Goal: Information Seeking & Learning: Check status

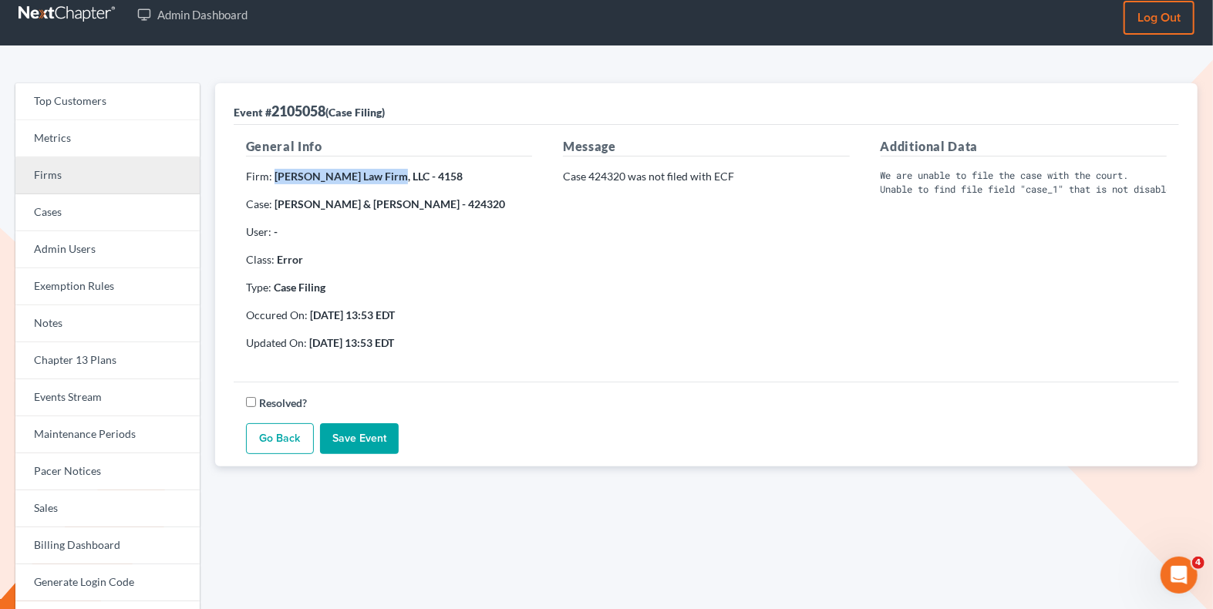
click at [61, 176] on link "Firms" at bounding box center [107, 175] width 184 height 37
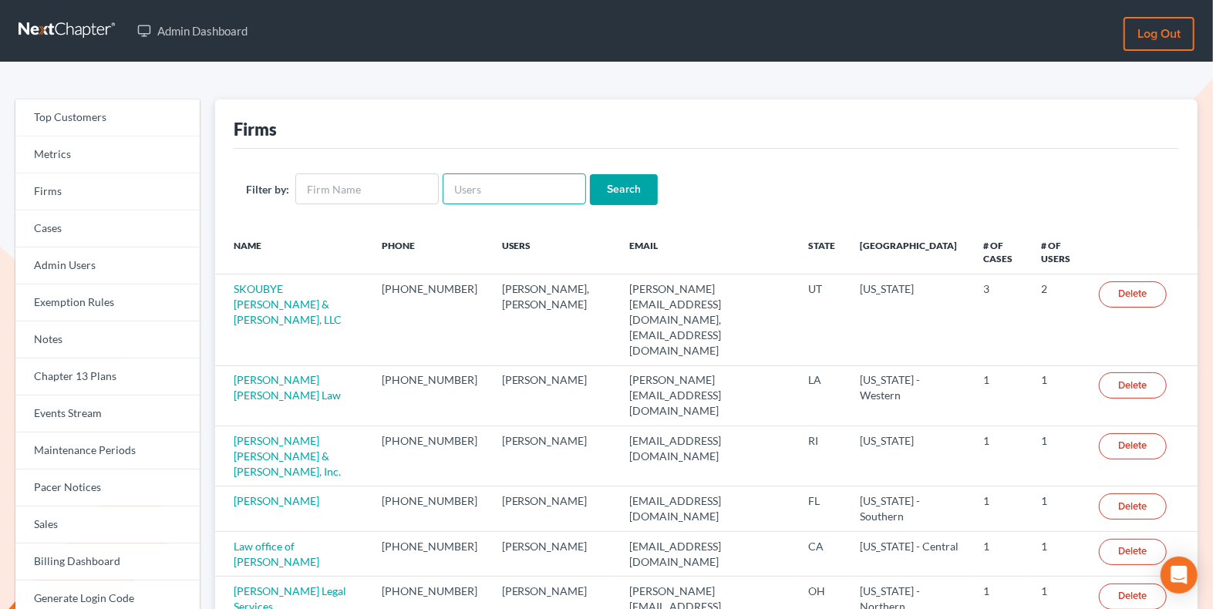
click at [477, 180] on input "text" at bounding box center [514, 188] width 143 height 31
paste input "[PERSON_NAME][EMAIL_ADDRESS][DOMAIN_NAME]"
type input "[PERSON_NAME][EMAIL_ADDRESS][DOMAIN_NAME]"
click at [618, 186] on input "Search" at bounding box center [624, 189] width 68 height 31
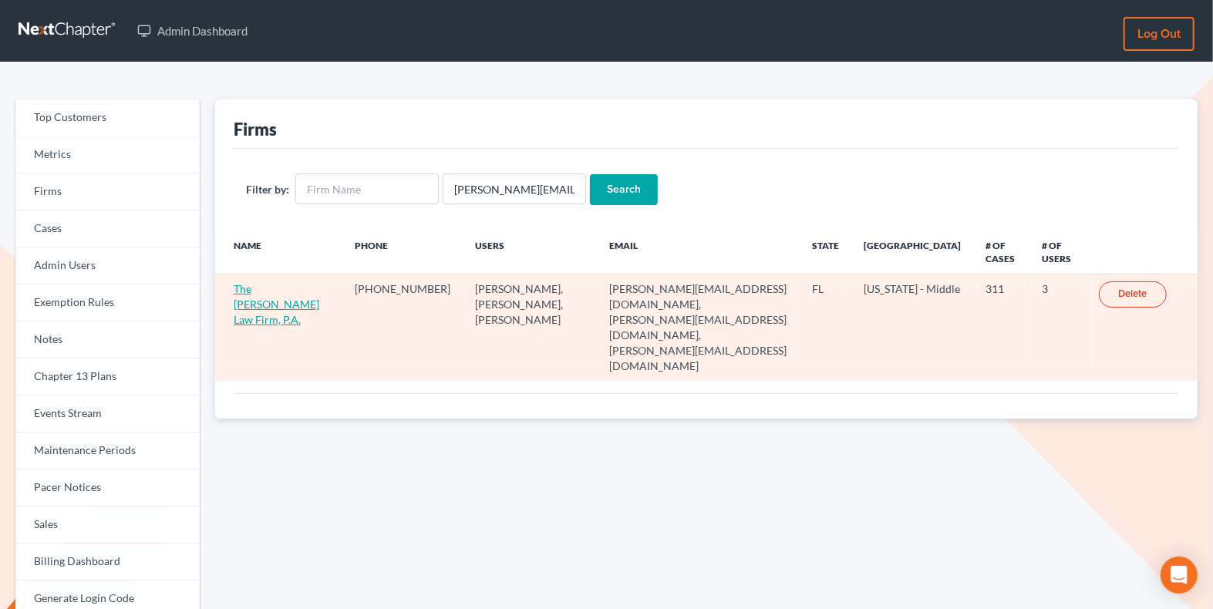
click at [266, 290] on link "The Tancredo Law Firm, P.A." at bounding box center [277, 304] width 86 height 44
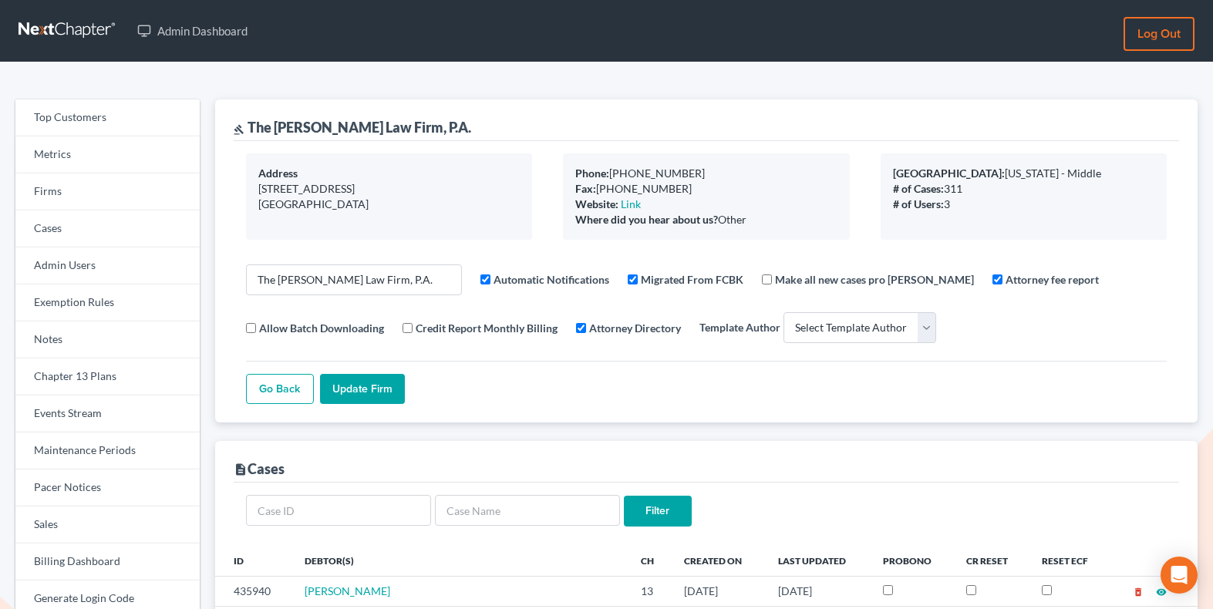
select select
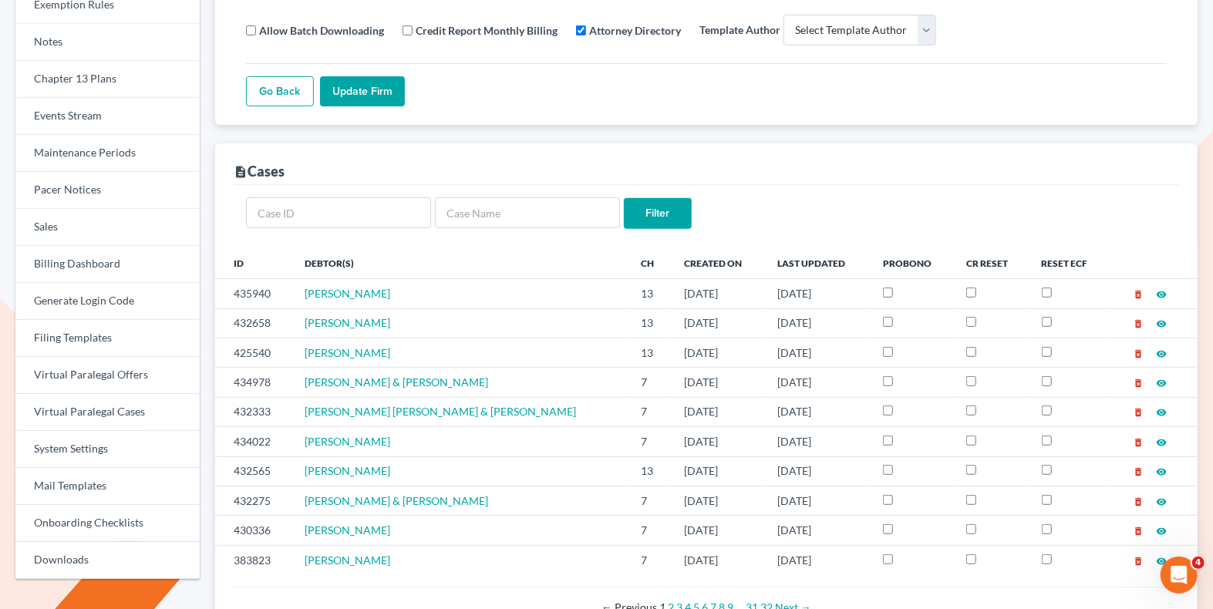
scroll to position [301, 0]
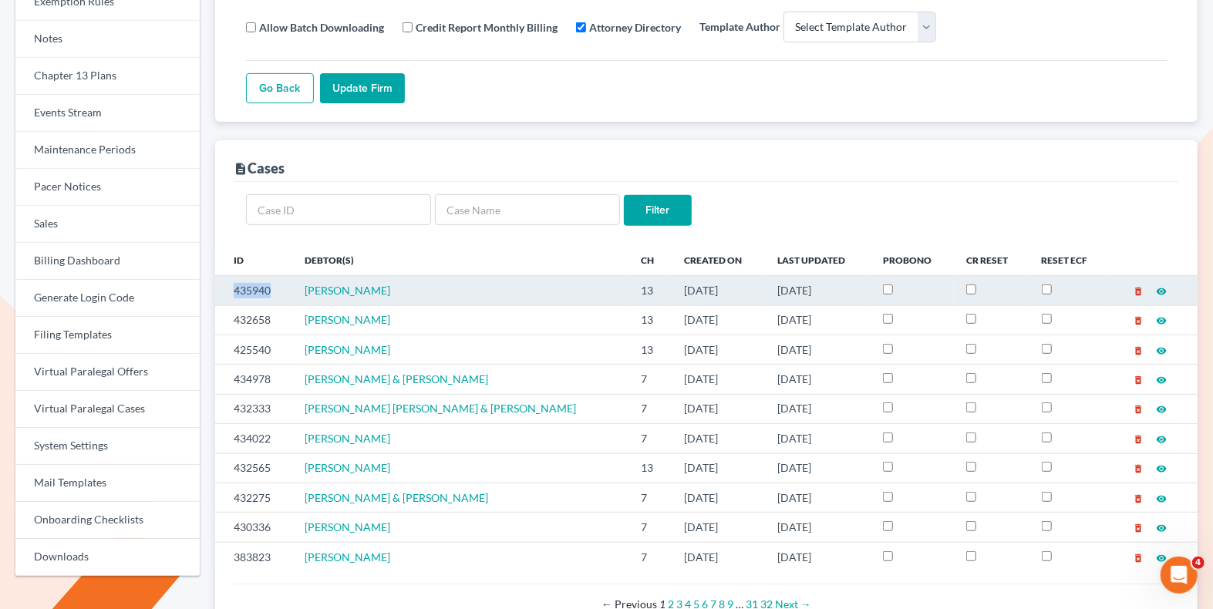
drag, startPoint x: 275, startPoint y: 287, endPoint x: 218, endPoint y: 287, distance: 57.1
click at [218, 287] on td "435940" at bounding box center [253, 290] width 77 height 29
copy td "435940"
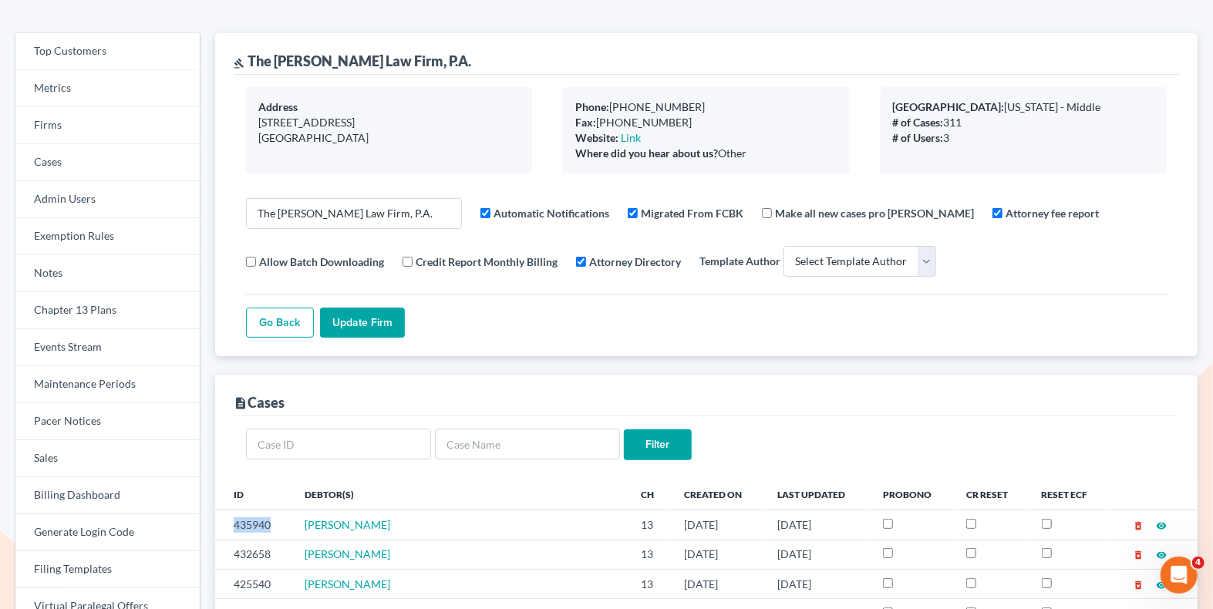
scroll to position [0, 0]
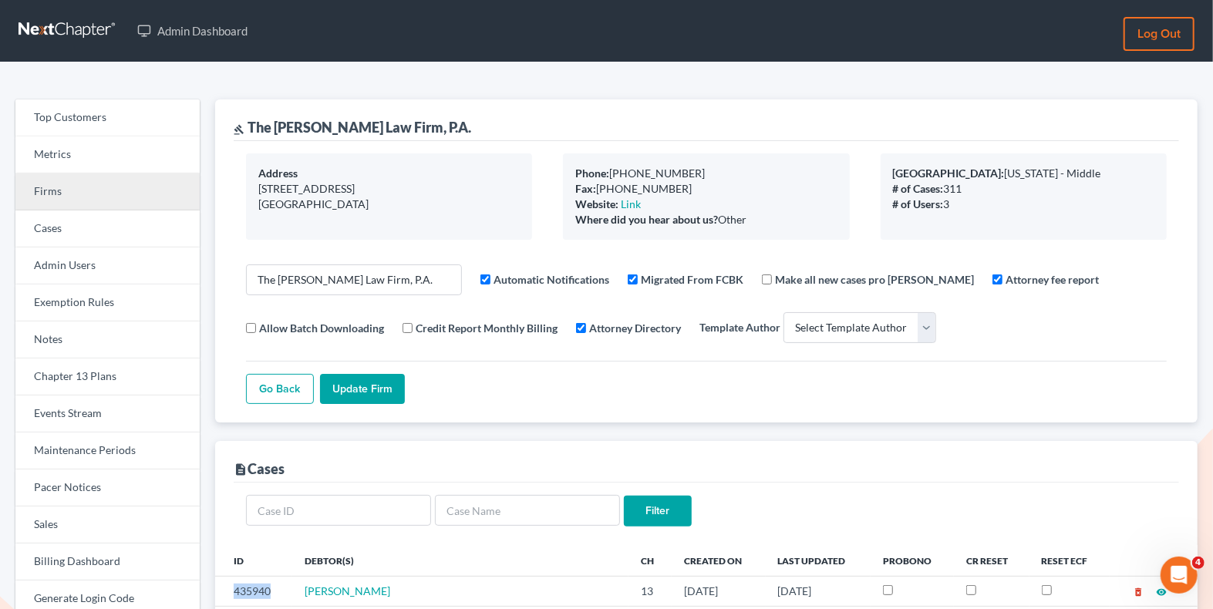
click at [73, 194] on link "Firms" at bounding box center [107, 191] width 184 height 37
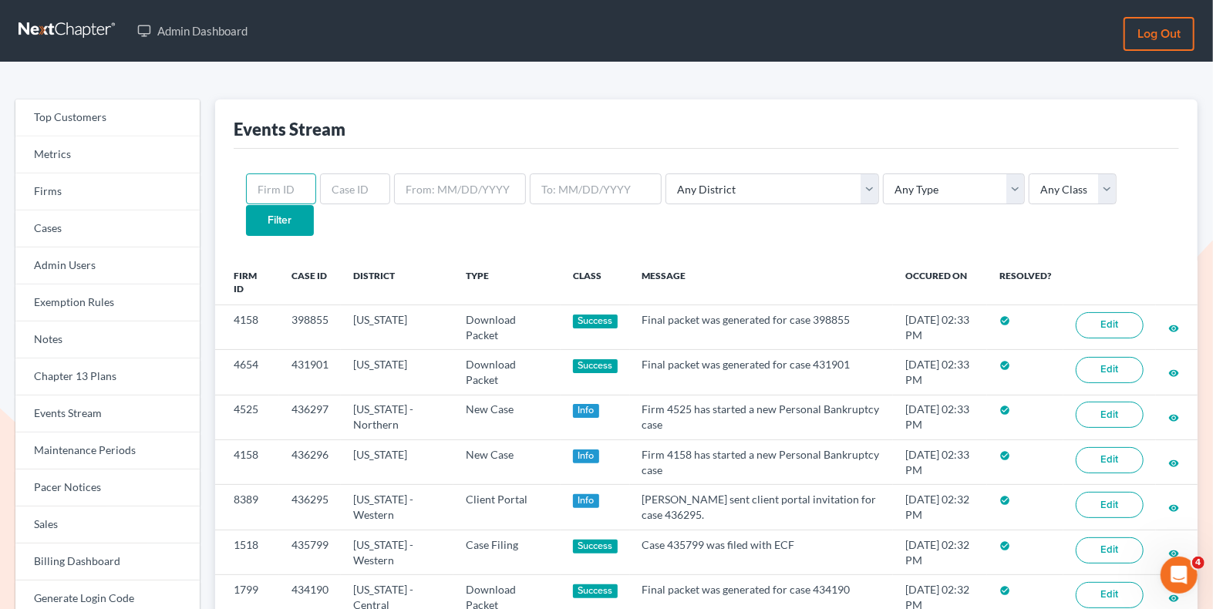
click at [286, 197] on input "text" at bounding box center [281, 188] width 70 height 31
click at [359, 194] on input "text" at bounding box center [355, 188] width 70 height 31
paste input "435940"
type input "435940"
click at [314, 205] on input "Filter" at bounding box center [280, 220] width 68 height 31
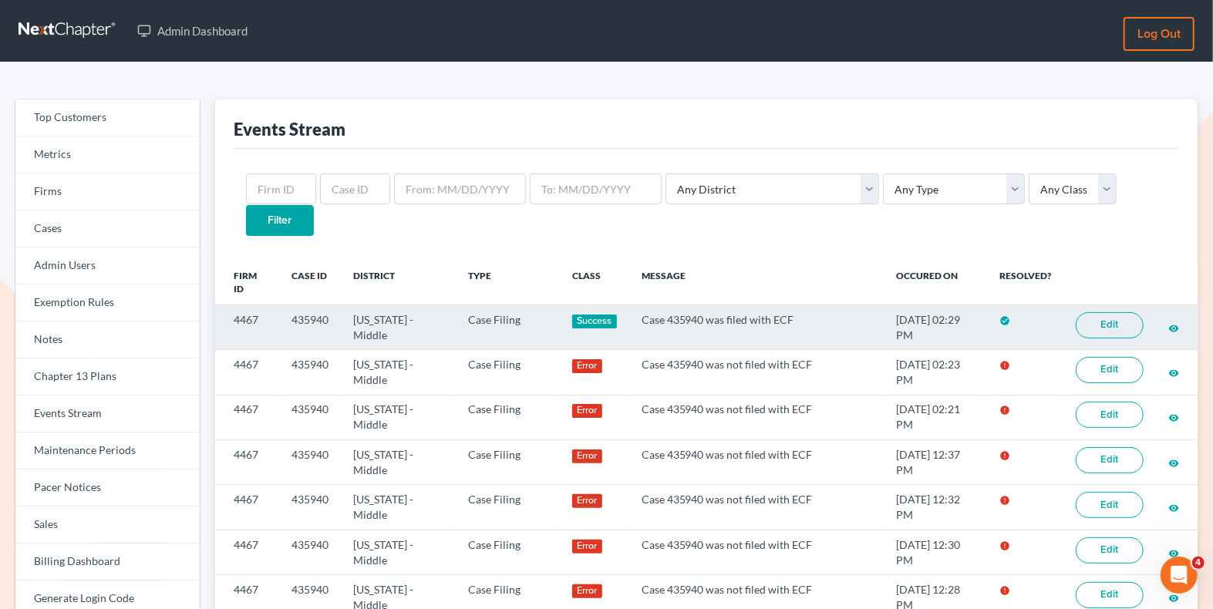
click at [1113, 312] on link "Edit" at bounding box center [1110, 325] width 68 height 26
click at [1112, 312] on link "Edit" at bounding box center [1110, 325] width 68 height 26
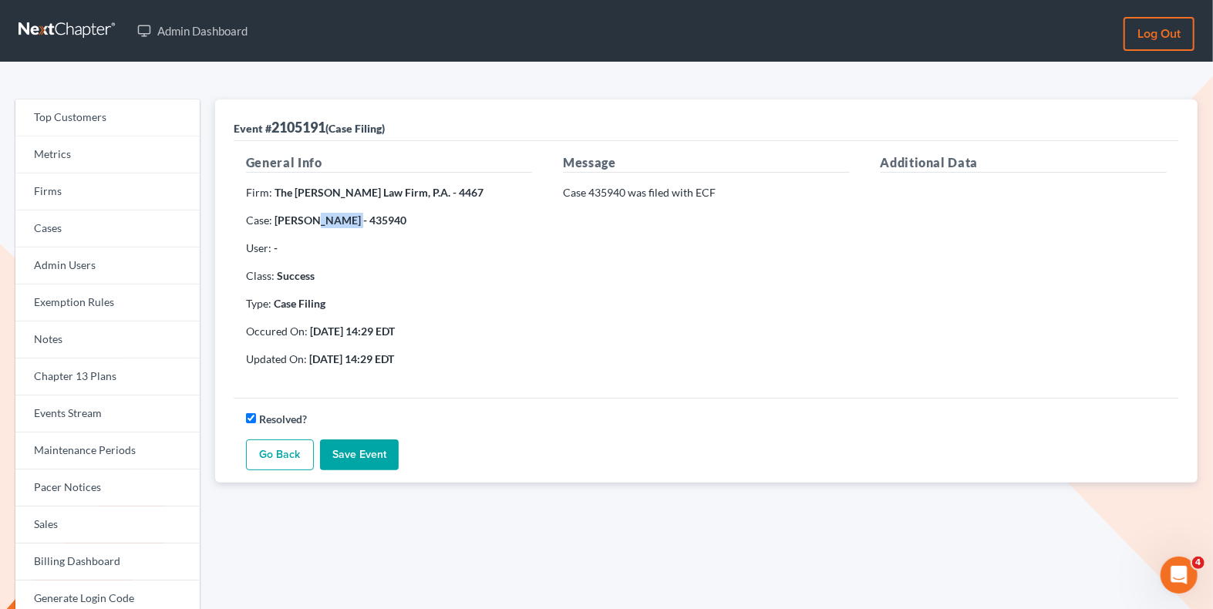
drag, startPoint x: 335, startPoint y: 221, endPoint x: 305, endPoint y: 220, distance: 30.9
click at [305, 220] on strong "Philip Iovino - 435940" at bounding box center [340, 220] width 132 height 13
copy strong "Iovino"
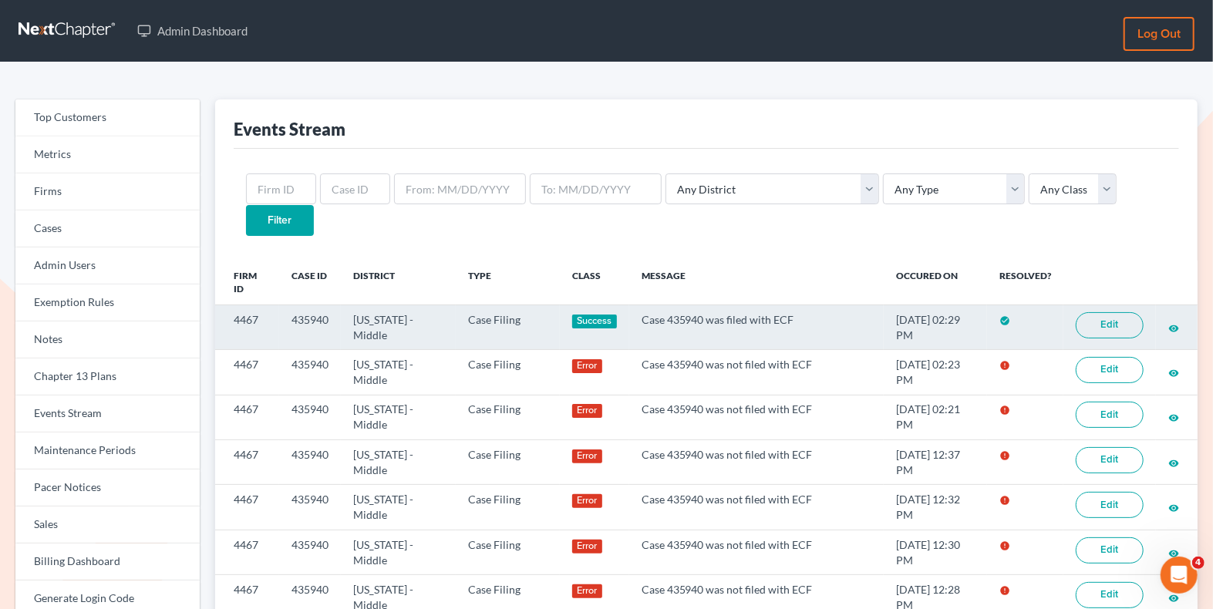
drag, startPoint x: 964, startPoint y: 290, endPoint x: 944, endPoint y: 290, distance: 20.0
click at [944, 305] on td "[DATE] 02:29 PM" at bounding box center [935, 327] width 103 height 45
copy td "2:29"
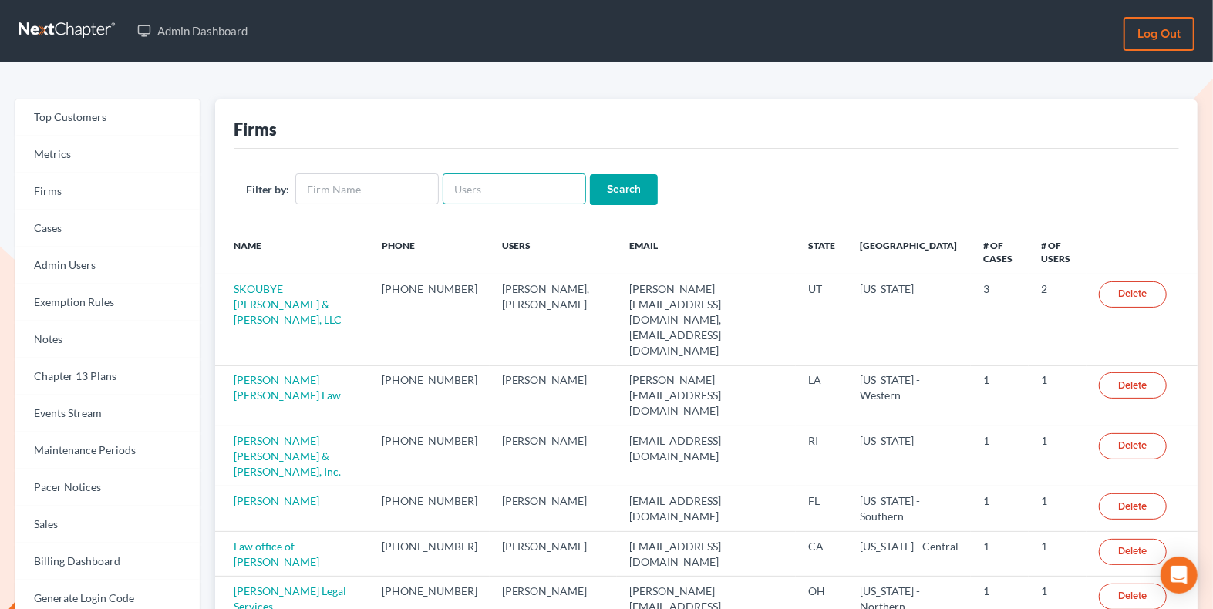
click at [462, 189] on input "text" at bounding box center [514, 188] width 143 height 31
paste input "[EMAIL_ADDRESS][DOMAIN_NAME]"
type input "[EMAIL_ADDRESS][DOMAIN_NAME]"
click at [640, 190] on input "Search" at bounding box center [624, 189] width 68 height 31
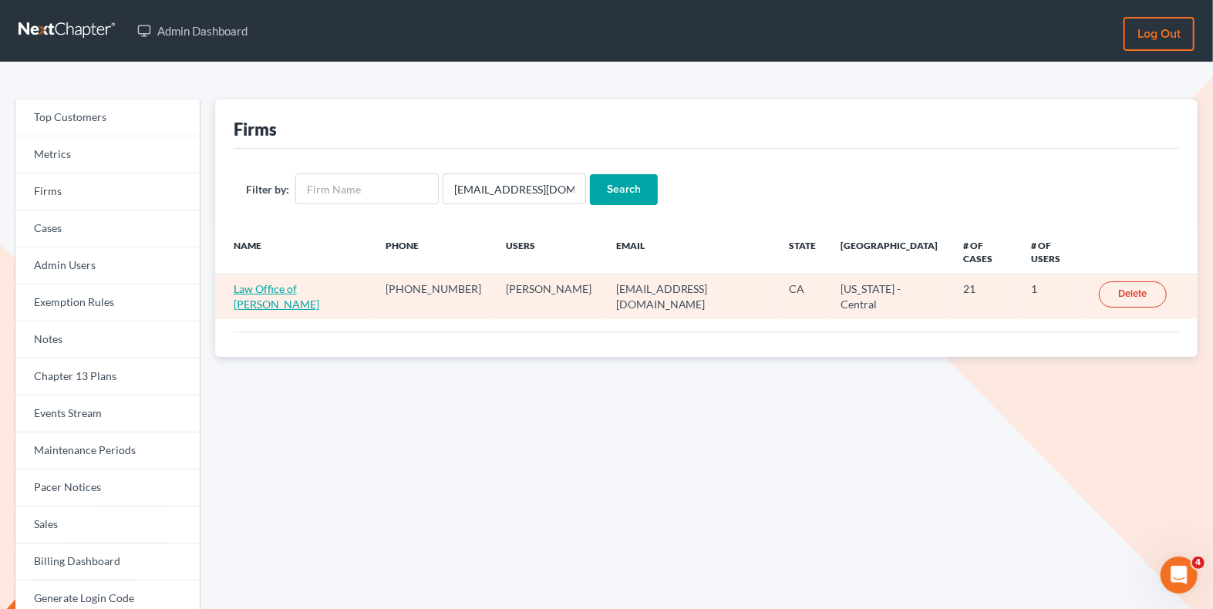
click at [276, 282] on link "Law Office of Cynthia L. Gonzalez" at bounding box center [277, 296] width 86 height 29
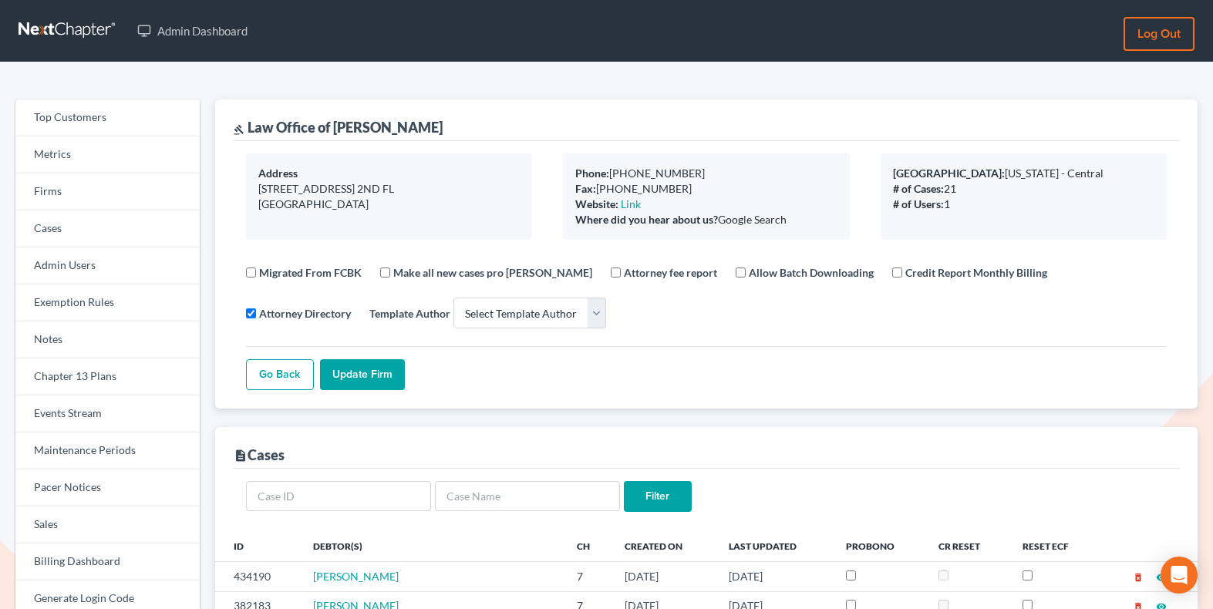
select select
click at [125, 182] on link "Firms" at bounding box center [107, 191] width 184 height 37
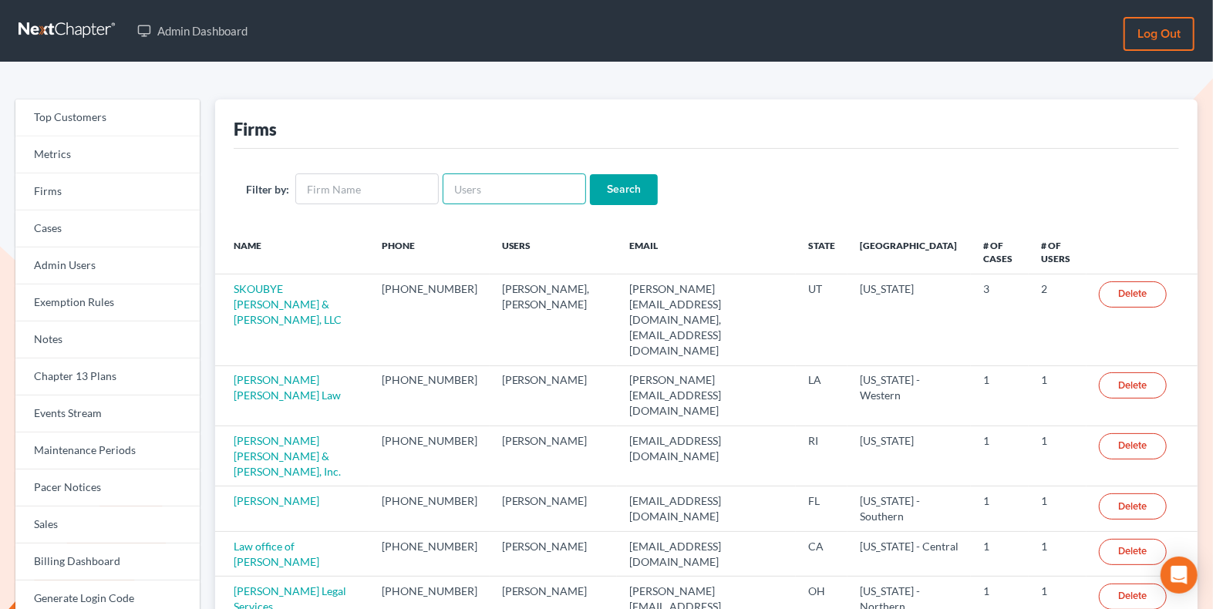
click at [493, 189] on input "text" at bounding box center [514, 188] width 143 height 31
paste input "stuart@compassionate-counsel.com"
type input "stuart@compassionate-counsel.com"
click at [602, 187] on input "Search" at bounding box center [624, 189] width 68 height 31
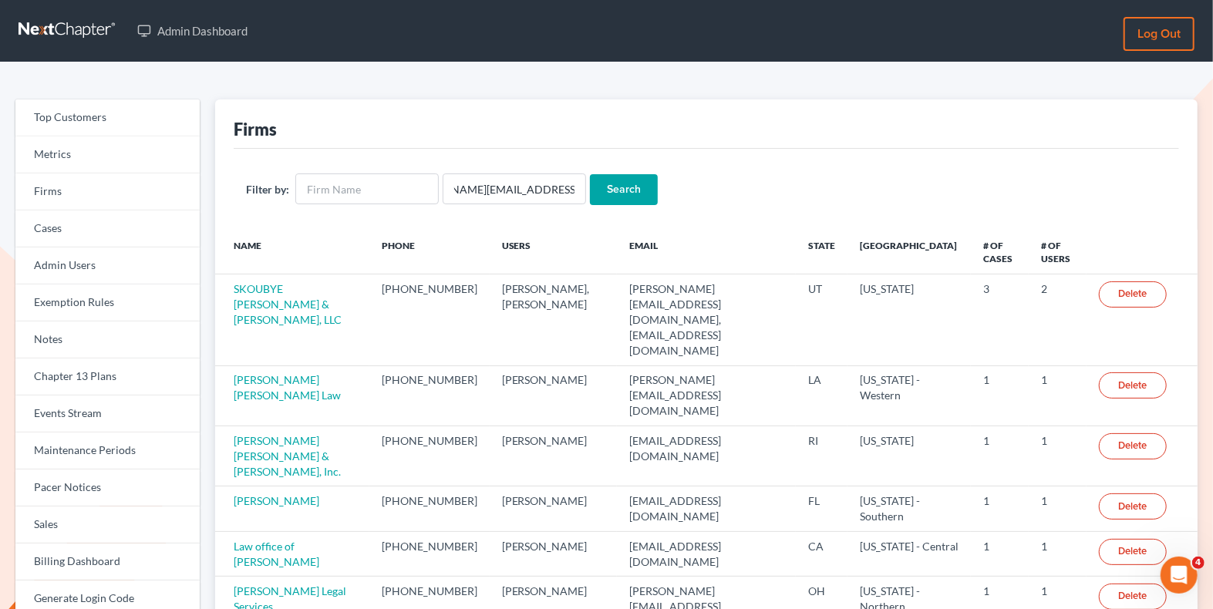
scroll to position [0, 0]
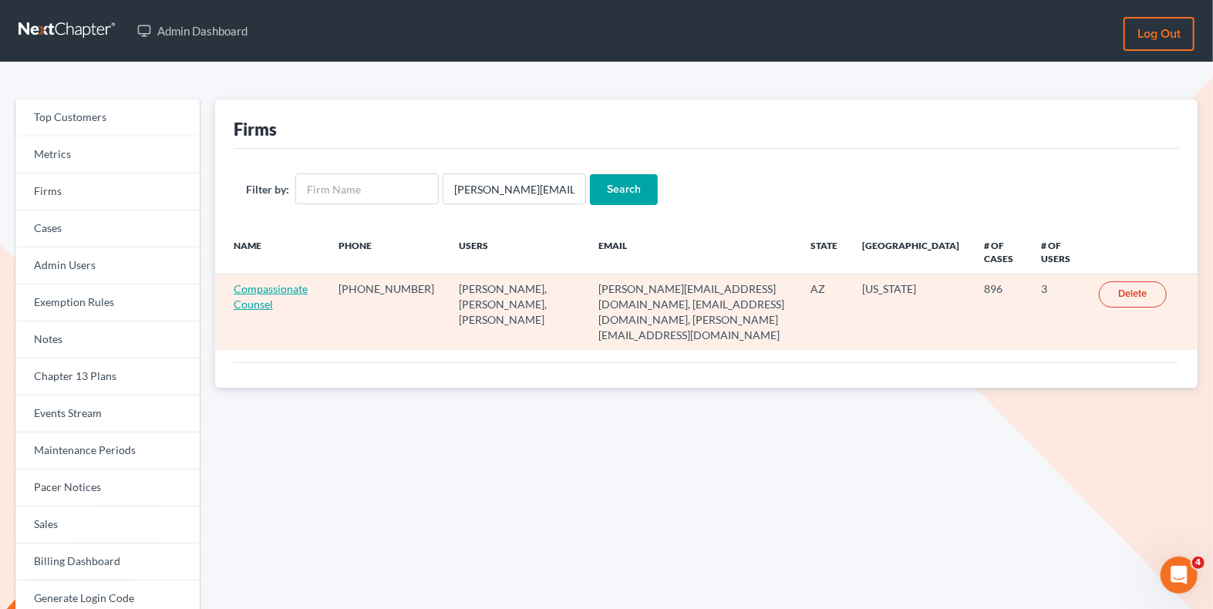
click at [277, 287] on link "Compassionate Counsel" at bounding box center [271, 296] width 74 height 29
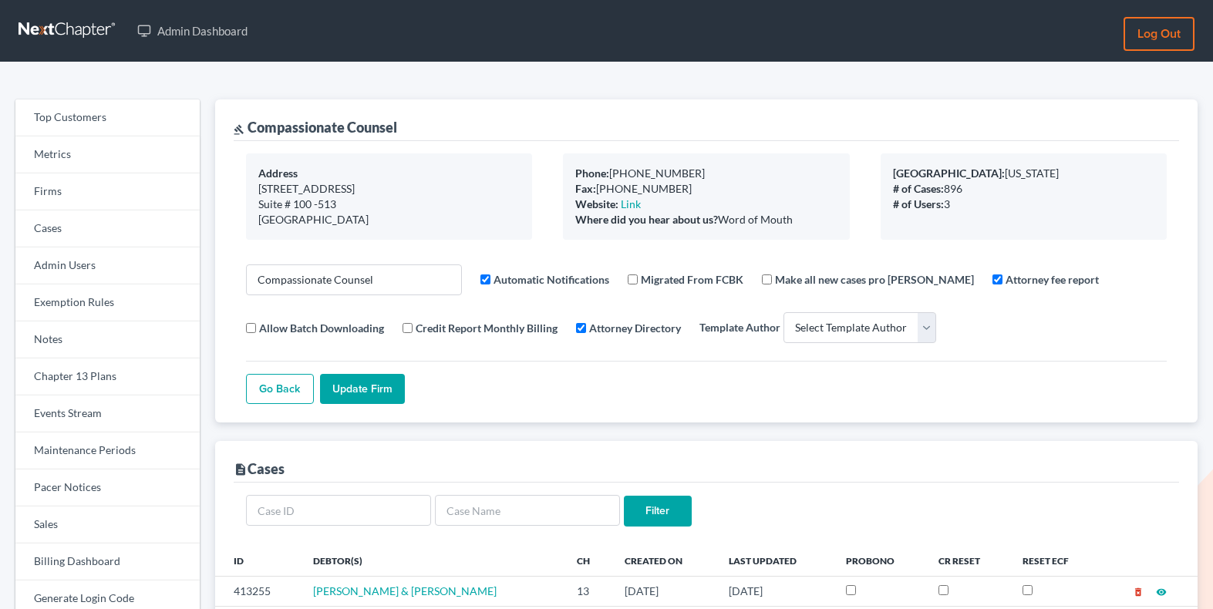
select select
click at [128, 186] on link "Firms" at bounding box center [107, 191] width 184 height 37
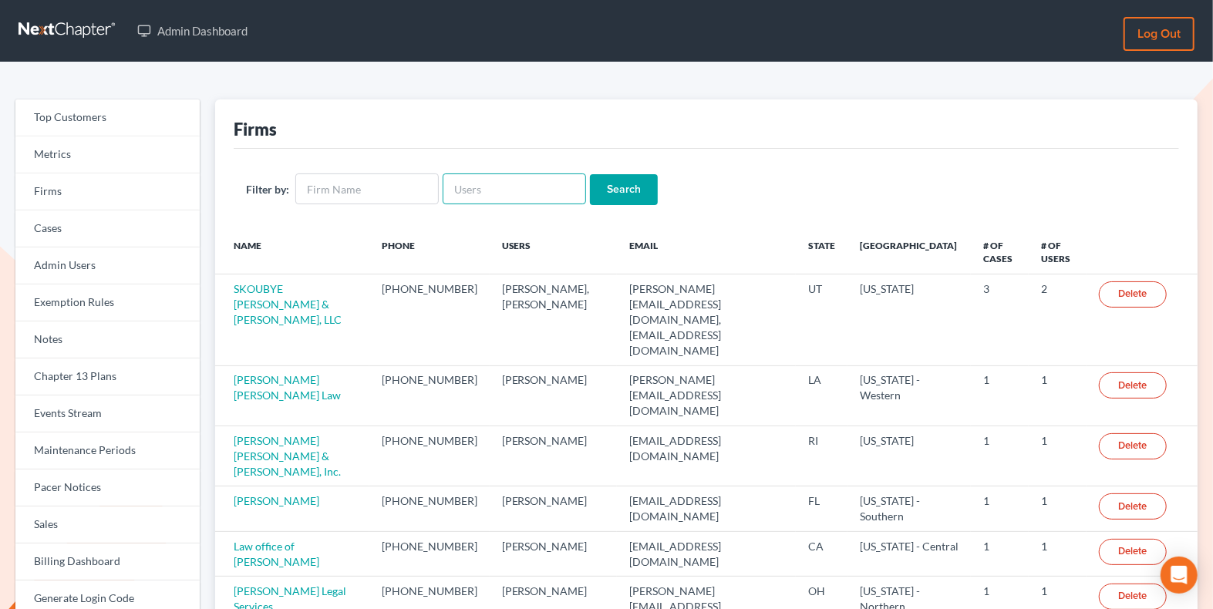
click at [457, 192] on input "text" at bounding box center [514, 188] width 143 height 31
type input "[PERSON_NAME][EMAIL_ADDRESS][DOMAIN_NAME]"
click at [604, 194] on input "Search" at bounding box center [624, 189] width 68 height 31
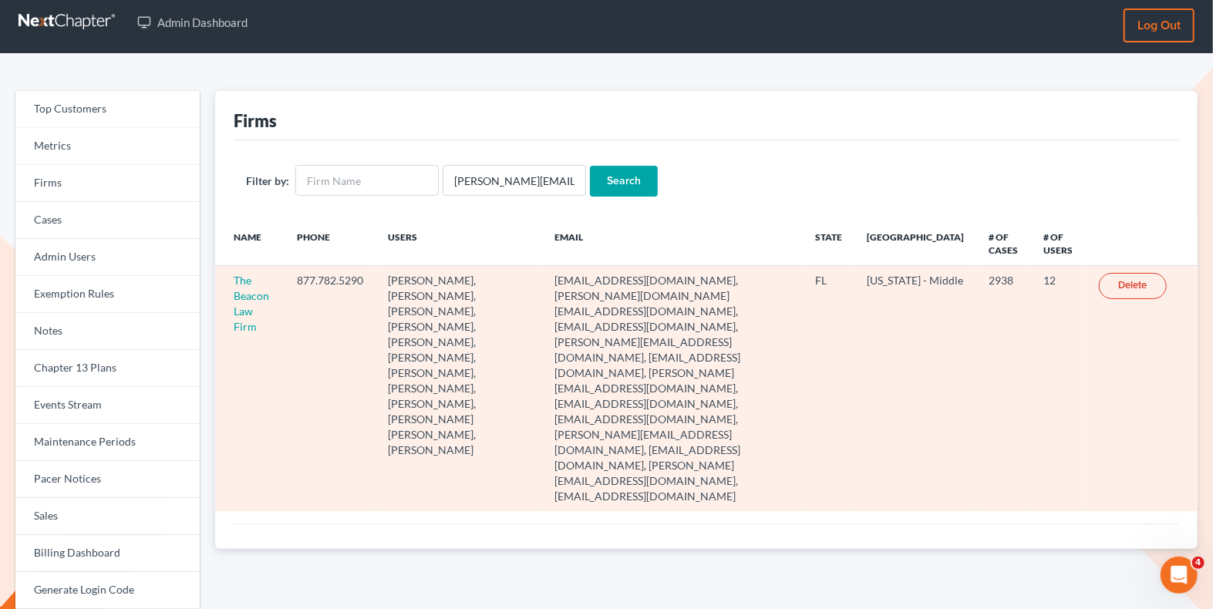
scroll to position [12, 0]
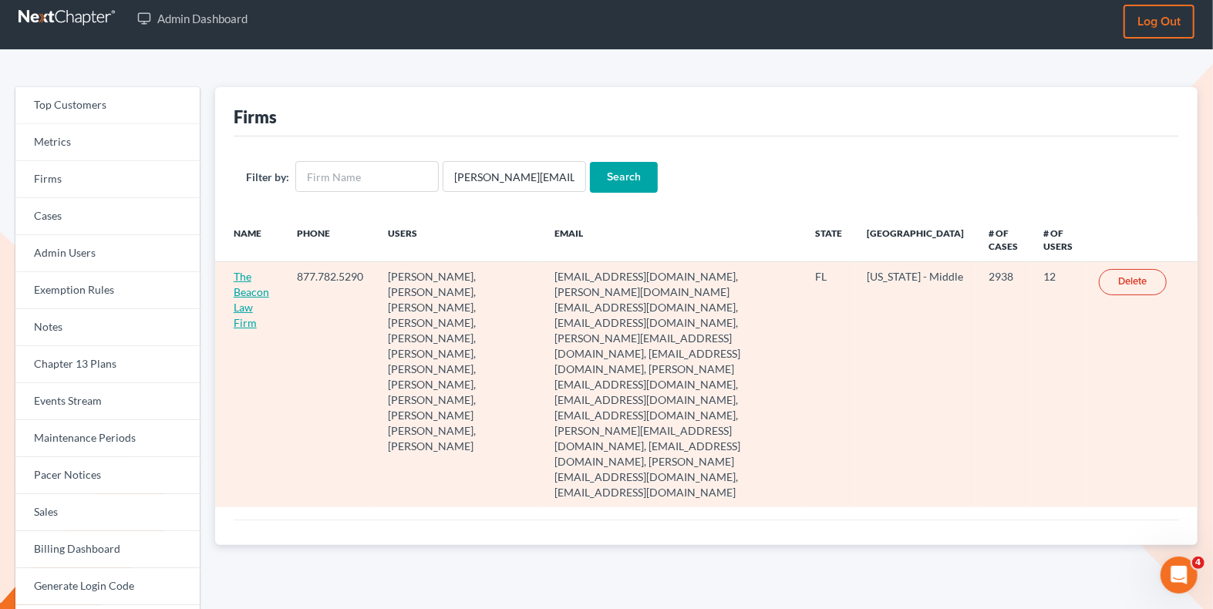
click at [247, 305] on link "The Beacon Law Firm" at bounding box center [251, 299] width 35 height 59
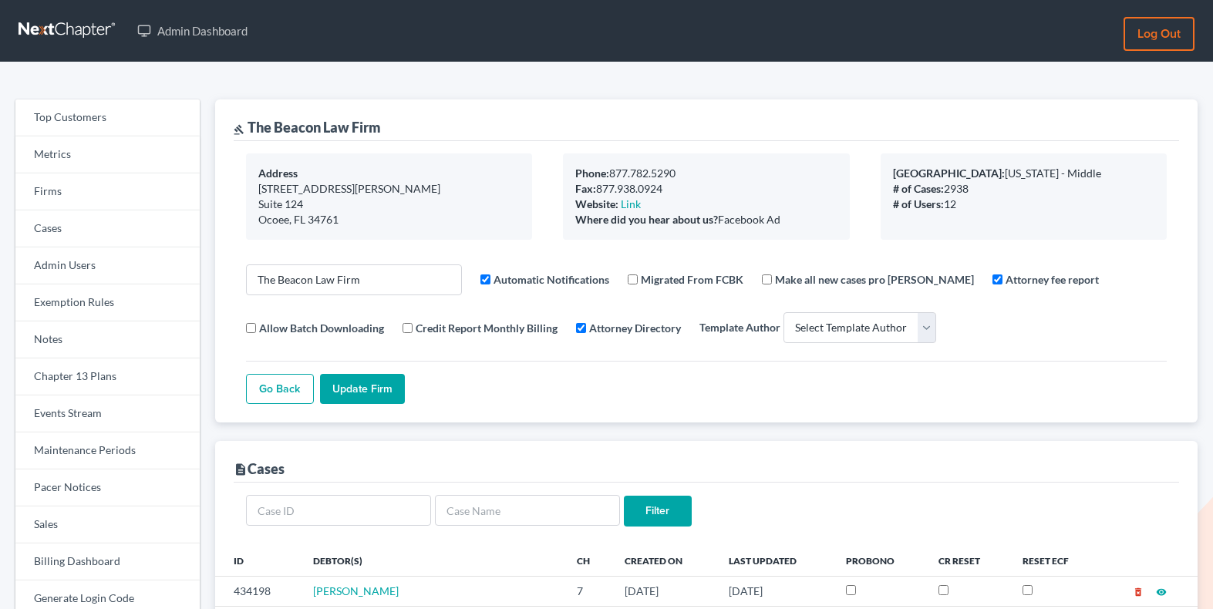
select select
click at [68, 200] on link "Firms" at bounding box center [107, 191] width 184 height 37
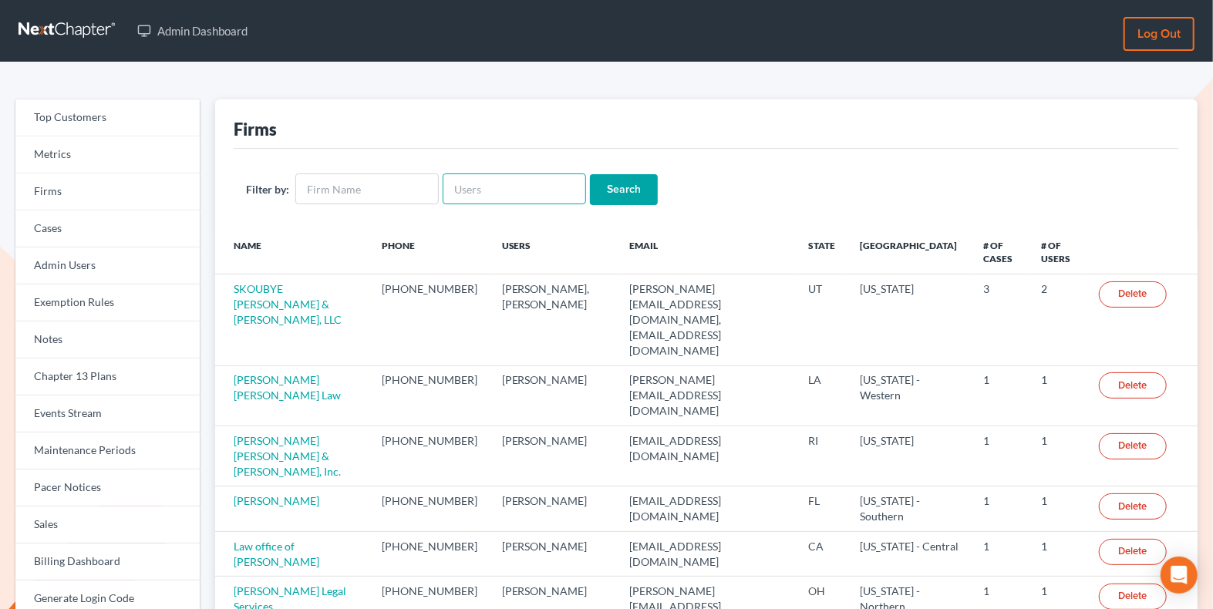
click at [479, 195] on input "text" at bounding box center [514, 188] width 143 height 31
paste input "[EMAIL_ADDRESS][DOMAIN_NAME]"
type input "[EMAIL_ADDRESS][DOMAIN_NAME]"
click at [613, 197] on input "Search" at bounding box center [624, 189] width 68 height 31
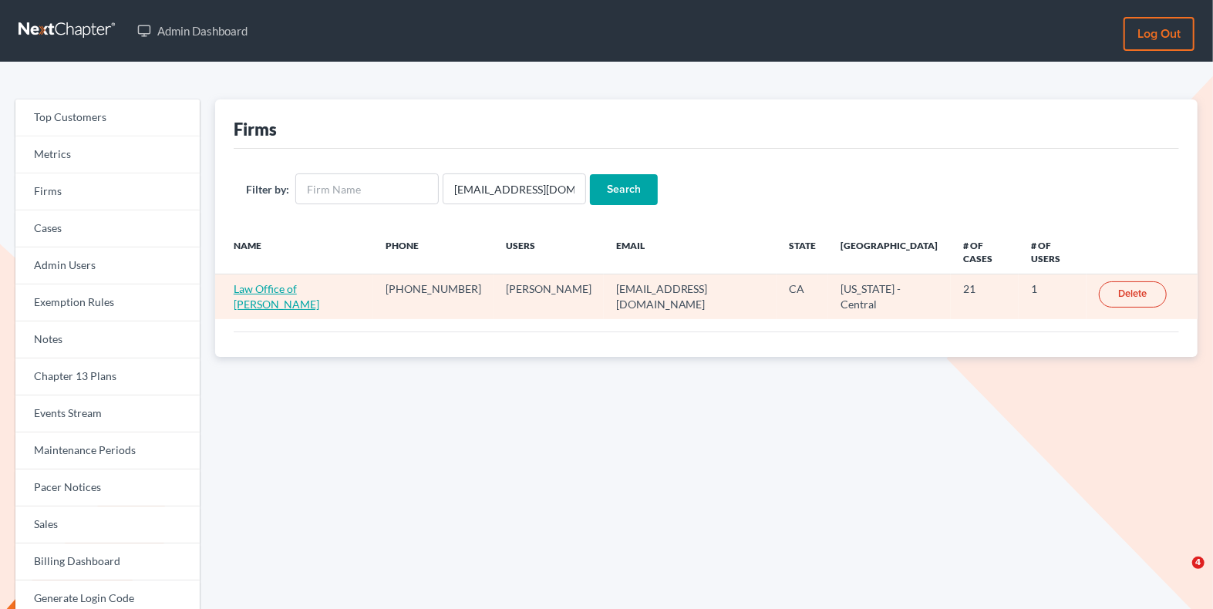
click at [264, 282] on link "Law Office of [PERSON_NAME]" at bounding box center [277, 296] width 86 height 29
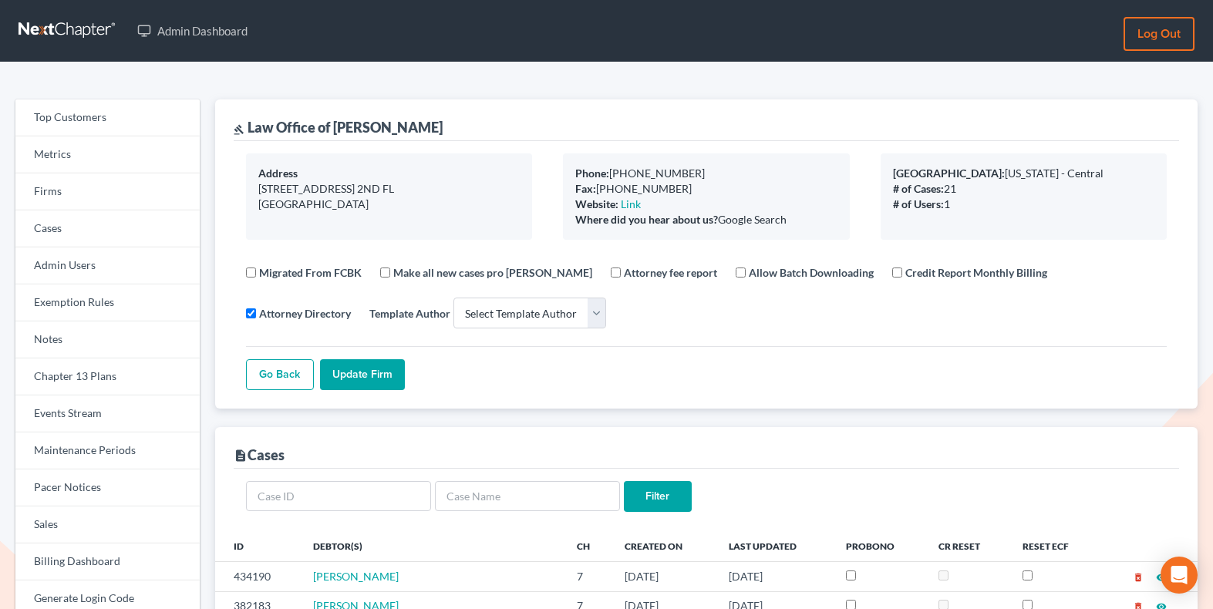
select select
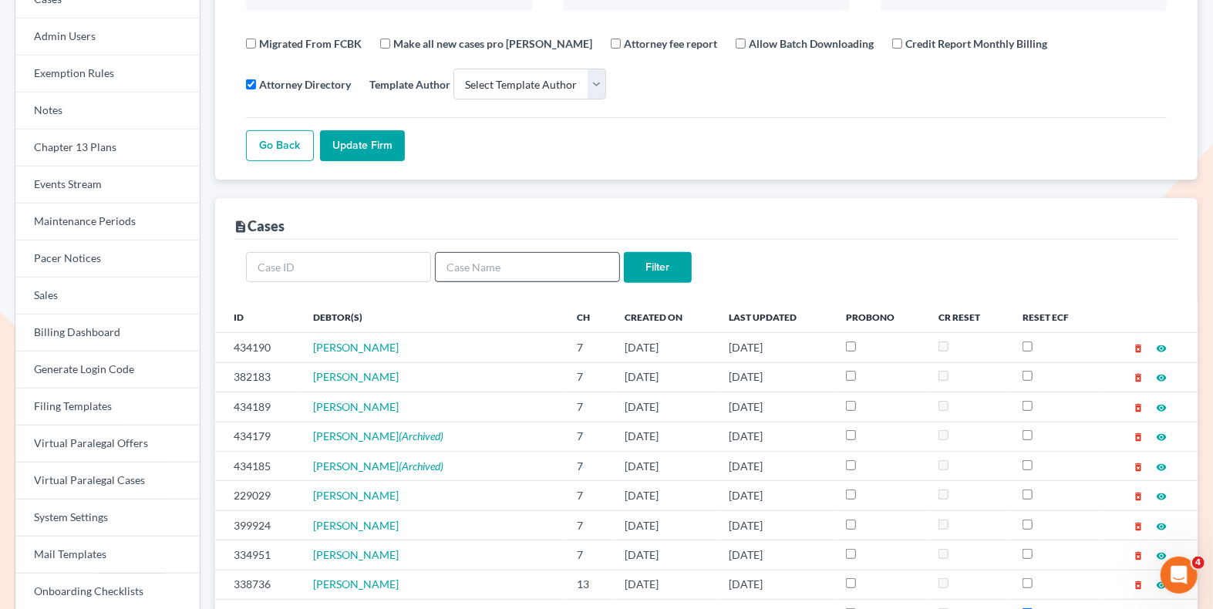
scroll to position [248, 0]
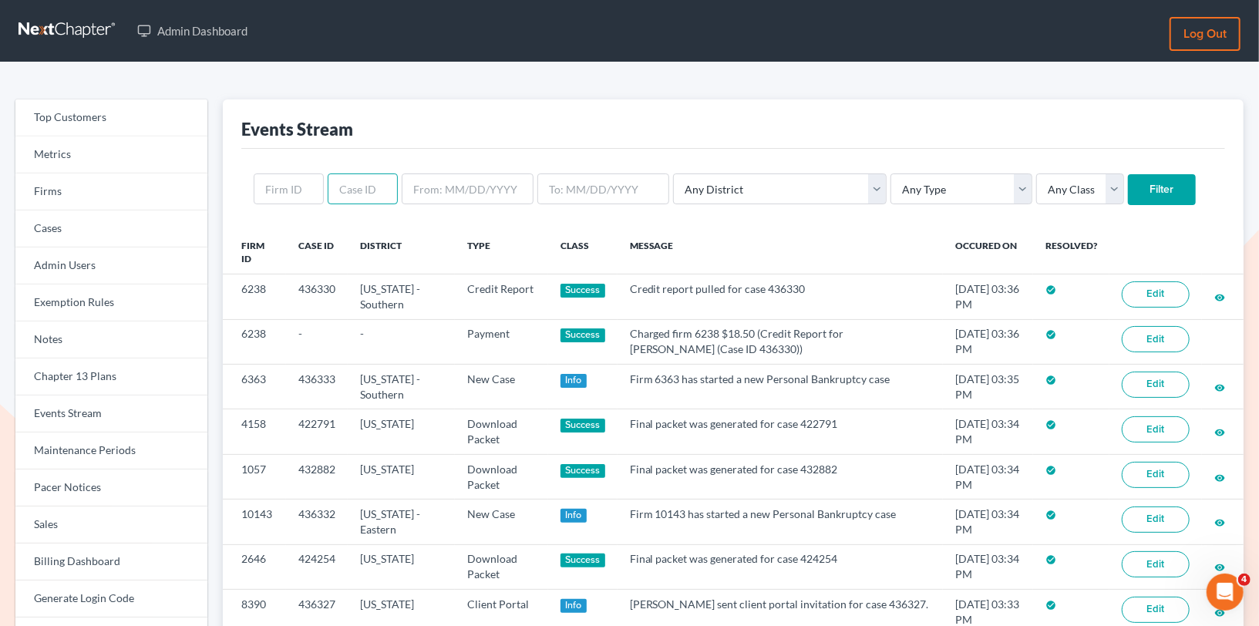
click at [342, 187] on input "text" at bounding box center [363, 188] width 70 height 31
paste input "424626"
type input "424626"
click at [1128, 186] on input "Filter" at bounding box center [1162, 189] width 68 height 31
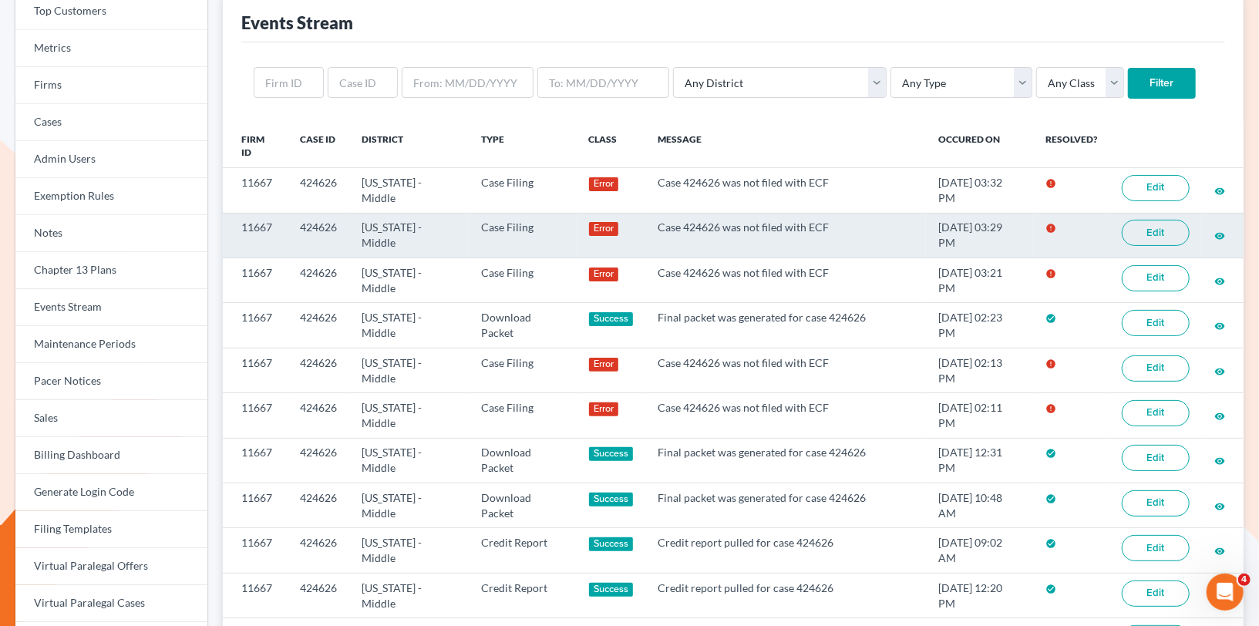
scroll to position [93, 0]
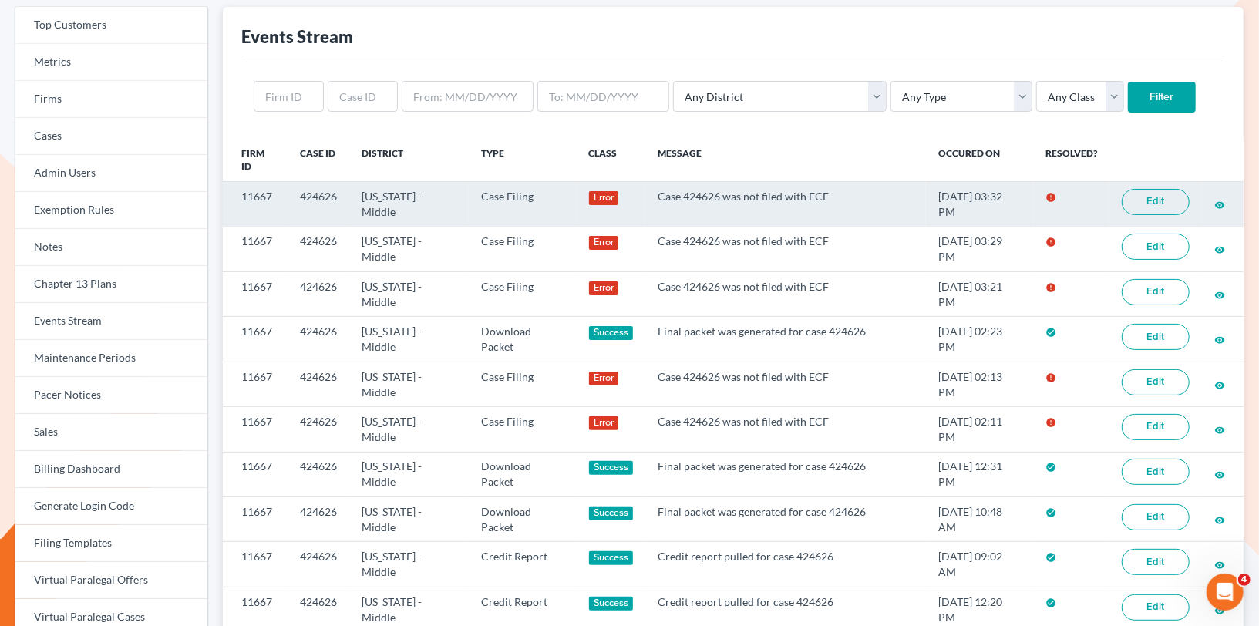
click at [1141, 197] on link "Edit" at bounding box center [1156, 202] width 68 height 26
click at [1150, 200] on link "Edit" at bounding box center [1156, 202] width 68 height 26
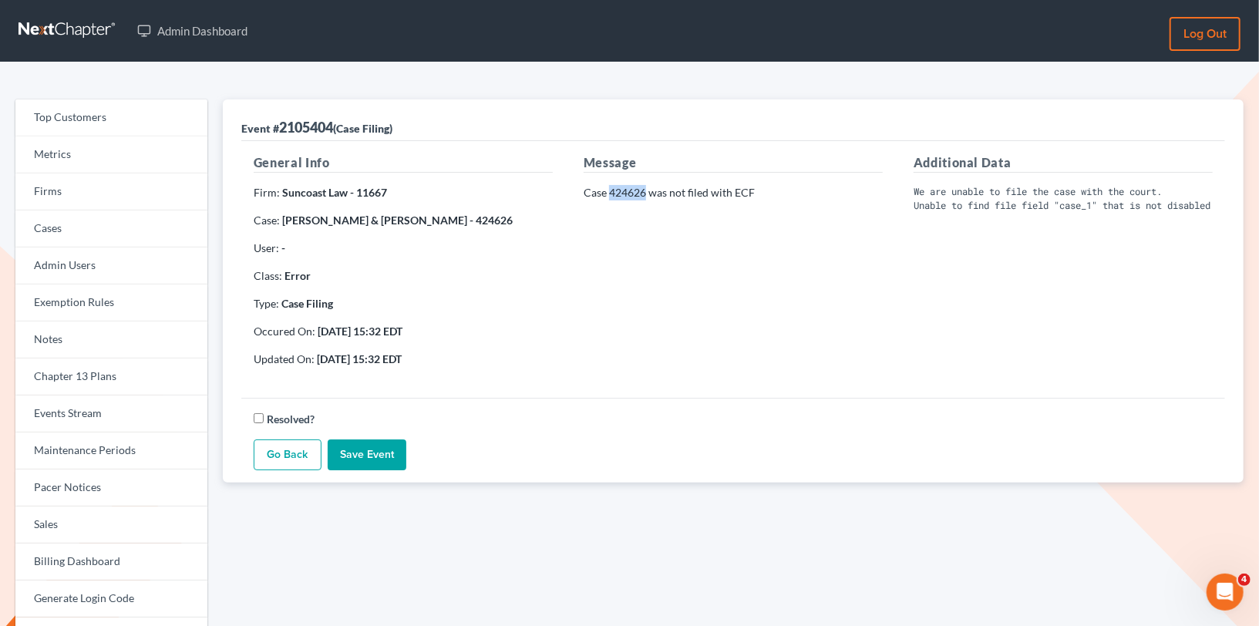
drag, startPoint x: 645, startPoint y: 190, endPoint x: 611, endPoint y: 190, distance: 33.9
click at [611, 190] on p "Case 424626 was not filed with ECF" at bounding box center [733, 192] width 299 height 15
copy p "424626"
click at [160, 197] on link "Firms" at bounding box center [111, 191] width 192 height 37
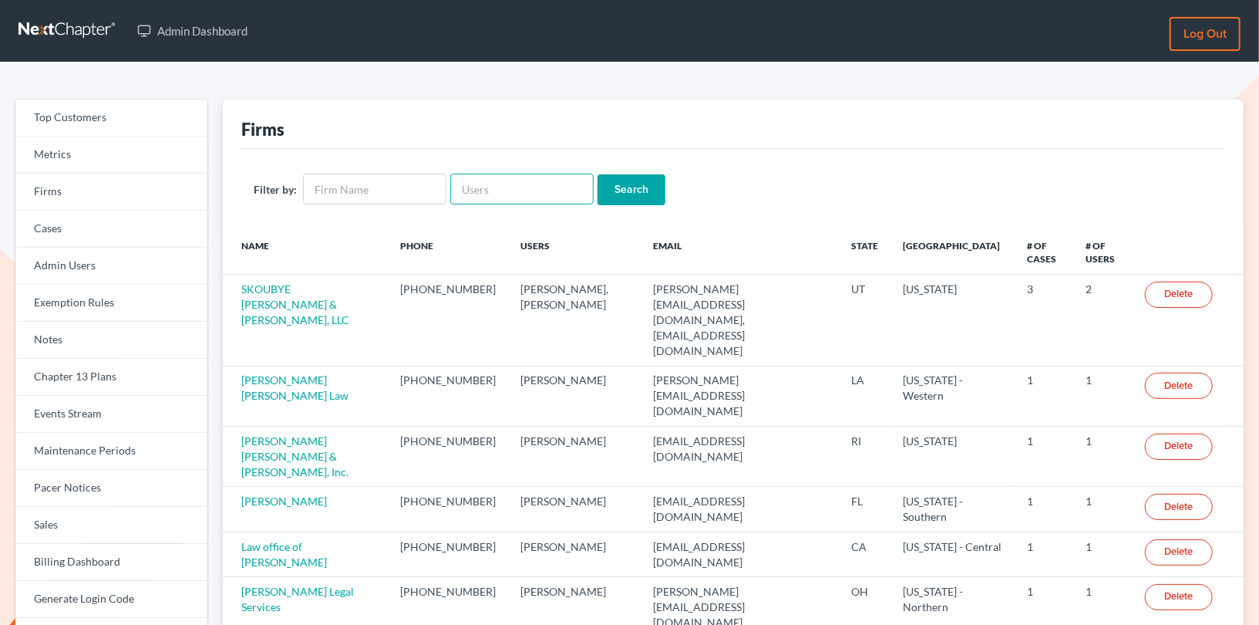
click at [544, 187] on input "text" at bounding box center [521, 188] width 143 height 31
paste input "[EMAIL_ADDRESS][DOMAIN_NAME]"
type input "[EMAIL_ADDRESS][DOMAIN_NAME]"
click at [606, 186] on input "Search" at bounding box center [632, 189] width 68 height 31
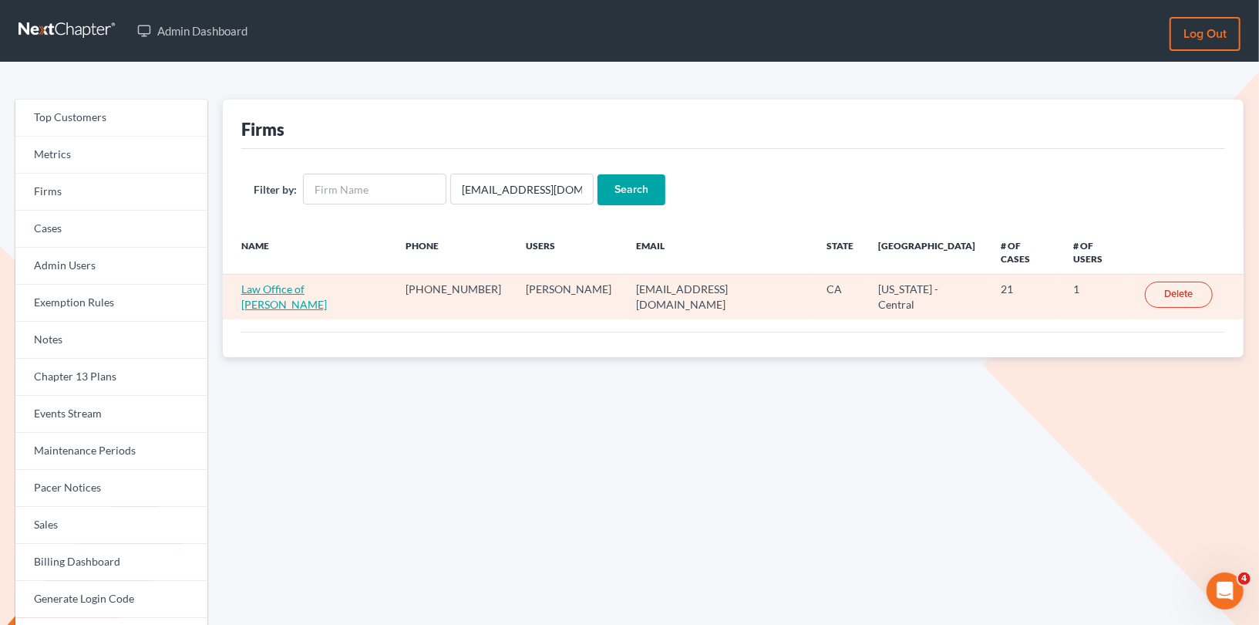
click at [327, 282] on link "Law Office of Cynthia L. Gonzalez" at bounding box center [284, 296] width 86 height 29
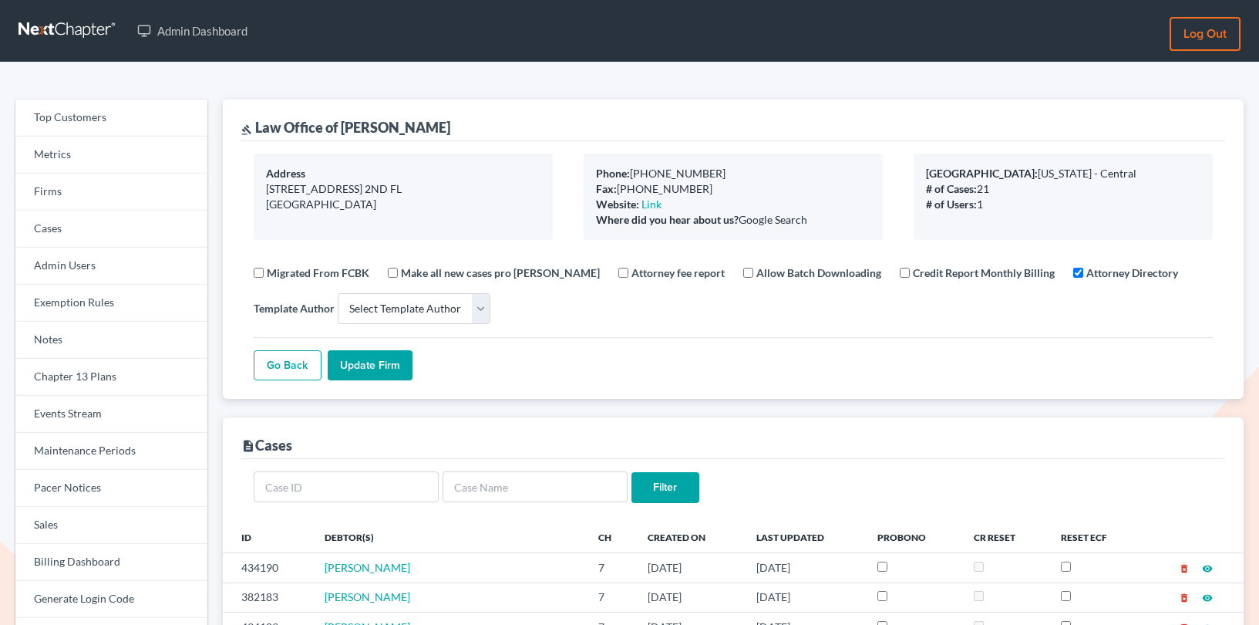
select select
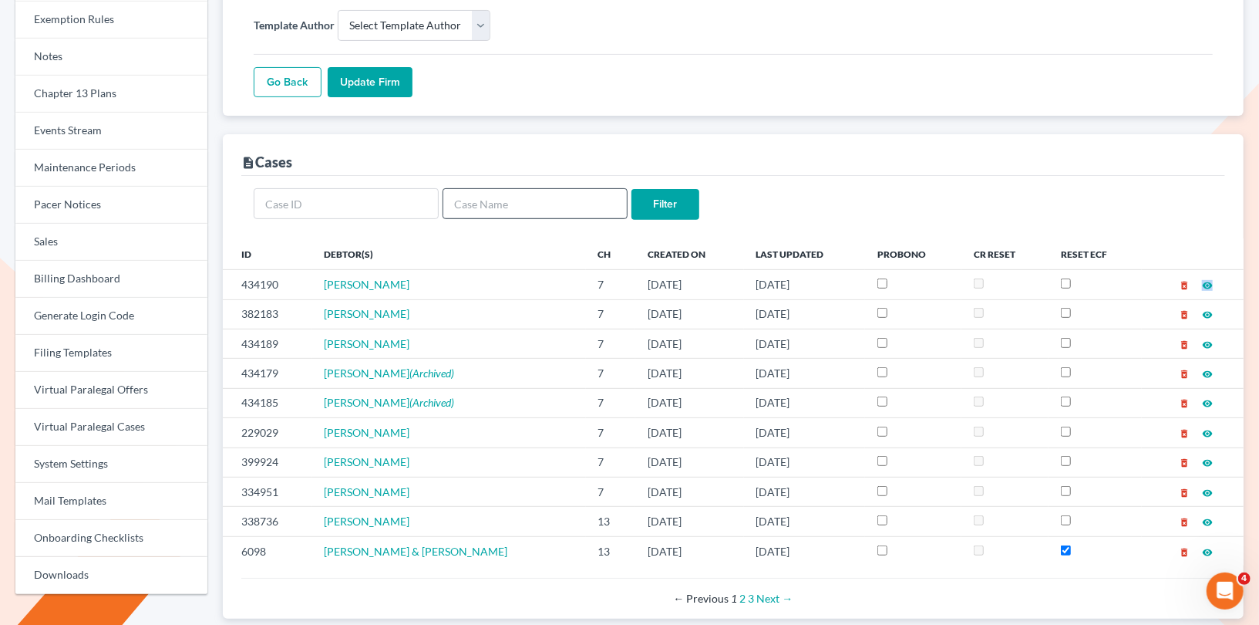
scroll to position [332, 0]
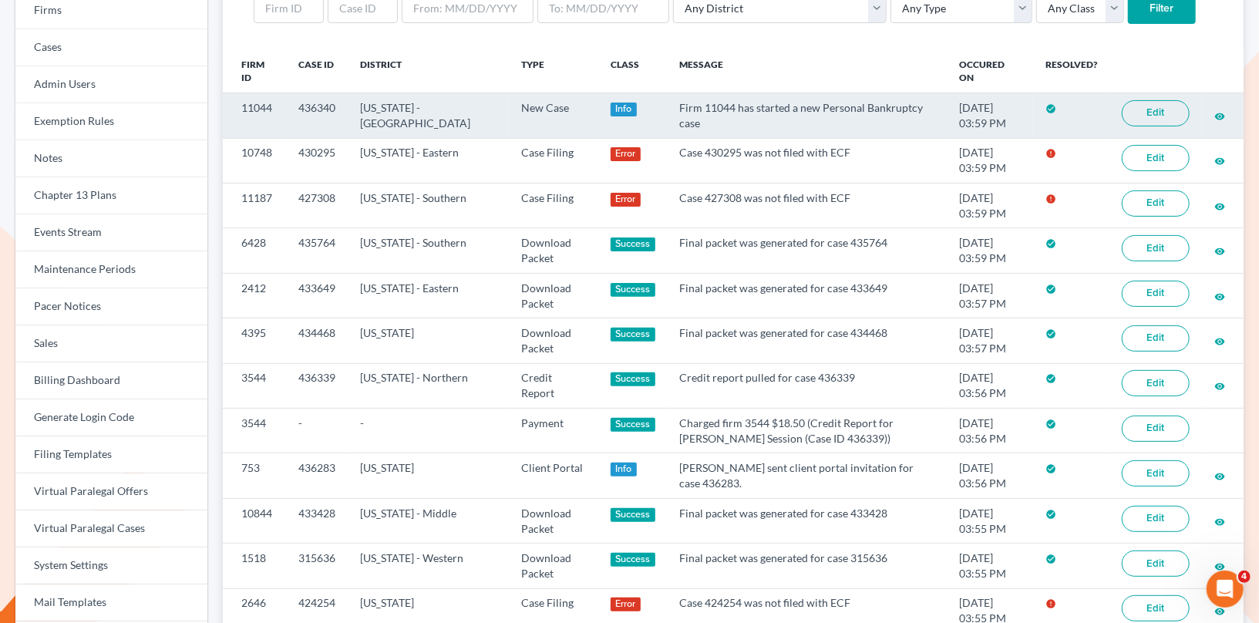
scroll to position [197, 0]
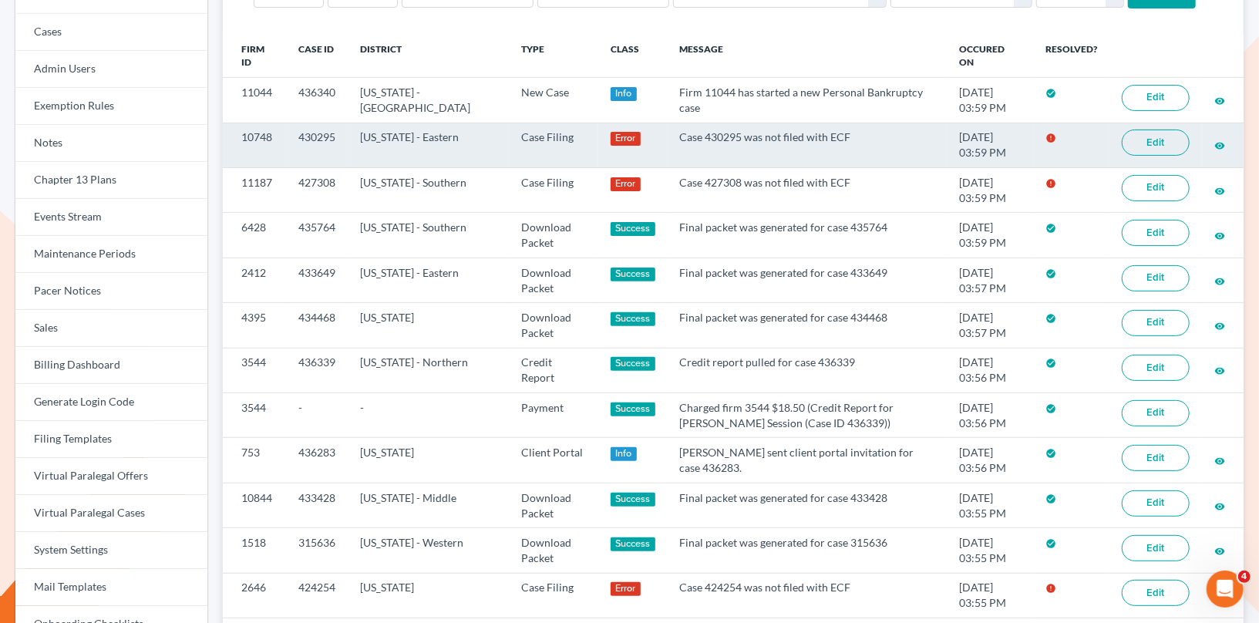
click at [1161, 140] on link "Edit" at bounding box center [1156, 143] width 68 height 26
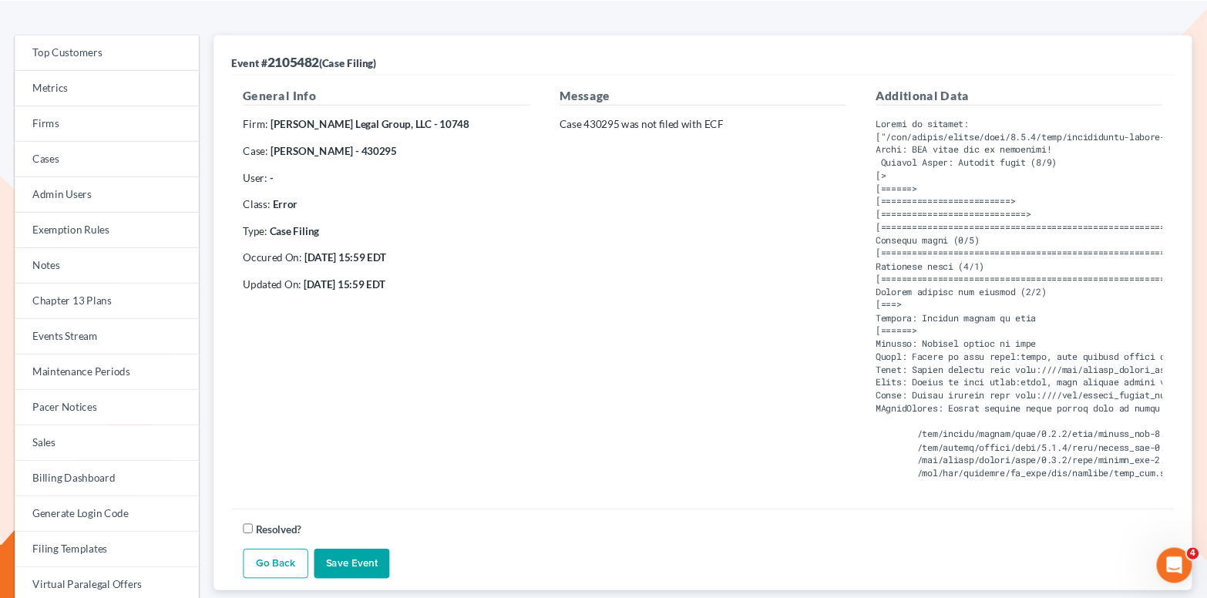
scroll to position [87, 0]
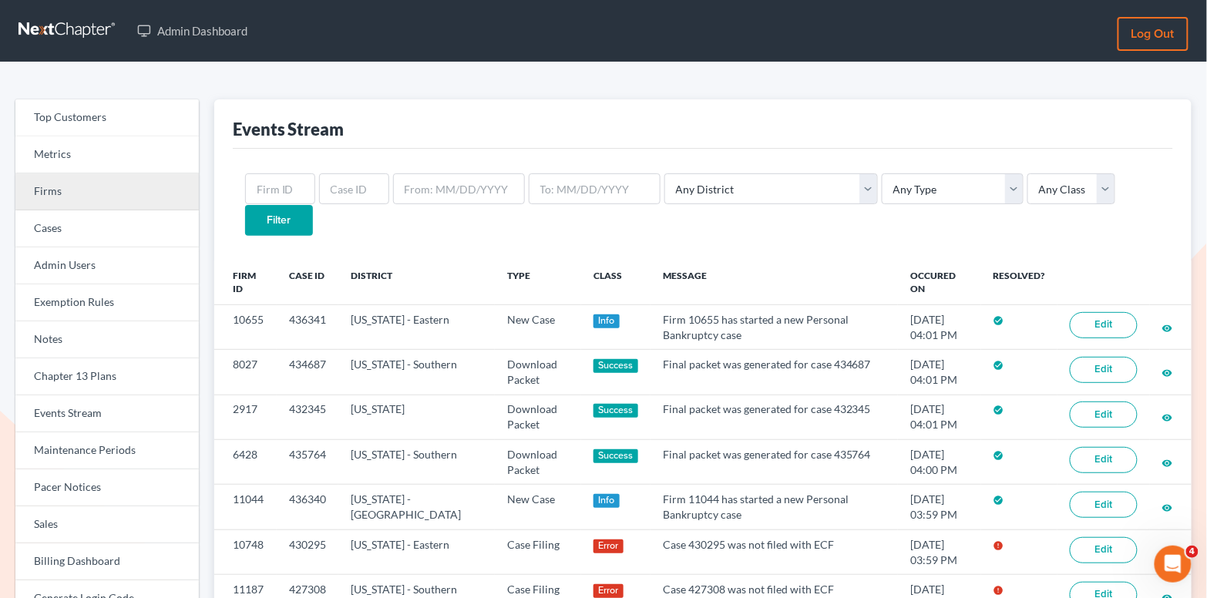
click at [125, 201] on link "Firms" at bounding box center [107, 191] width 184 height 37
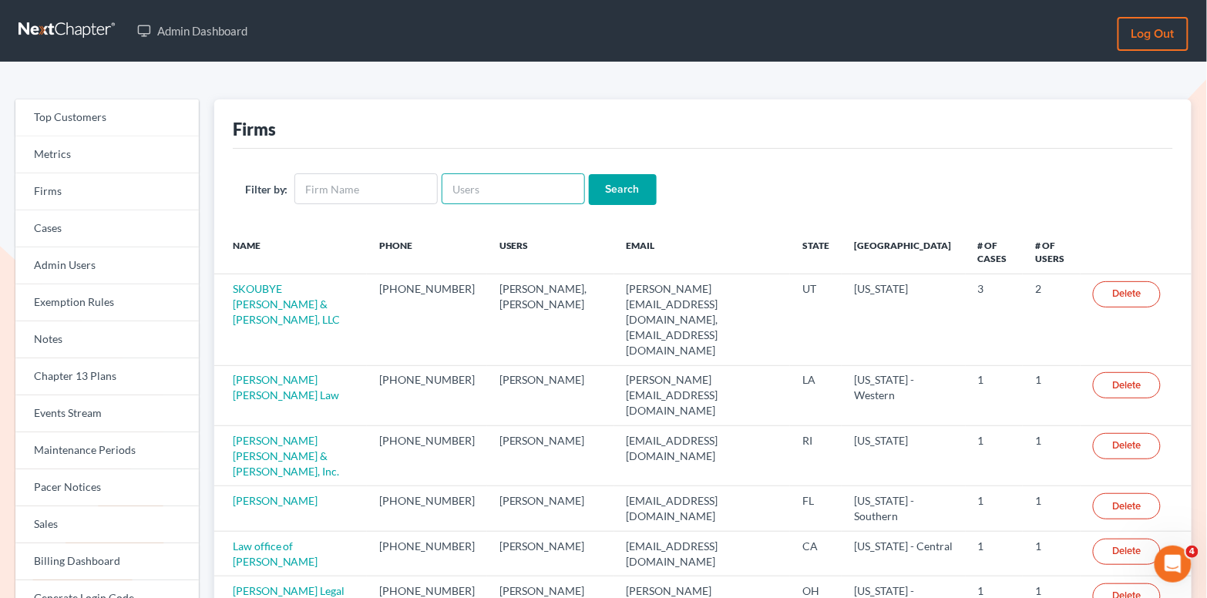
click at [461, 180] on input "text" at bounding box center [513, 188] width 143 height 31
paste input "[PERSON_NAME] & [PERSON_NAME]"
type input "[PERSON_NAME] & [PERSON_NAME]"
click at [623, 189] on input "Search" at bounding box center [623, 189] width 68 height 31
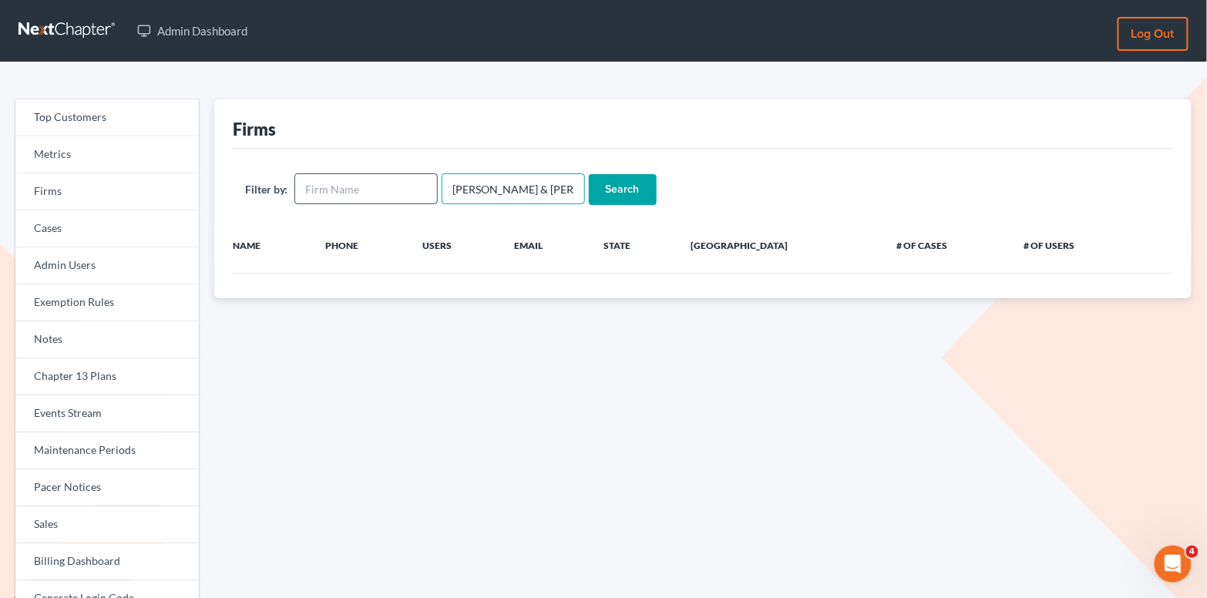
drag, startPoint x: 530, startPoint y: 191, endPoint x: 393, endPoint y: 187, distance: 137.3
click at [393, 187] on form "Filter by: [PERSON_NAME] & [PERSON_NAME] Search" at bounding box center [703, 189] width 916 height 32
click at [356, 188] on input "text" at bounding box center [366, 188] width 143 height 31
paste input "[PERSON_NAME] & [PERSON_NAME]"
type input "[PERSON_NAME] & [PERSON_NAME]"
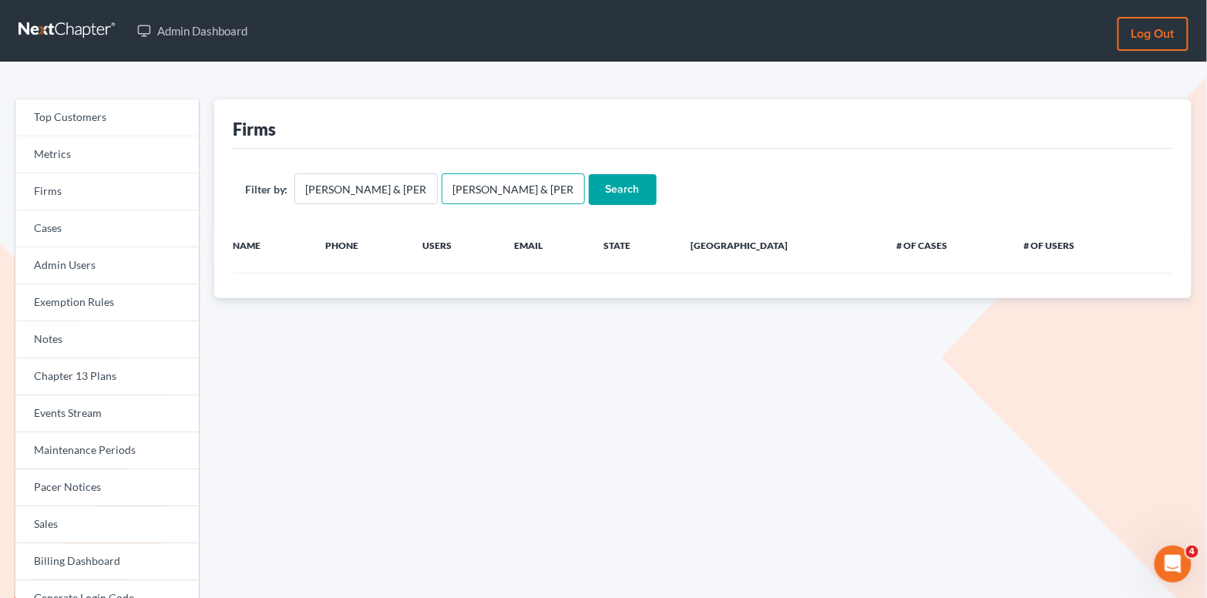
drag, startPoint x: 543, startPoint y: 196, endPoint x: 441, endPoint y: 195, distance: 101.8
click at [442, 195] on input "[PERSON_NAME] & [PERSON_NAME]" at bounding box center [513, 188] width 143 height 31
click at [636, 177] on input "Search" at bounding box center [623, 189] width 68 height 31
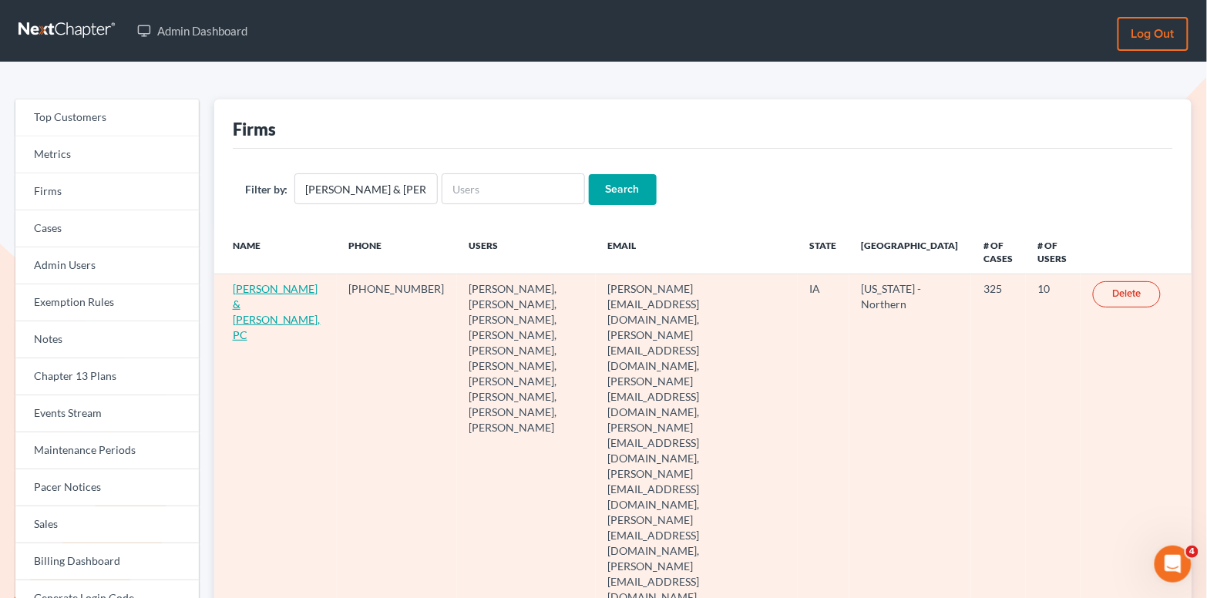
click at [246, 304] on link "[PERSON_NAME] & [PERSON_NAME], PC" at bounding box center [277, 311] width 88 height 59
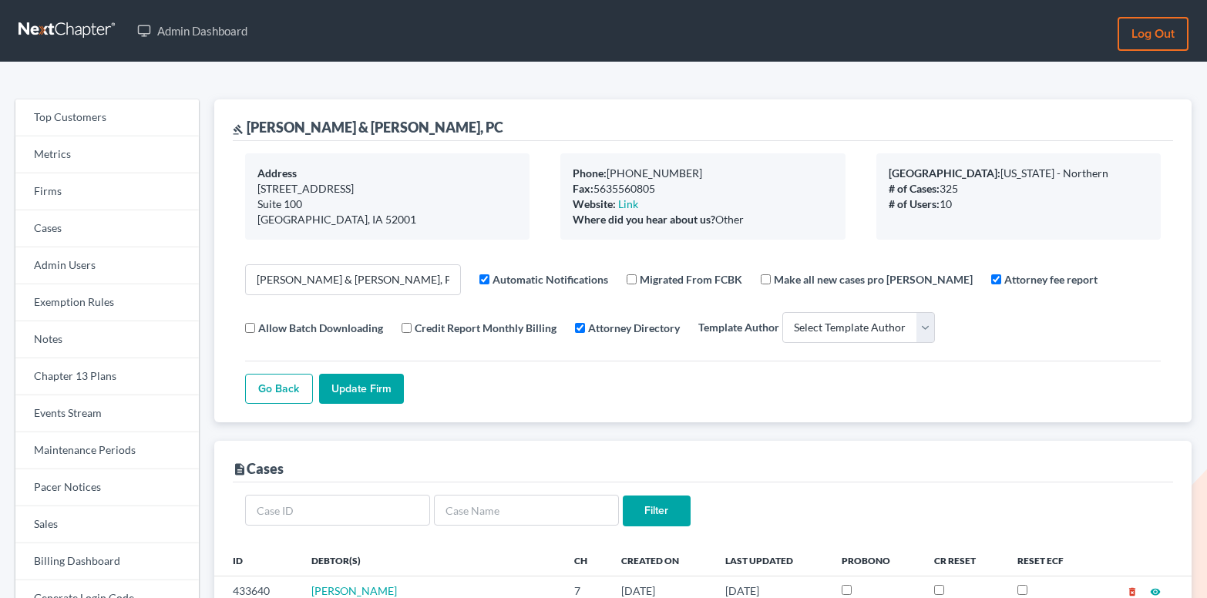
select select
click at [74, 191] on link "Firms" at bounding box center [107, 191] width 184 height 37
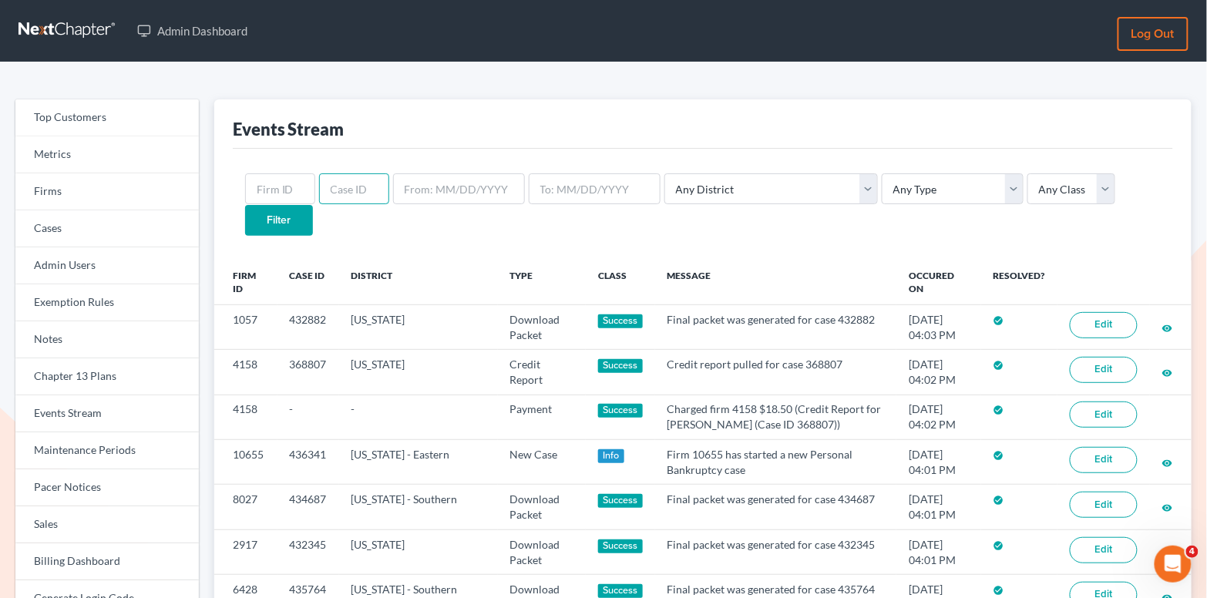
click at [340, 185] on input "text" at bounding box center [354, 188] width 70 height 31
paste input "427308"
type input "427308"
click at [313, 205] on input "Filter" at bounding box center [279, 220] width 68 height 31
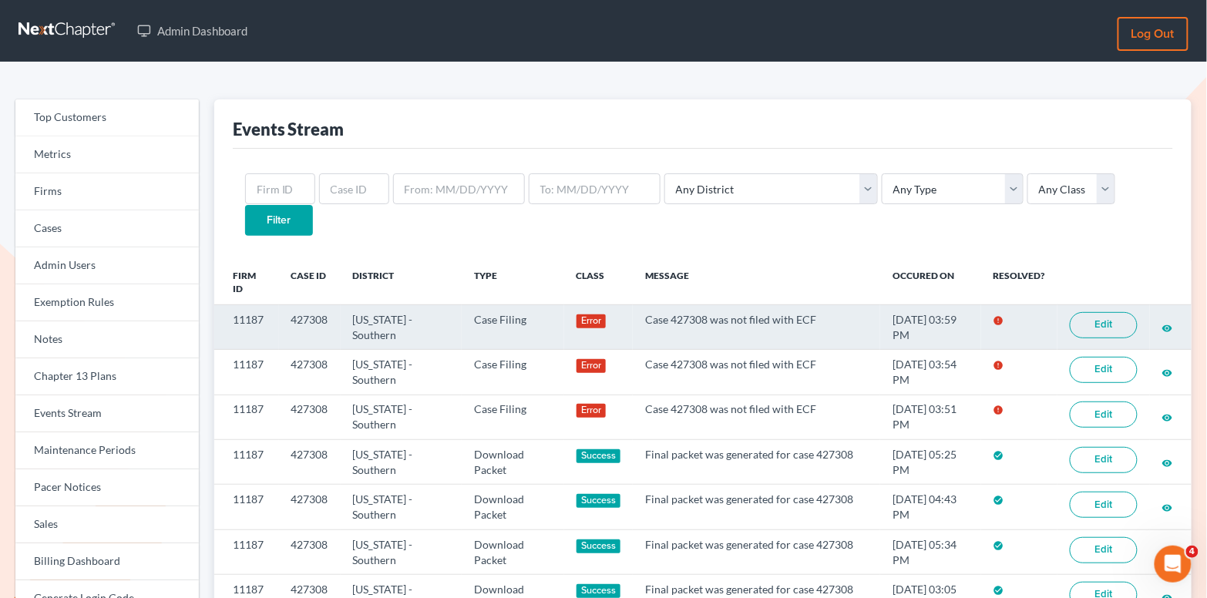
scroll to position [1, 0]
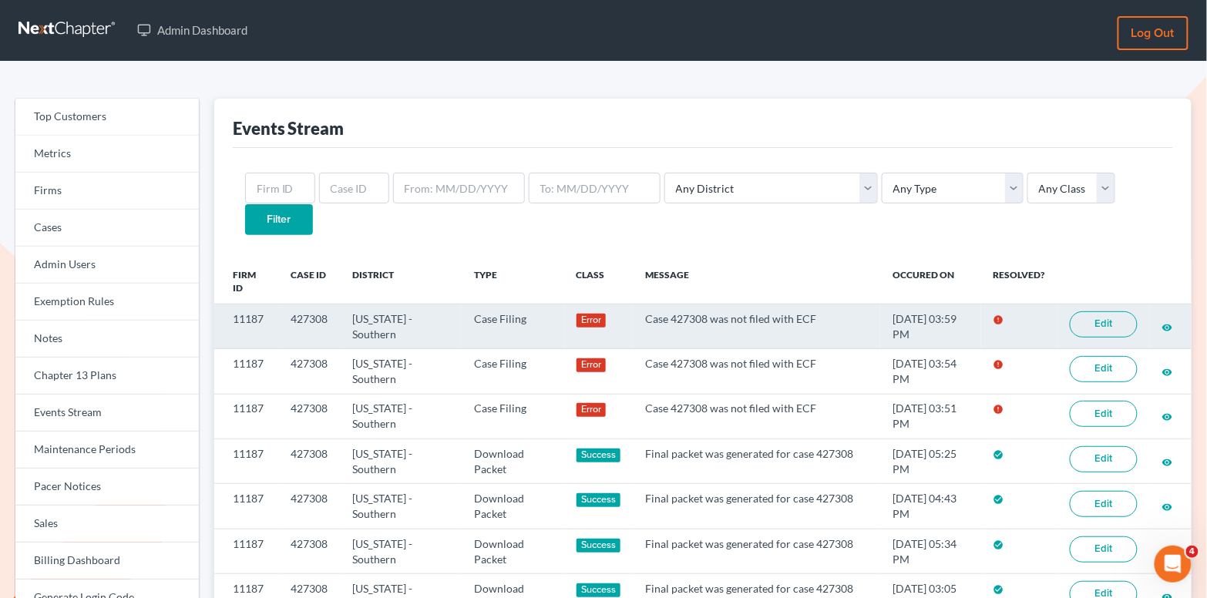
click at [1079, 311] on link "Edit" at bounding box center [1104, 324] width 68 height 26
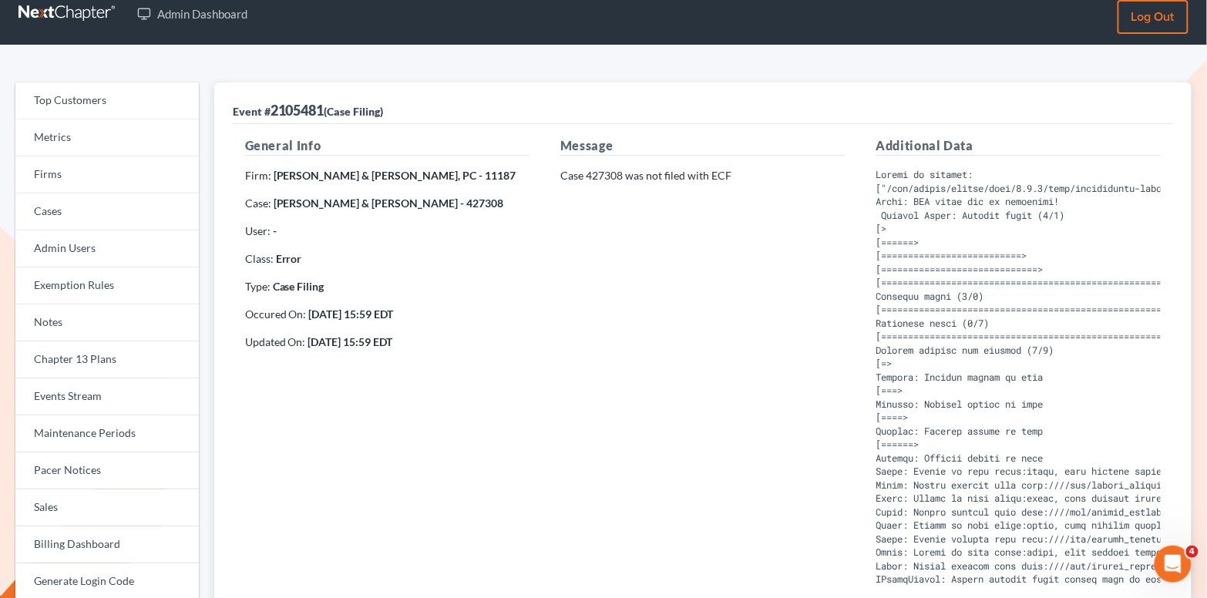
scroll to position [21, 0]
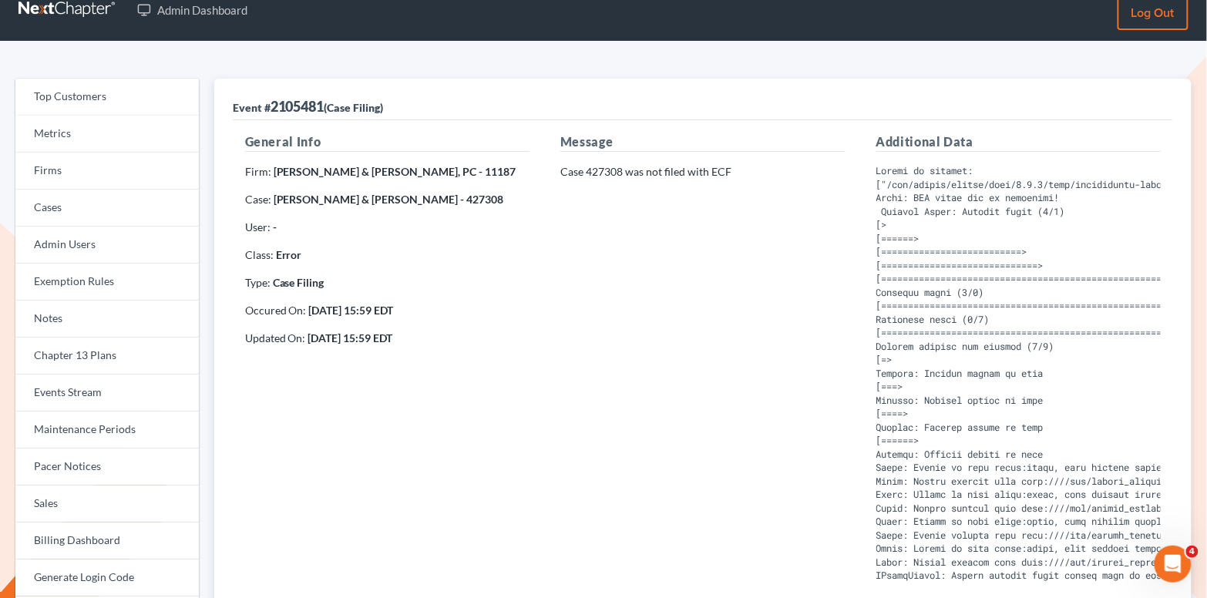
click at [310, 53] on div "Top Customers Metrics Firms Cases Admin Users Exemption Rules Notes Chapter 13 …" at bounding box center [603, 474] width 1207 height 864
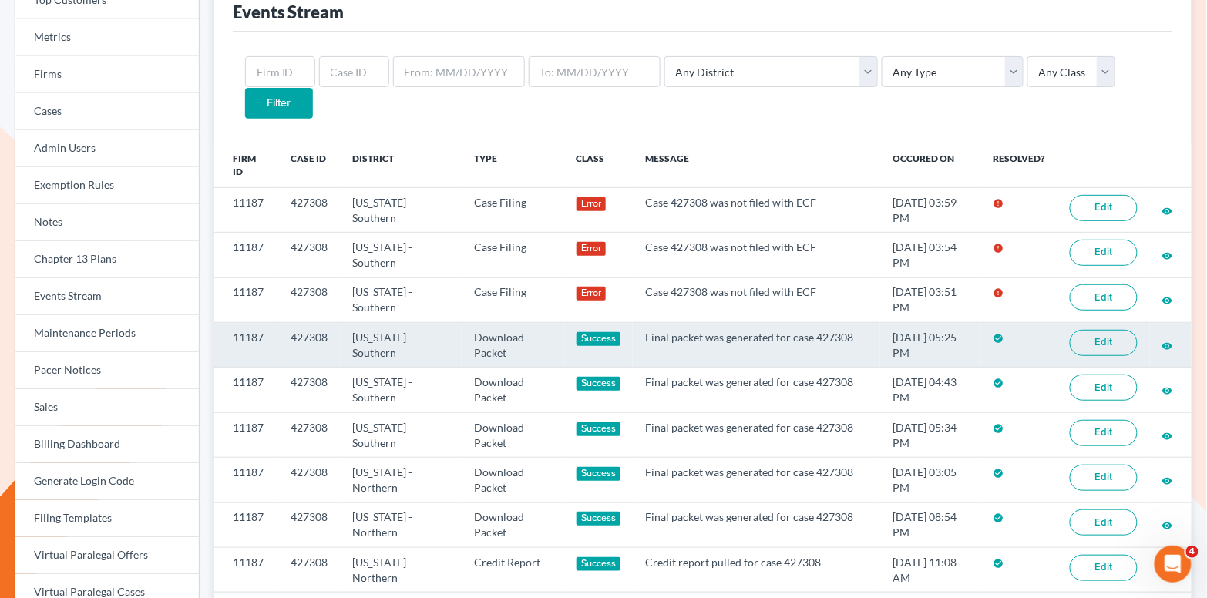
scroll to position [188, 0]
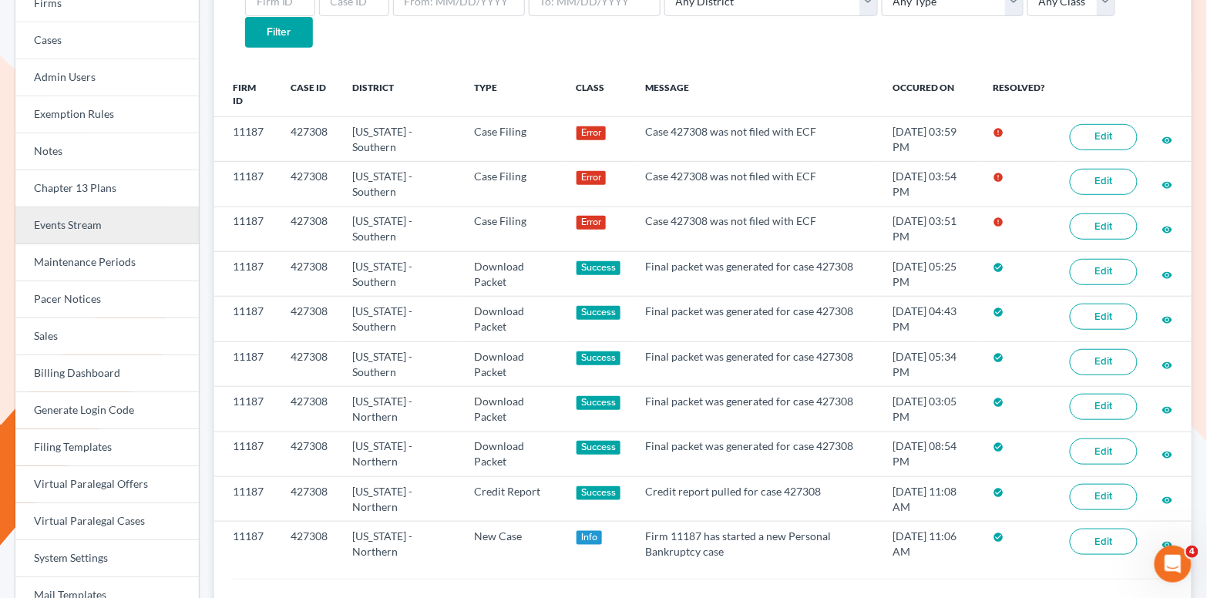
click at [131, 222] on link "Events Stream" at bounding box center [107, 225] width 184 height 37
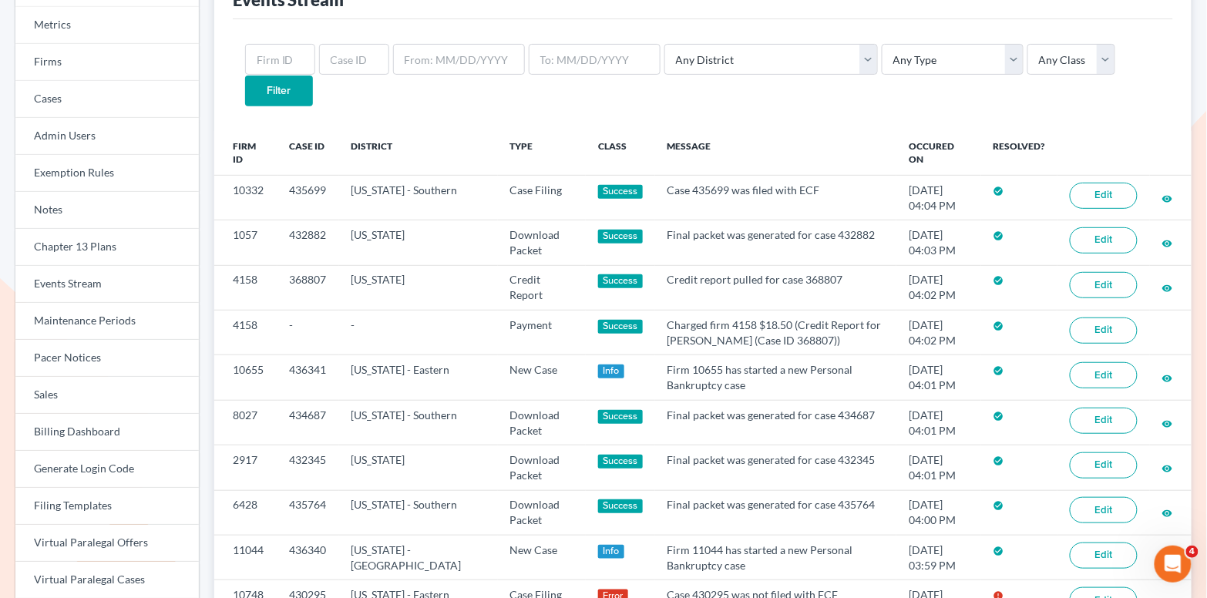
scroll to position [82, 0]
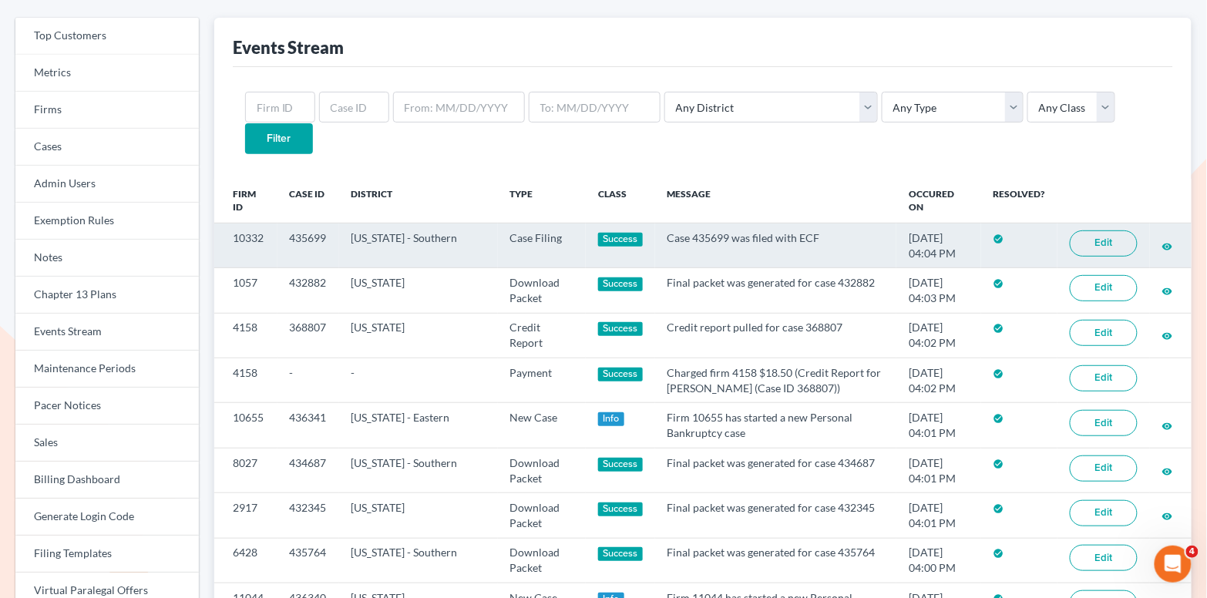
click at [1100, 231] on link "Edit" at bounding box center [1104, 244] width 68 height 26
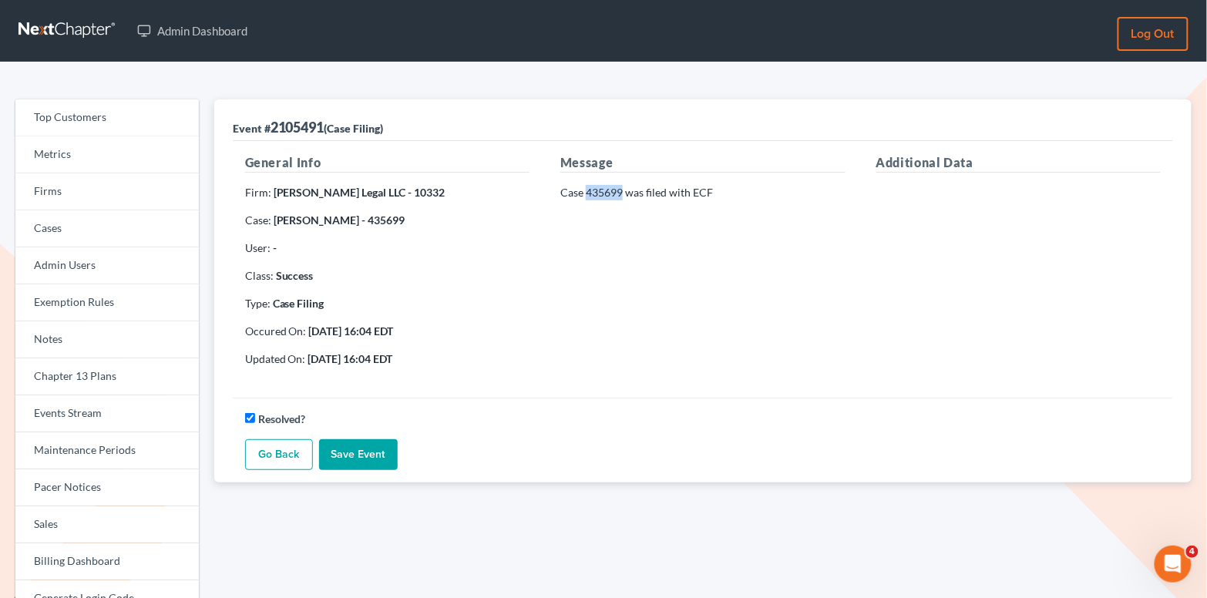
drag, startPoint x: 622, startPoint y: 193, endPoint x: 588, endPoint y: 193, distance: 34.7
click at [588, 193] on p "Case 435699 was filed with ECF" at bounding box center [703, 192] width 285 height 15
copy p "435699"
click at [108, 190] on link "Firms" at bounding box center [107, 191] width 184 height 37
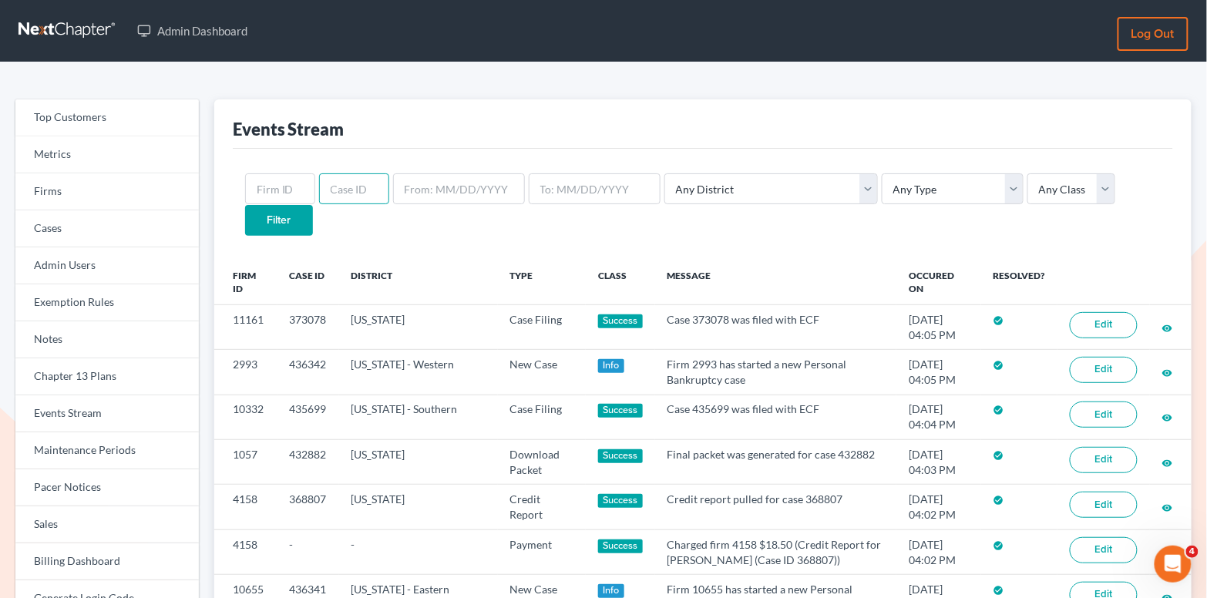
click at [336, 200] on input "text" at bounding box center [354, 188] width 70 height 31
paste input "435699"
type input "435699"
click at [313, 205] on input "Filter" at bounding box center [279, 220] width 68 height 31
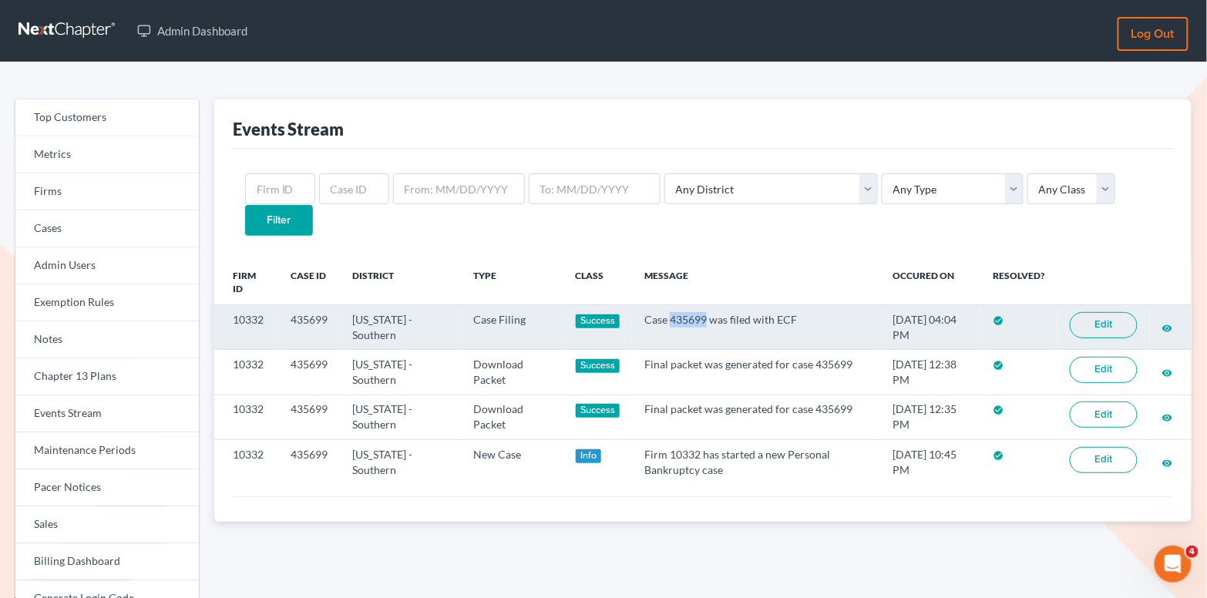
drag, startPoint x: 689, startPoint y: 288, endPoint x: 652, endPoint y: 289, distance: 37.0
click at [652, 305] on td "Case 435699 was filed with ECF" at bounding box center [756, 327] width 249 height 45
copy td "435699"
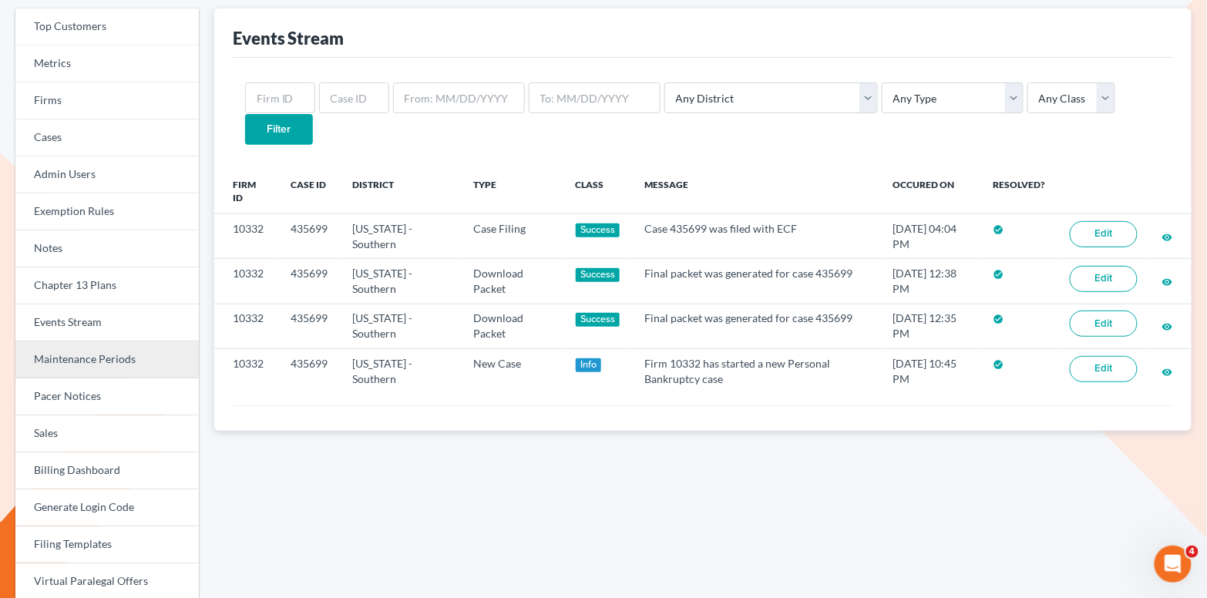
scroll to position [95, 0]
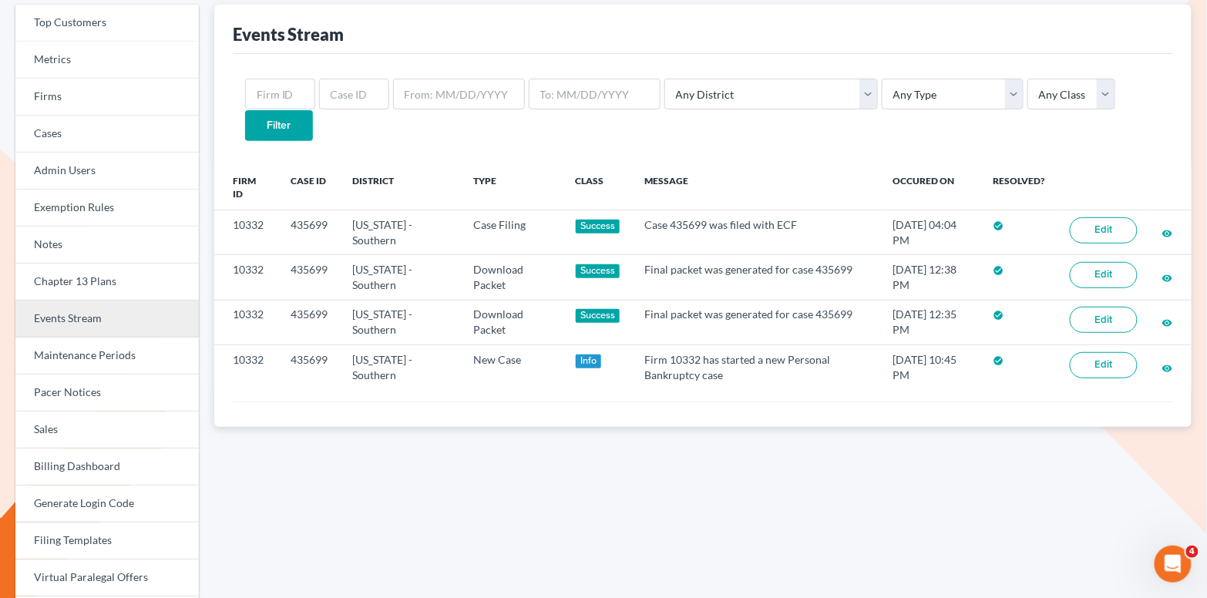
click at [76, 333] on link "Events Stream" at bounding box center [107, 319] width 184 height 37
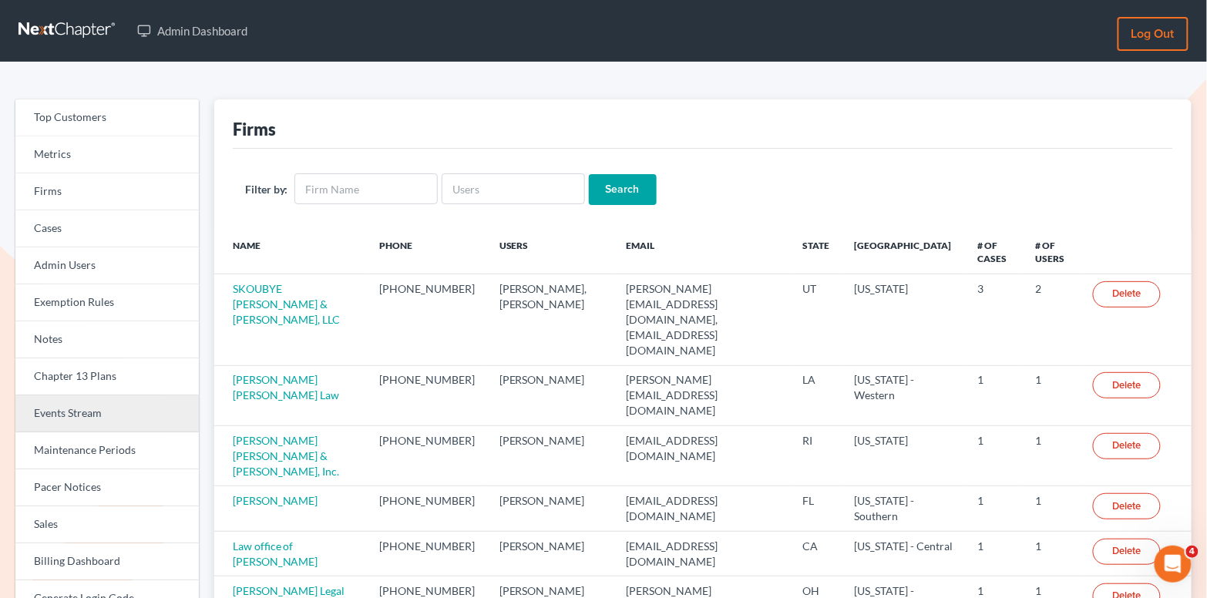
click at [96, 414] on link "Events Stream" at bounding box center [107, 414] width 184 height 37
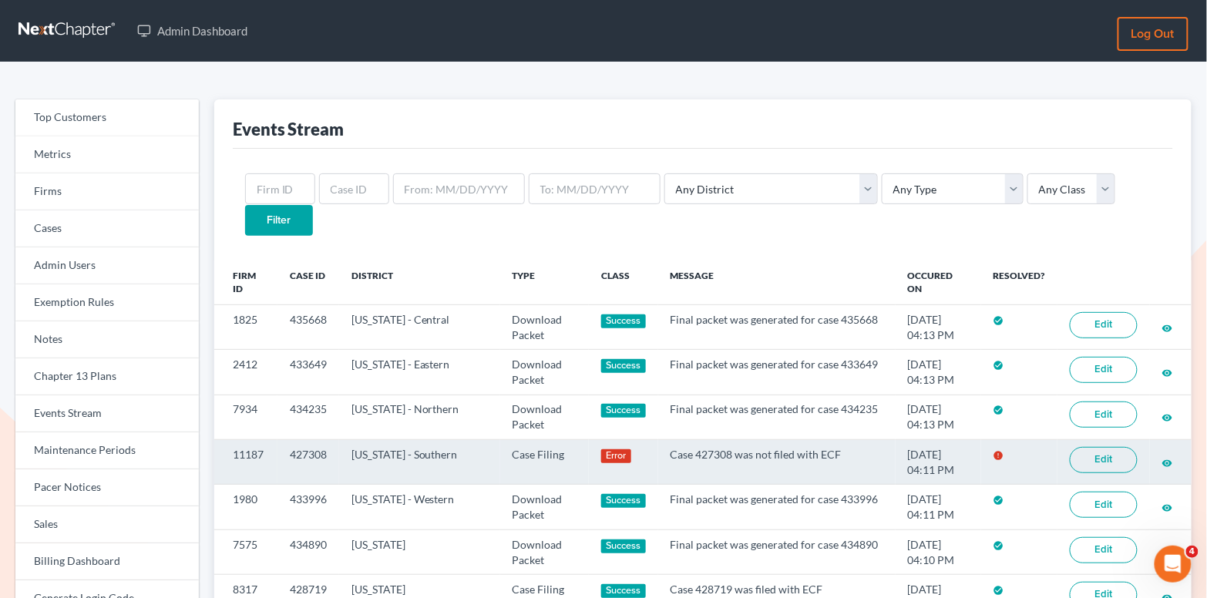
click at [1093, 447] on link "Edit" at bounding box center [1104, 460] width 68 height 26
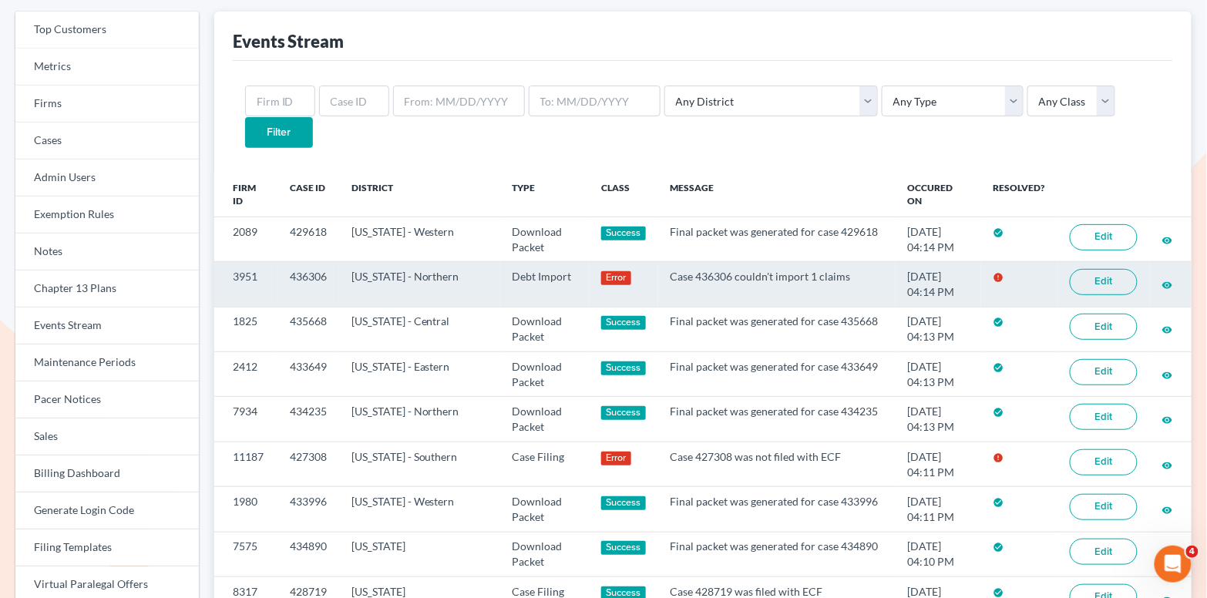
scroll to position [98, 0]
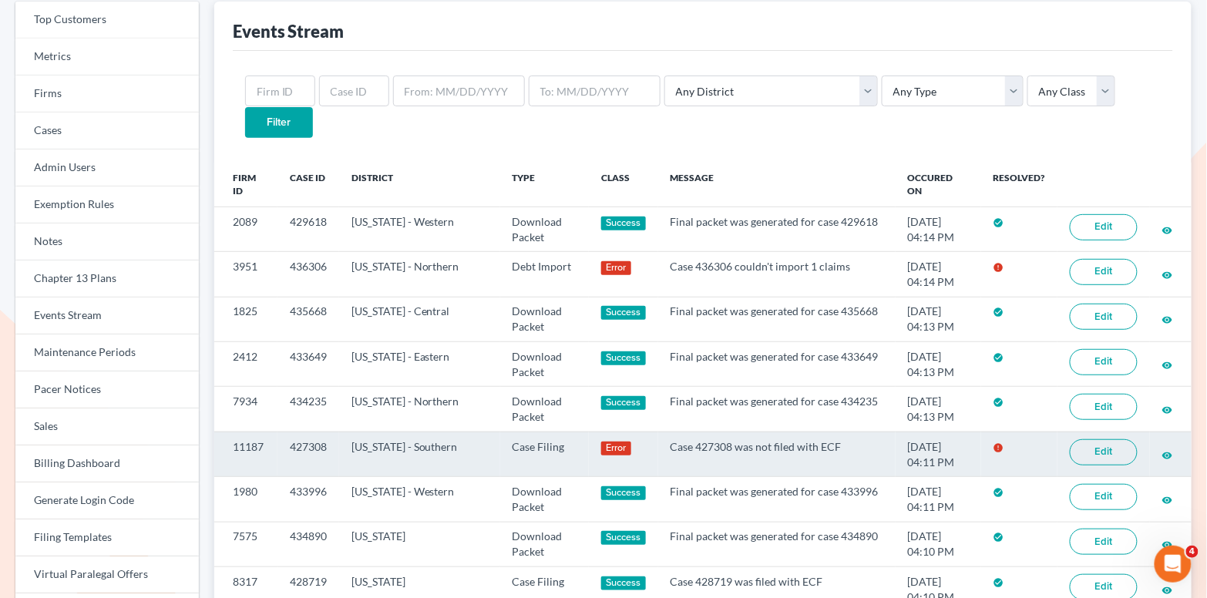
click at [1085, 439] on link "Edit" at bounding box center [1104, 452] width 68 height 26
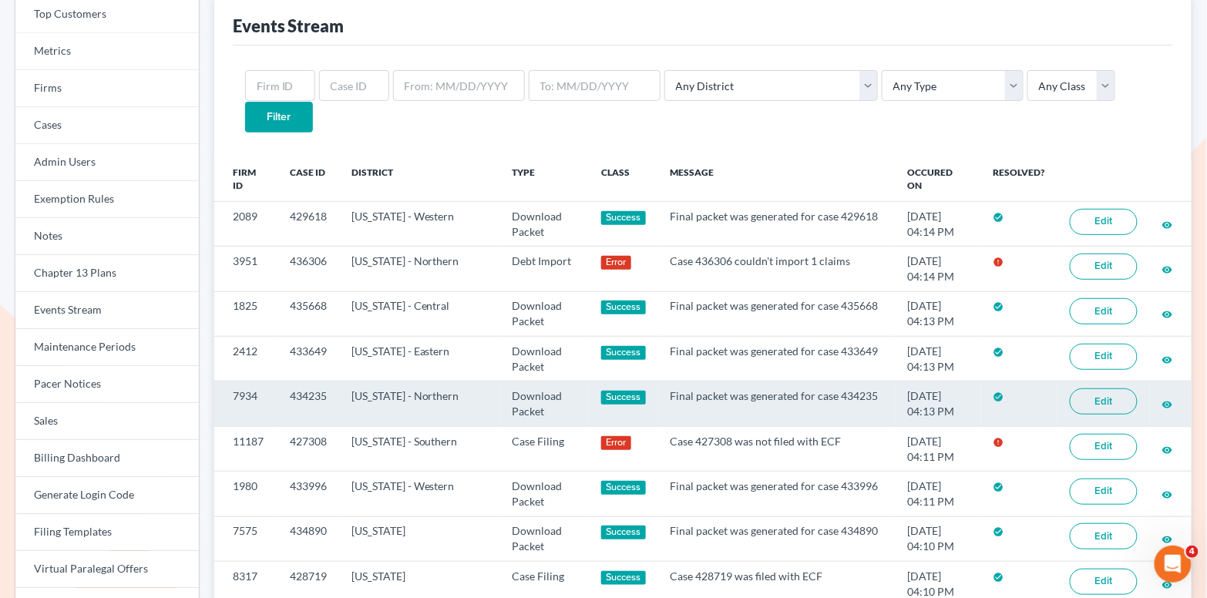
scroll to position [89, 0]
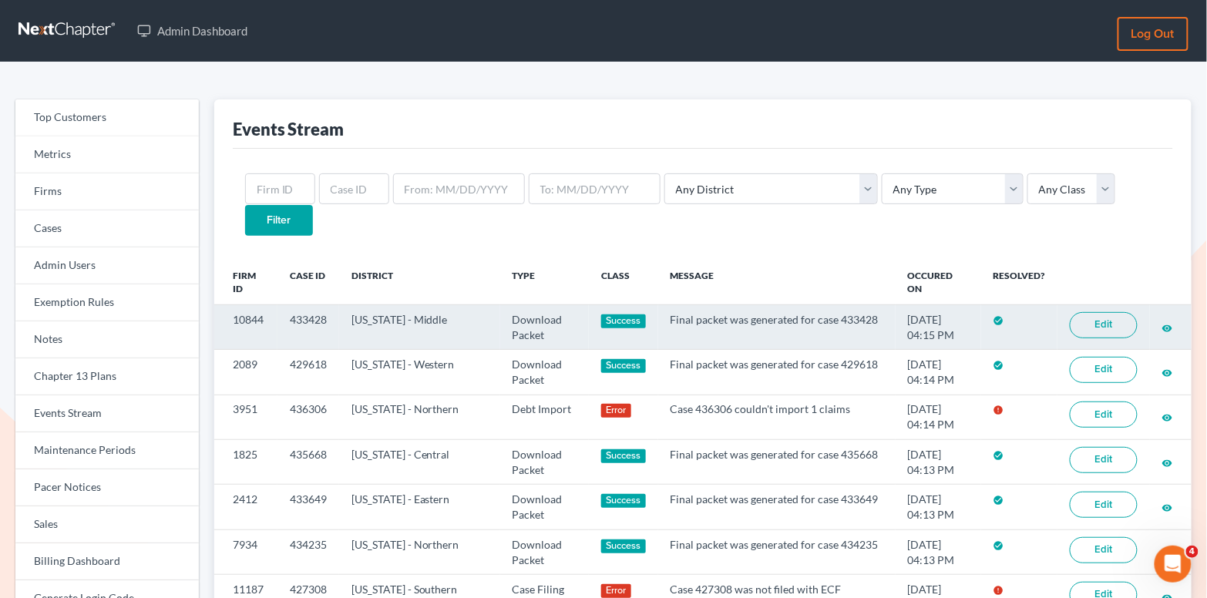
click at [1084, 312] on link "Edit" at bounding box center [1104, 325] width 68 height 26
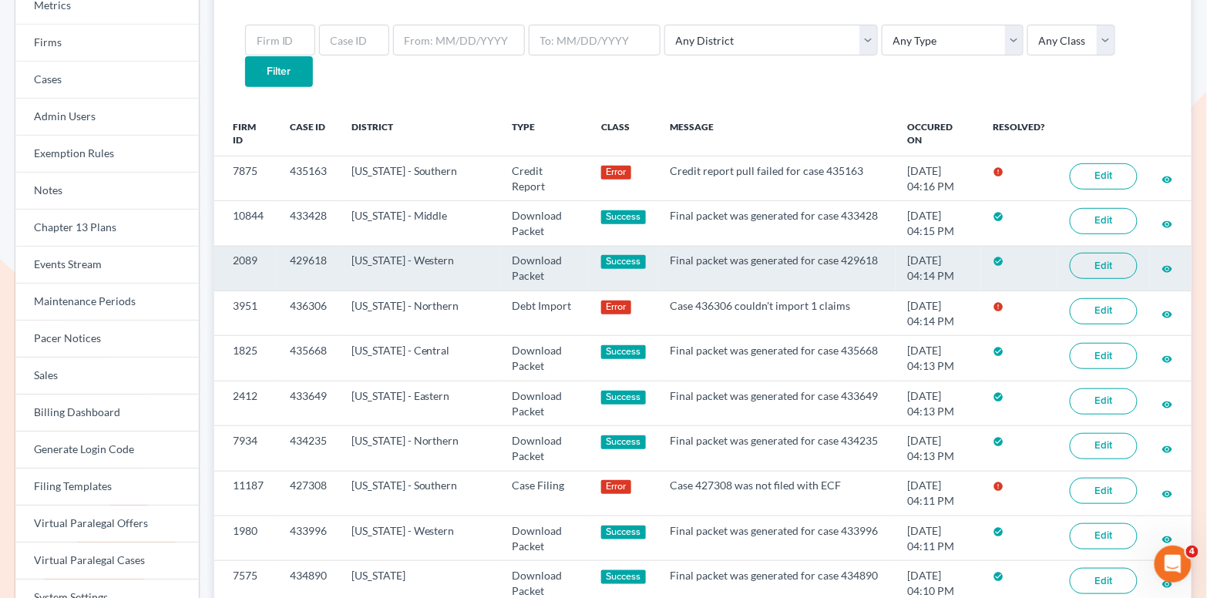
scroll to position [193, 0]
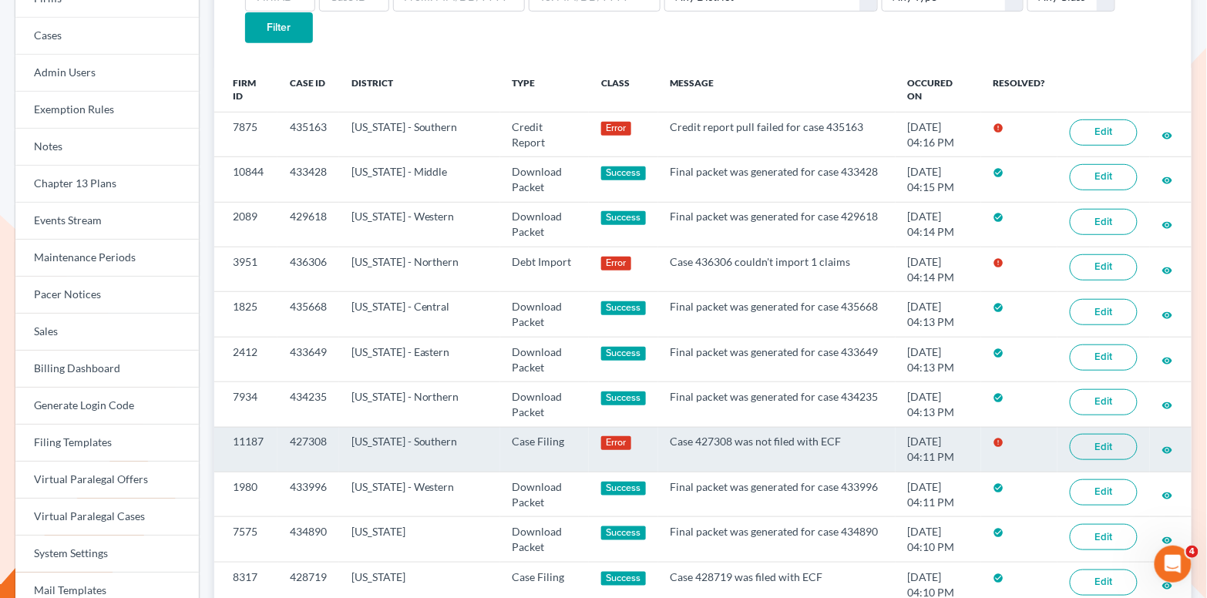
click at [1097, 434] on link "Edit" at bounding box center [1104, 447] width 68 height 26
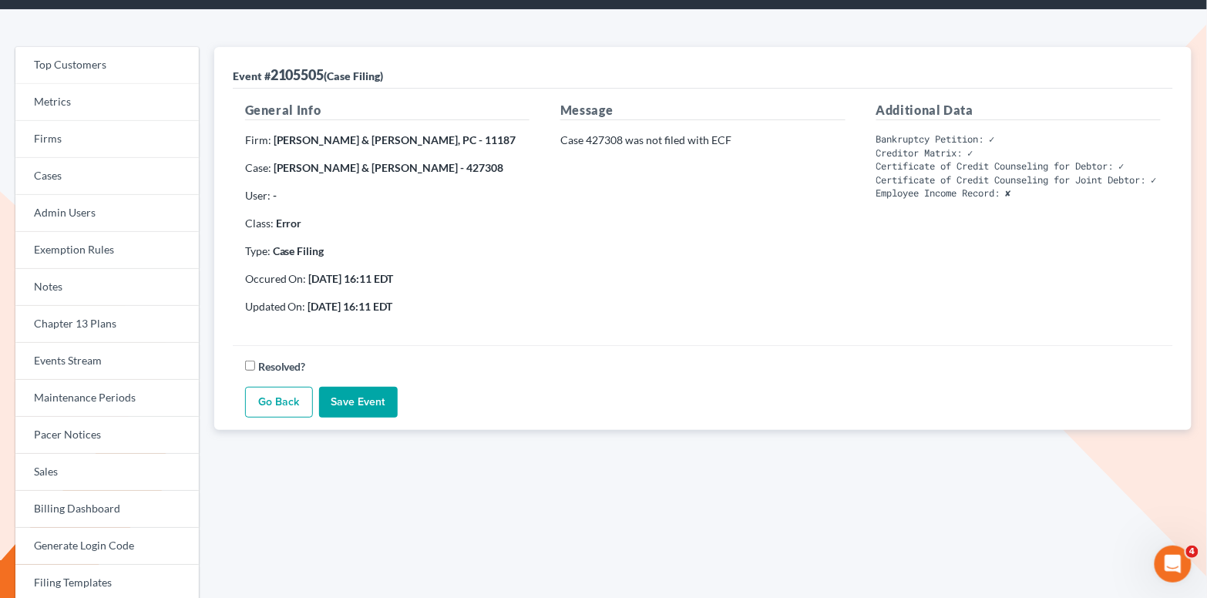
click at [1037, 280] on div "Additional Data Bankruptcy Petition: ✓ Creditor Matrix: ✓ Certificate of Credit…" at bounding box center [1018, 214] width 315 height 226
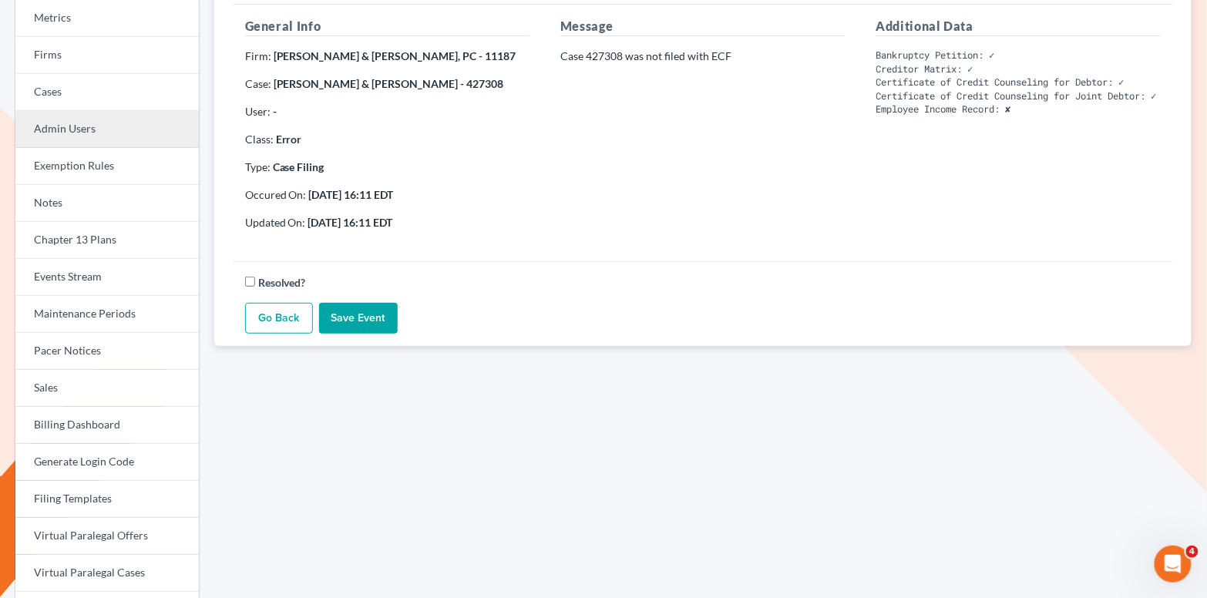
scroll to position [147, 0]
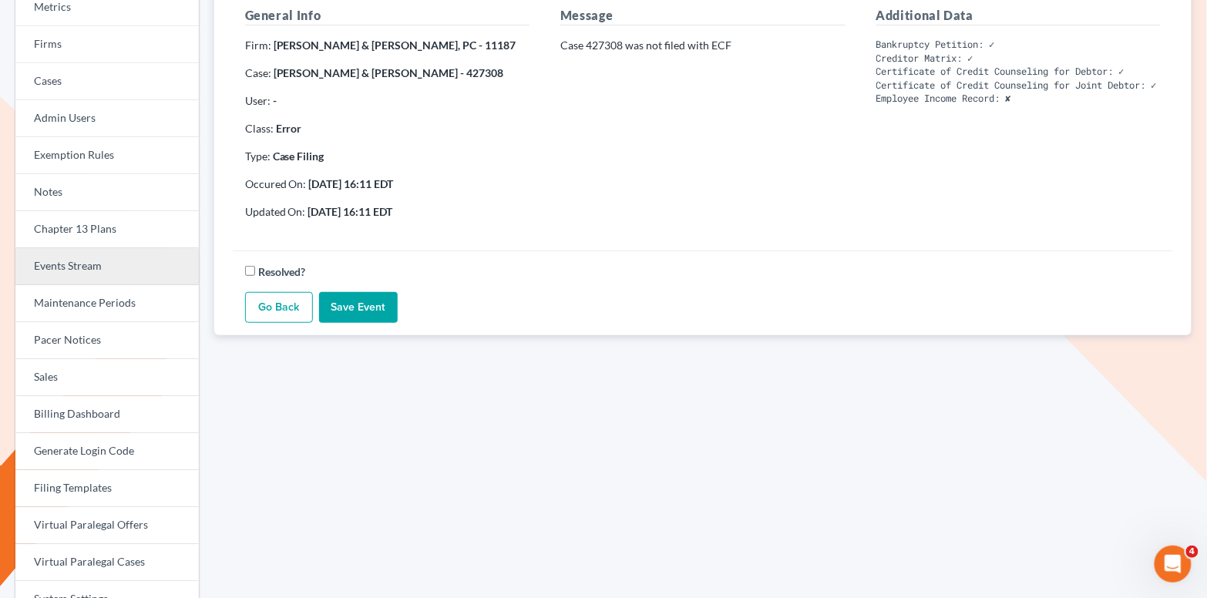
click at [116, 265] on link "Events Stream" at bounding box center [107, 266] width 184 height 37
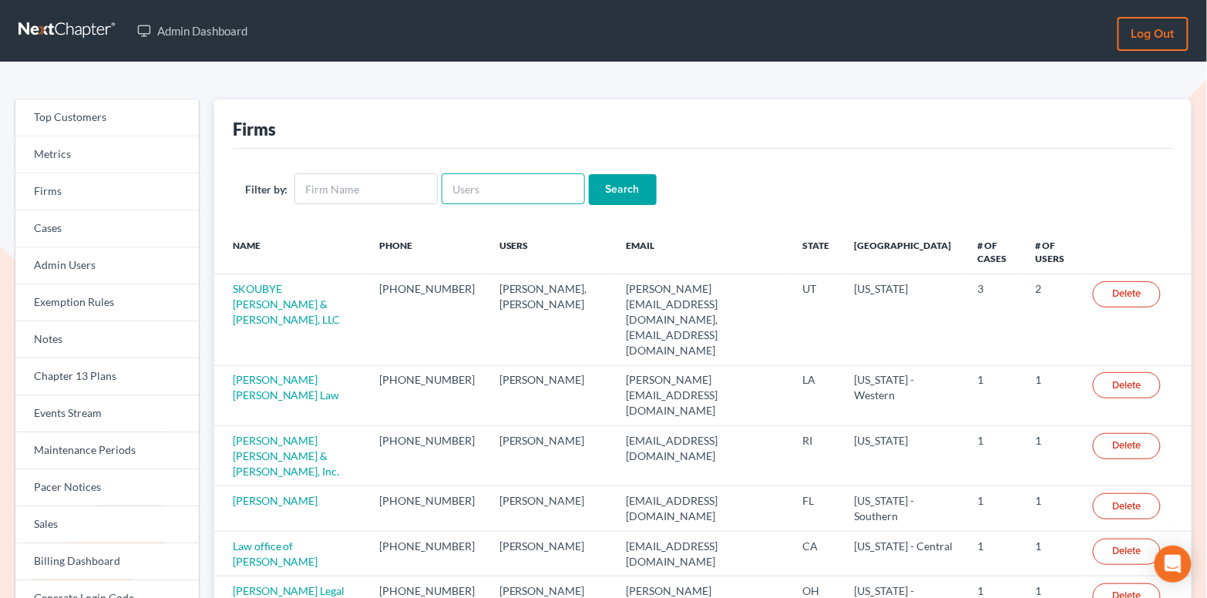
click at [459, 194] on input "text" at bounding box center [513, 188] width 143 height 31
click at [381, 183] on input "text" at bounding box center [366, 188] width 143 height 31
paste input "Orum Young Law"
type input "Orum Young Law"
click at [595, 197] on input "Search" at bounding box center [623, 189] width 68 height 31
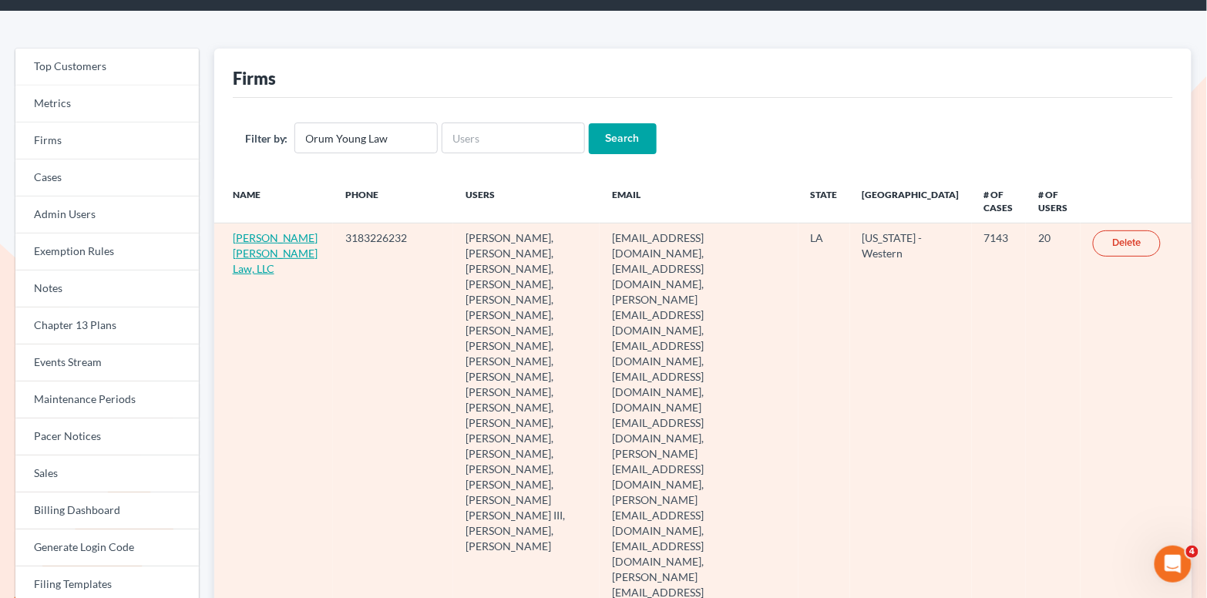
scroll to position [55, 0]
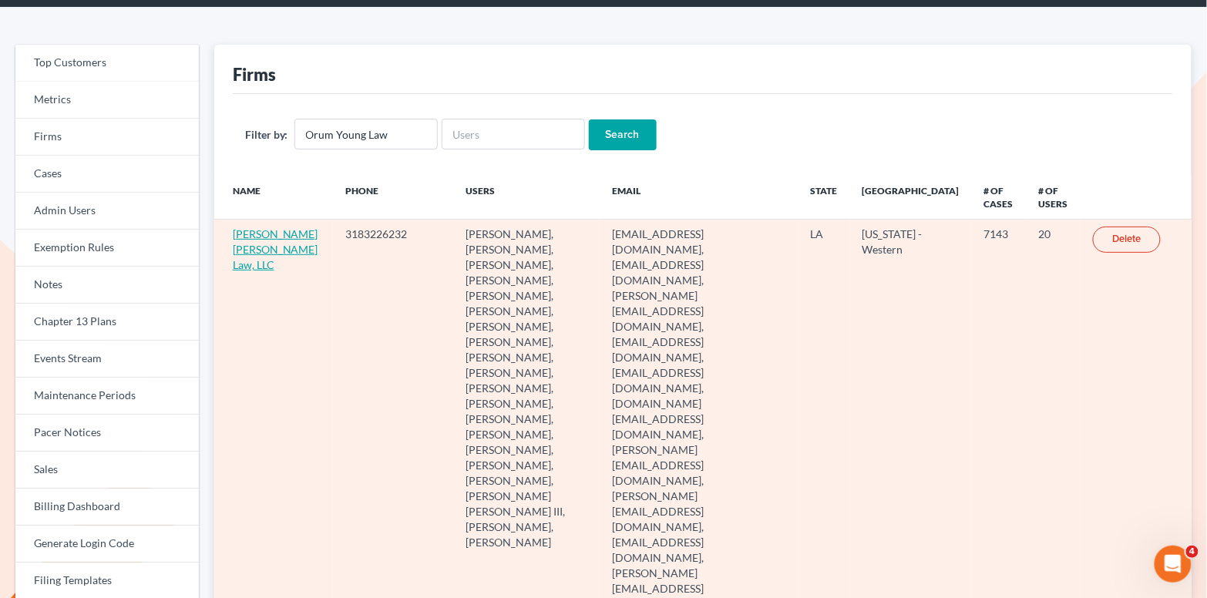
click at [244, 271] on link "E. Orum Young Law, LLC" at bounding box center [276, 249] width 86 height 44
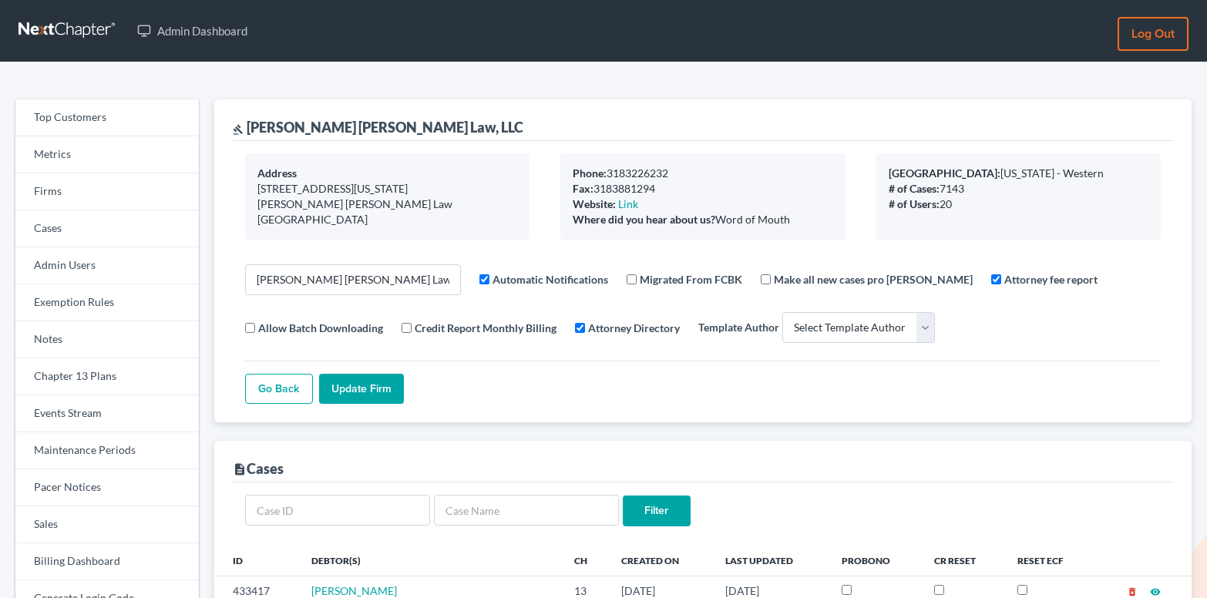
select select
click at [86, 190] on link "Firms" at bounding box center [107, 191] width 184 height 37
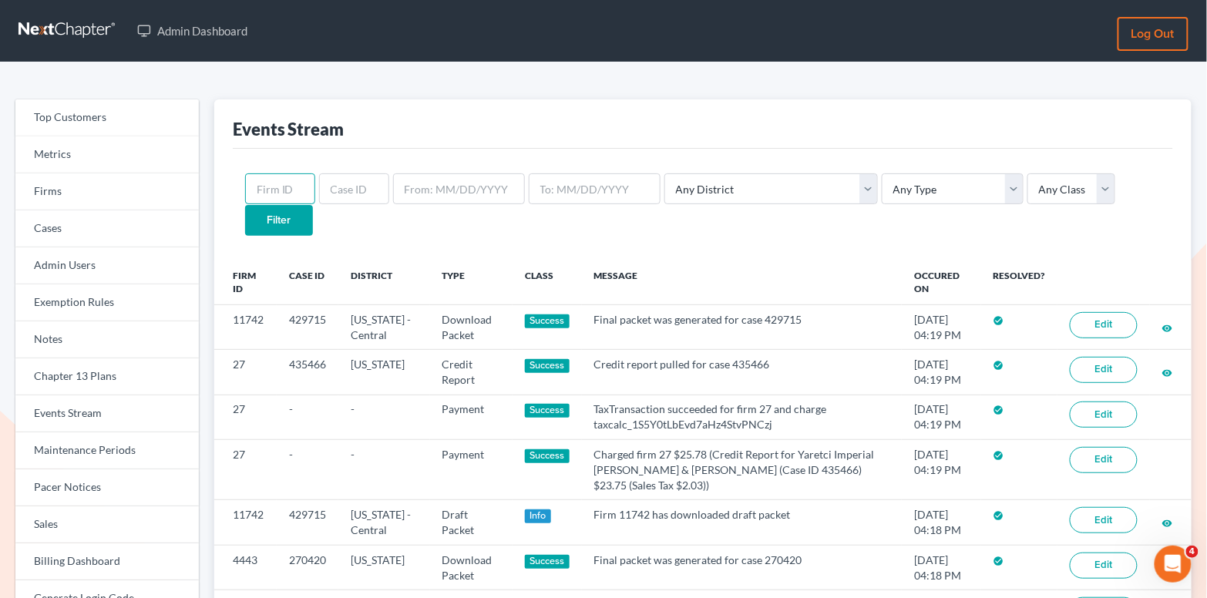
click at [287, 190] on input "text" at bounding box center [280, 188] width 70 height 31
paste input "2635"
type input "2635"
click at [313, 205] on input "Filter" at bounding box center [279, 220] width 68 height 31
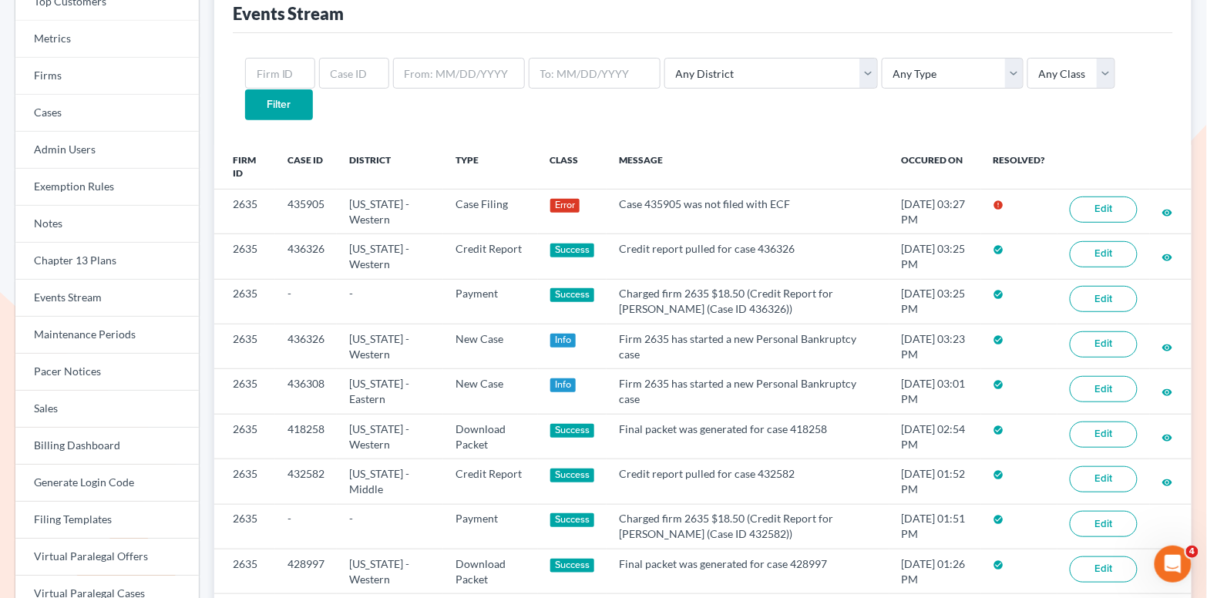
scroll to position [77, 0]
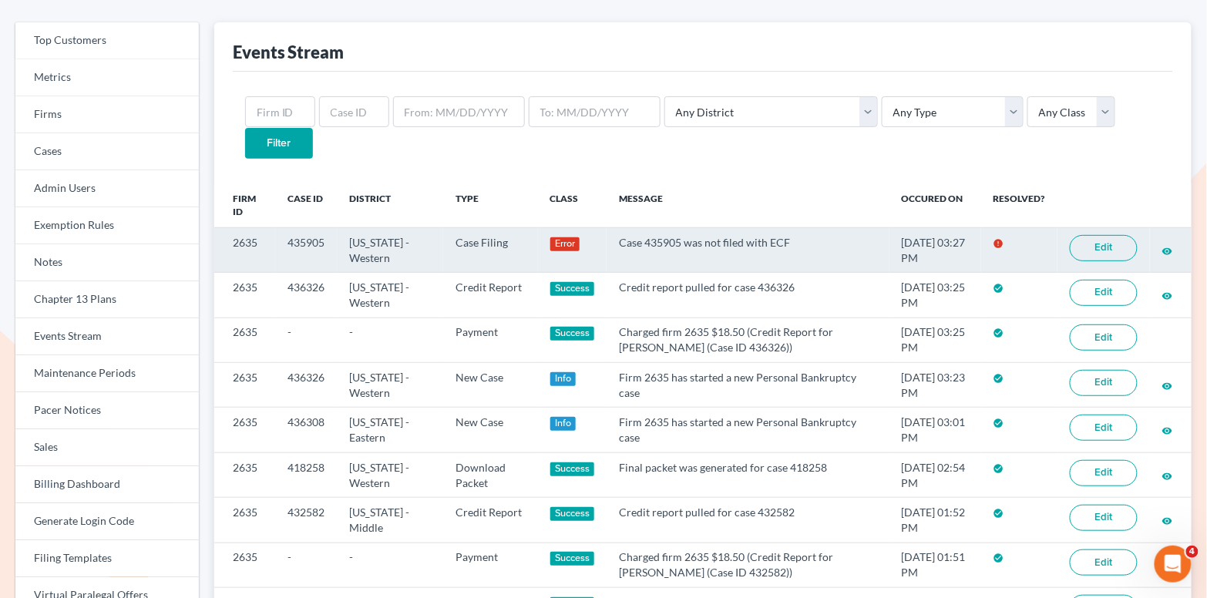
click at [1098, 235] on link "Edit" at bounding box center [1104, 248] width 68 height 26
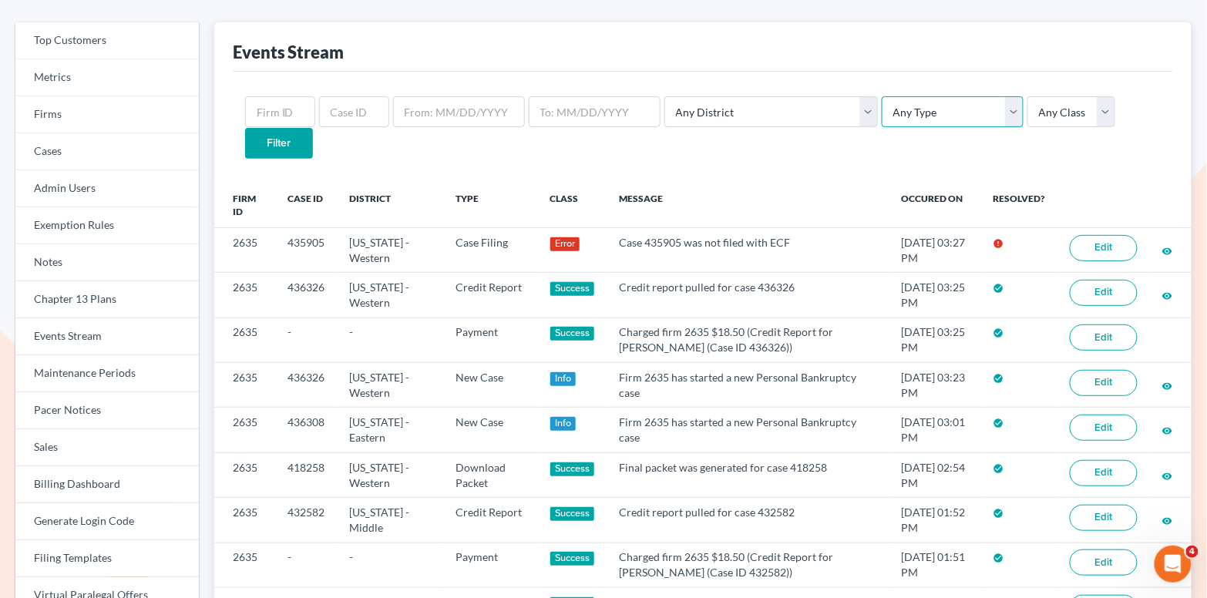
click at [882, 116] on select "Any Type Case Applied To Plan Case Archive Case Duplicate Case Filing Chapter 1…" at bounding box center [953, 111] width 142 height 31
select select "case_filing"
click at [882, 96] on select "Any Type Case Applied To Plan Case Archive Case Duplicate Case Filing Chapter 1…" at bounding box center [953, 111] width 142 height 31
click at [278, 121] on input "text" at bounding box center [280, 111] width 70 height 31
paste input "2635"
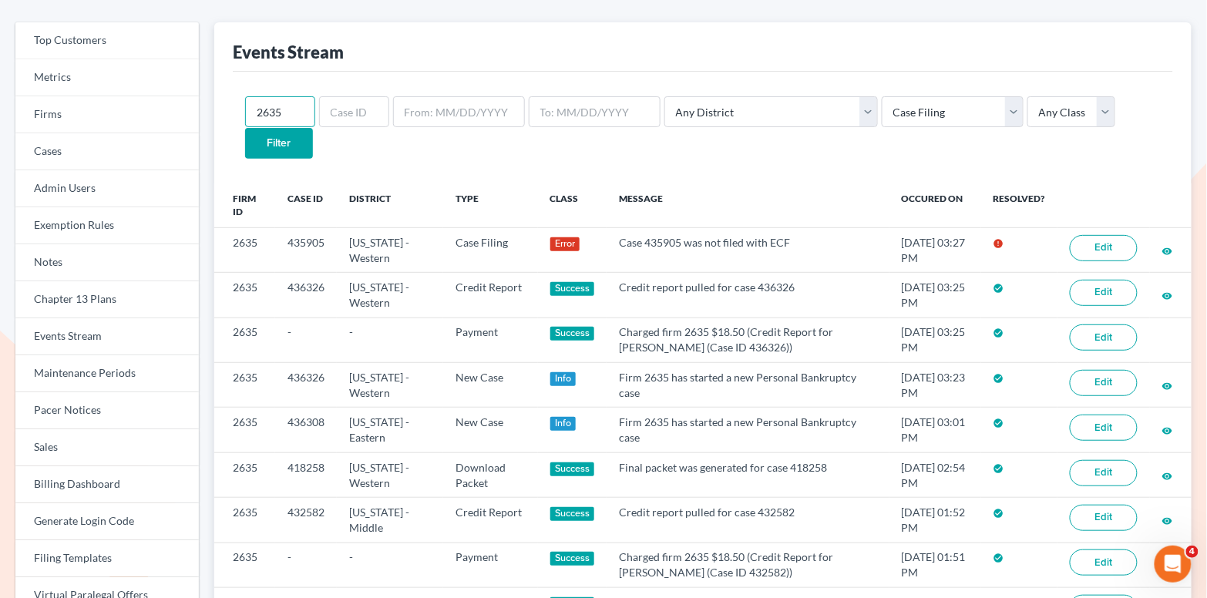
type input "2635"
click at [313, 128] on input "Filter" at bounding box center [279, 143] width 68 height 31
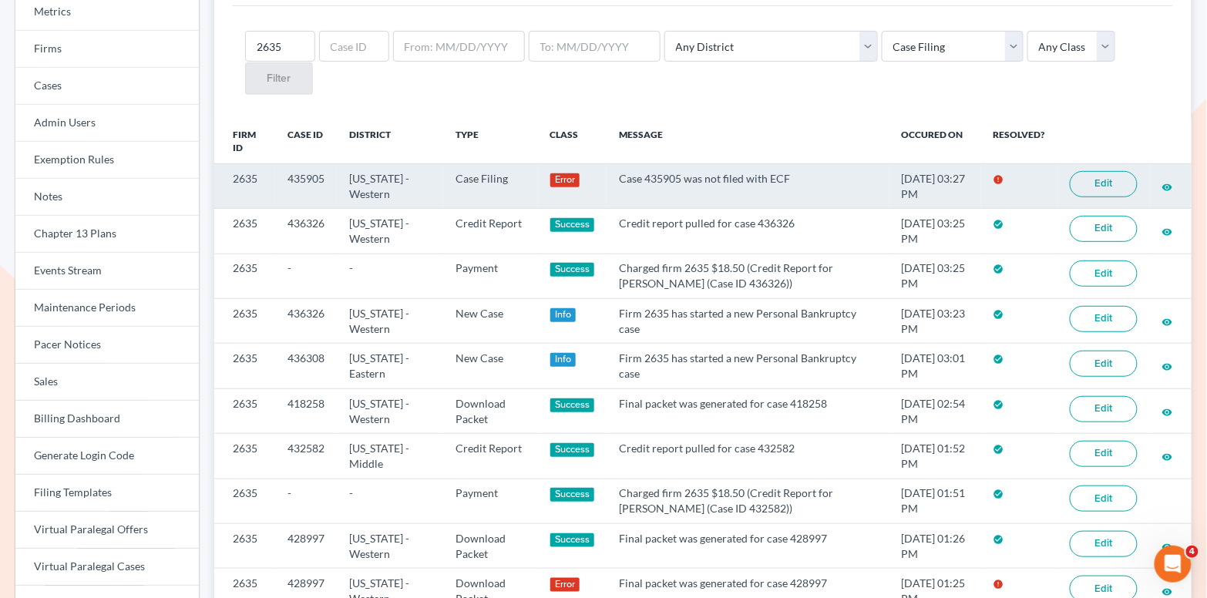
scroll to position [149, 0]
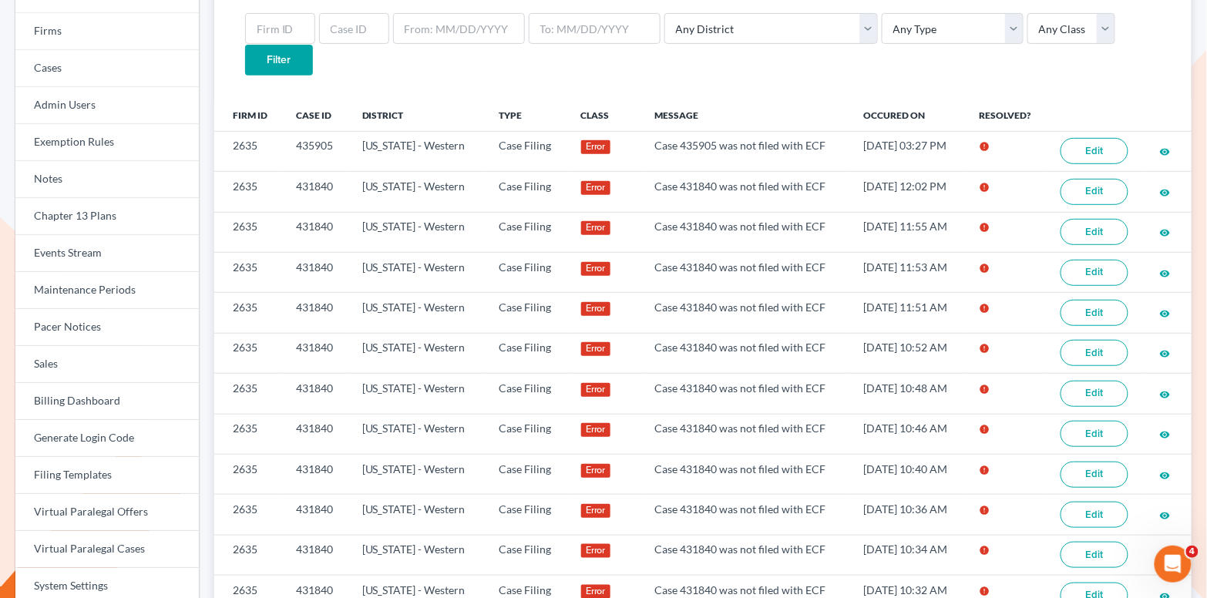
scroll to position [135, 0]
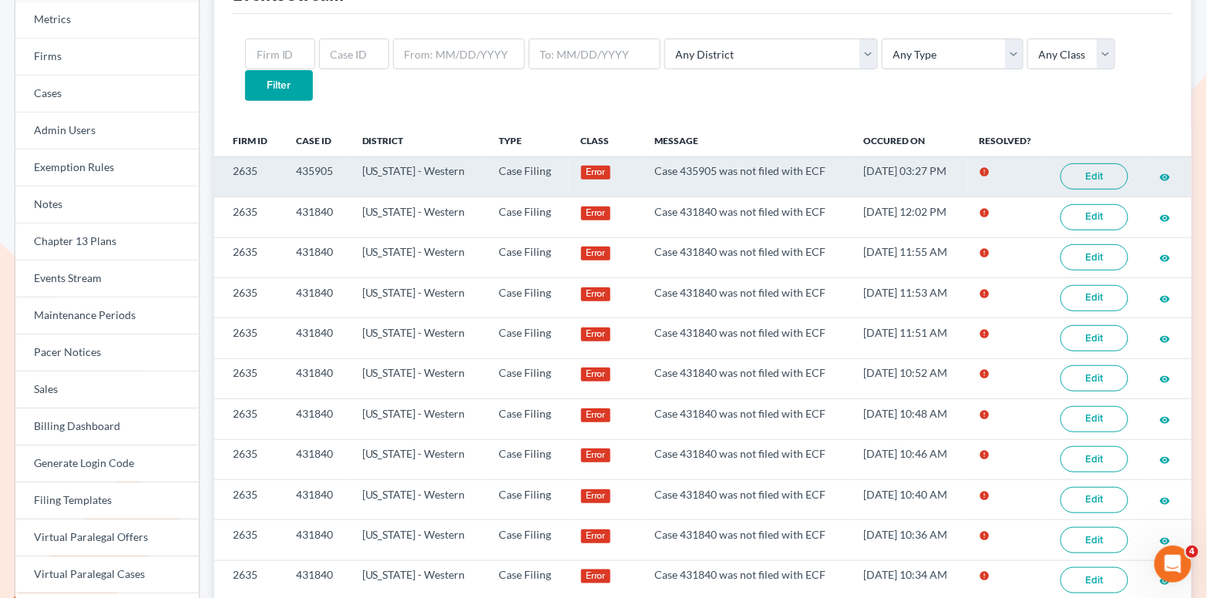
click at [1084, 163] on link "Edit" at bounding box center [1095, 176] width 68 height 26
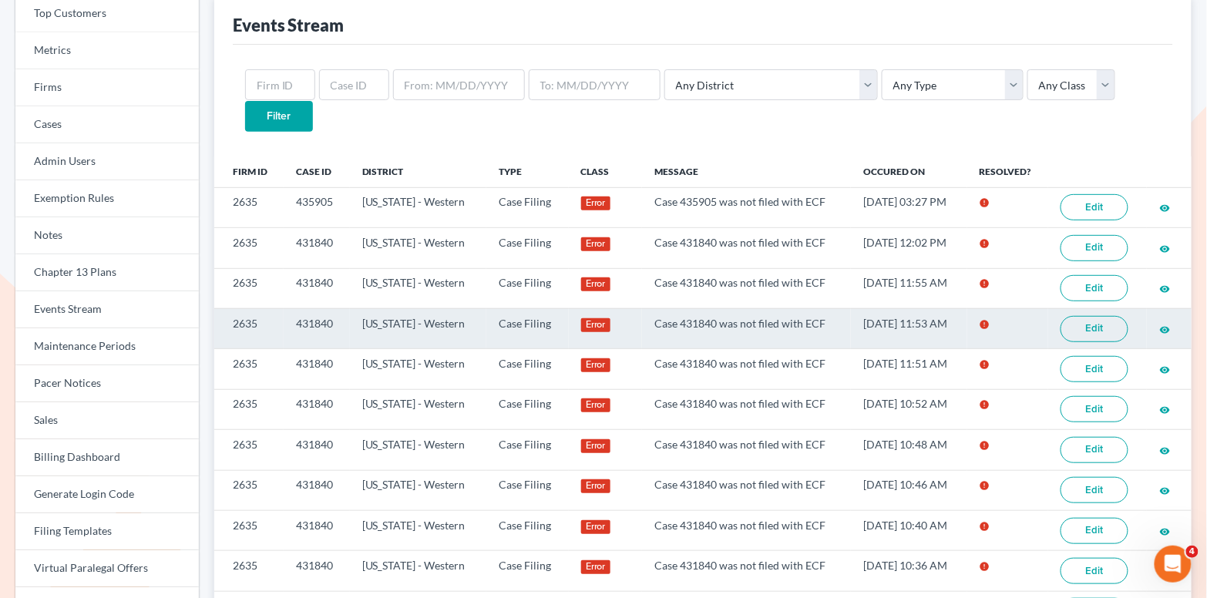
scroll to position [58, 0]
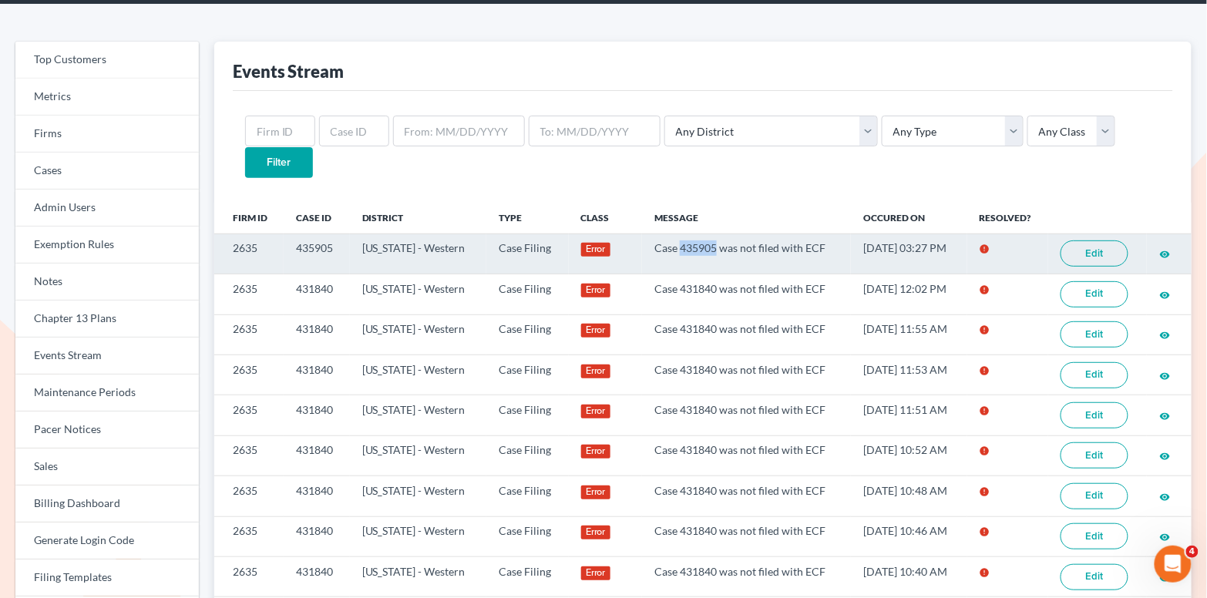
drag, startPoint x: 701, startPoint y: 221, endPoint x: 667, endPoint y: 216, distance: 34.4
click at [667, 234] on td "Case 435905 was not filed with ECF" at bounding box center [746, 254] width 209 height 40
copy td "435905"
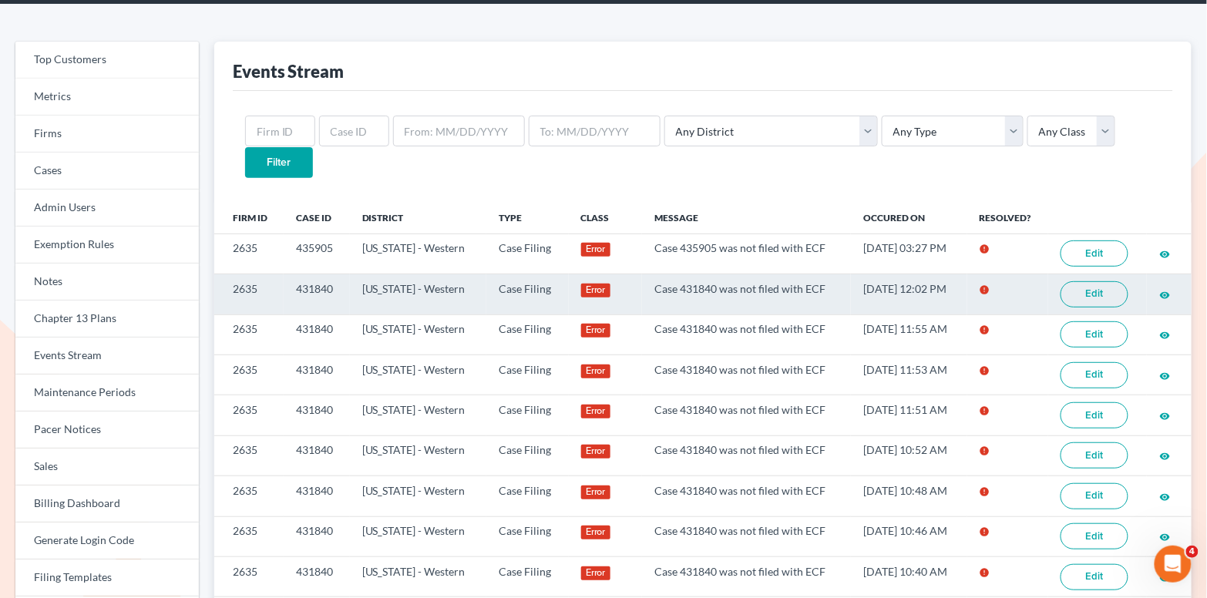
click at [695, 274] on td "Case 431840 was not filed with ECF" at bounding box center [746, 294] width 209 height 40
drag, startPoint x: 703, startPoint y: 254, endPoint x: 665, endPoint y: 250, distance: 38.1
click at [665, 274] on td "Case 431840 was not filed with ECF" at bounding box center [746, 294] width 209 height 40
copy td "431840"
click at [780, 274] on td "Case 431840 was not filed with ECF" at bounding box center [746, 294] width 209 height 40
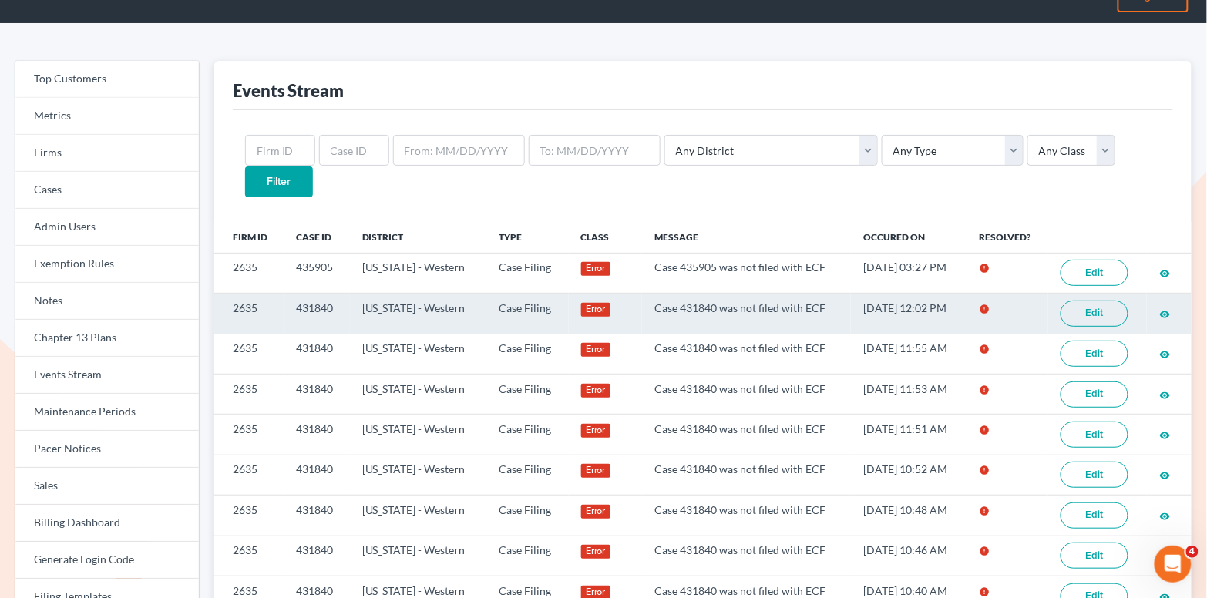
scroll to position [32, 0]
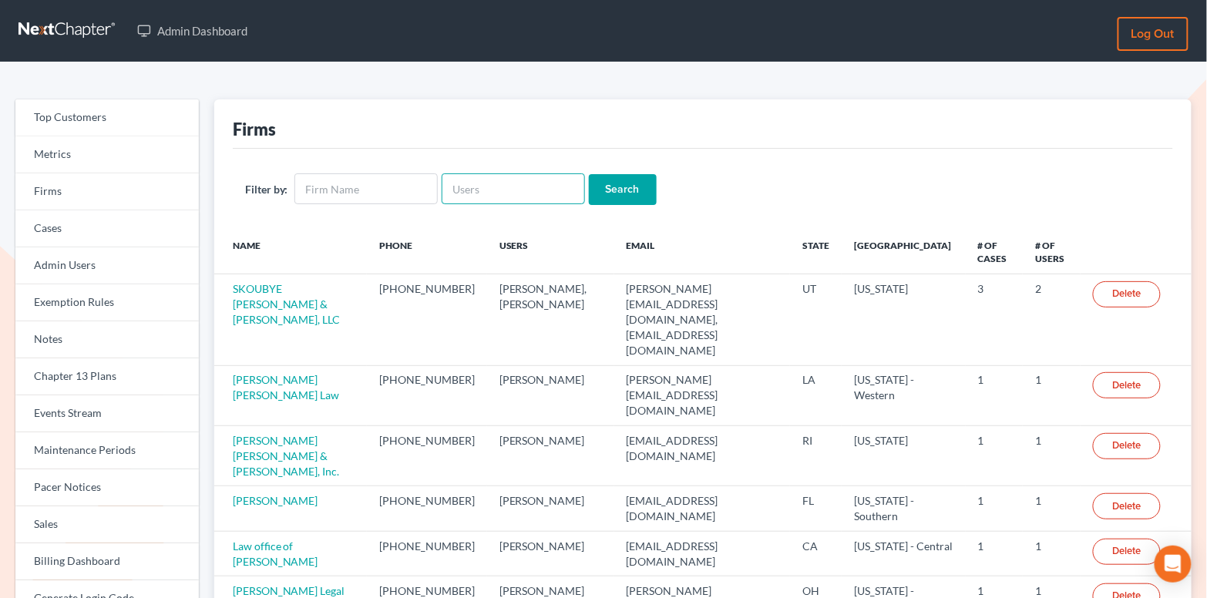
click at [491, 184] on input "text" at bounding box center [513, 188] width 143 height 31
paste input "424626"
type input "424626"
drag, startPoint x: 493, startPoint y: 183, endPoint x: 437, endPoint y: 183, distance: 56.3
click at [442, 183] on input "424626" at bounding box center [513, 188] width 143 height 31
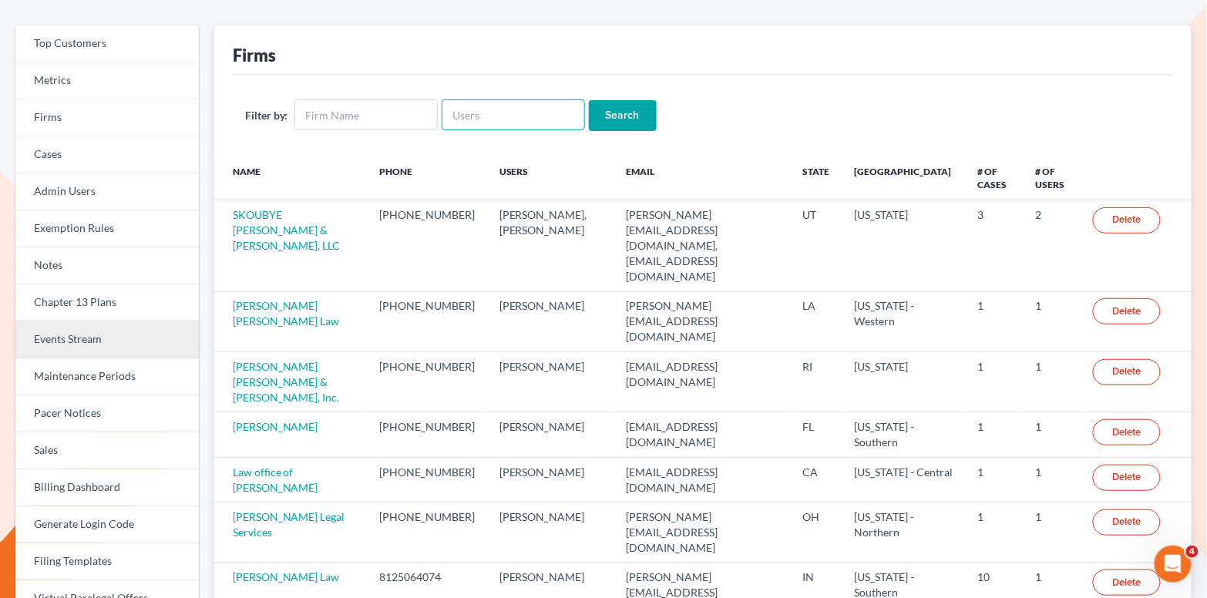
scroll to position [80, 0]
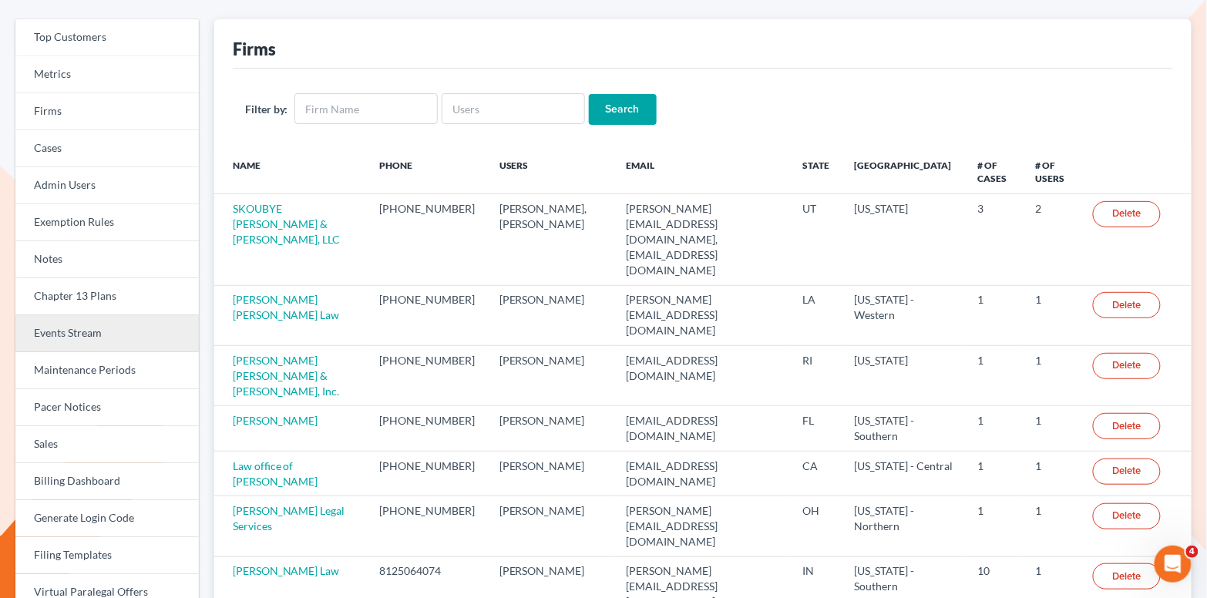
click at [96, 337] on link "Events Stream" at bounding box center [107, 333] width 184 height 37
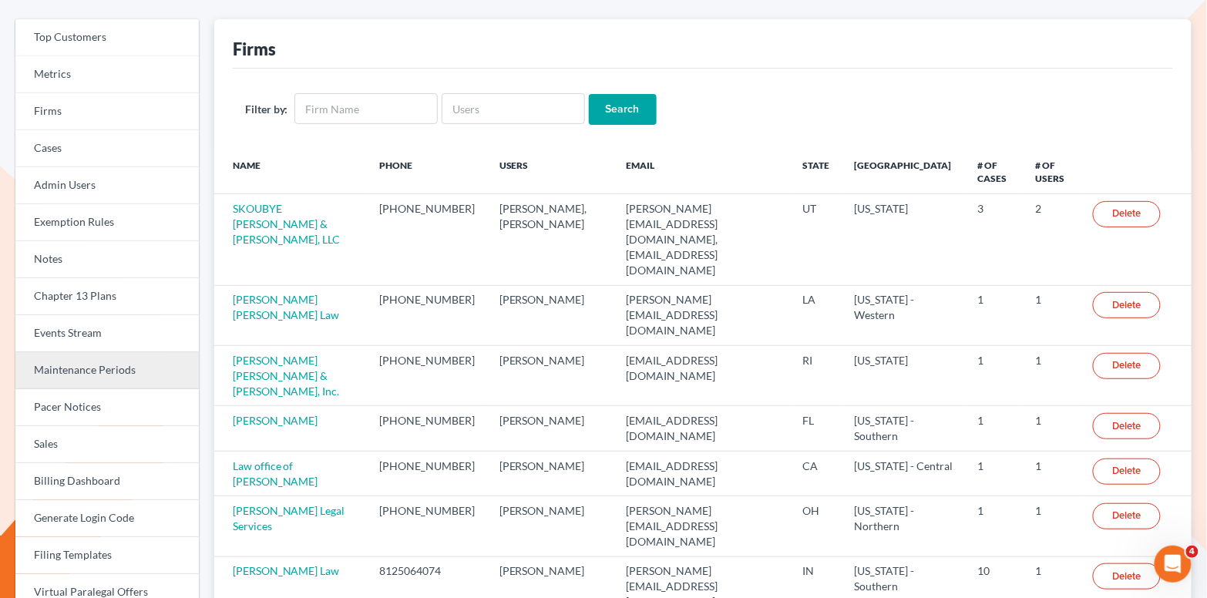
click at [99, 377] on link "Maintenance Periods" at bounding box center [107, 370] width 184 height 37
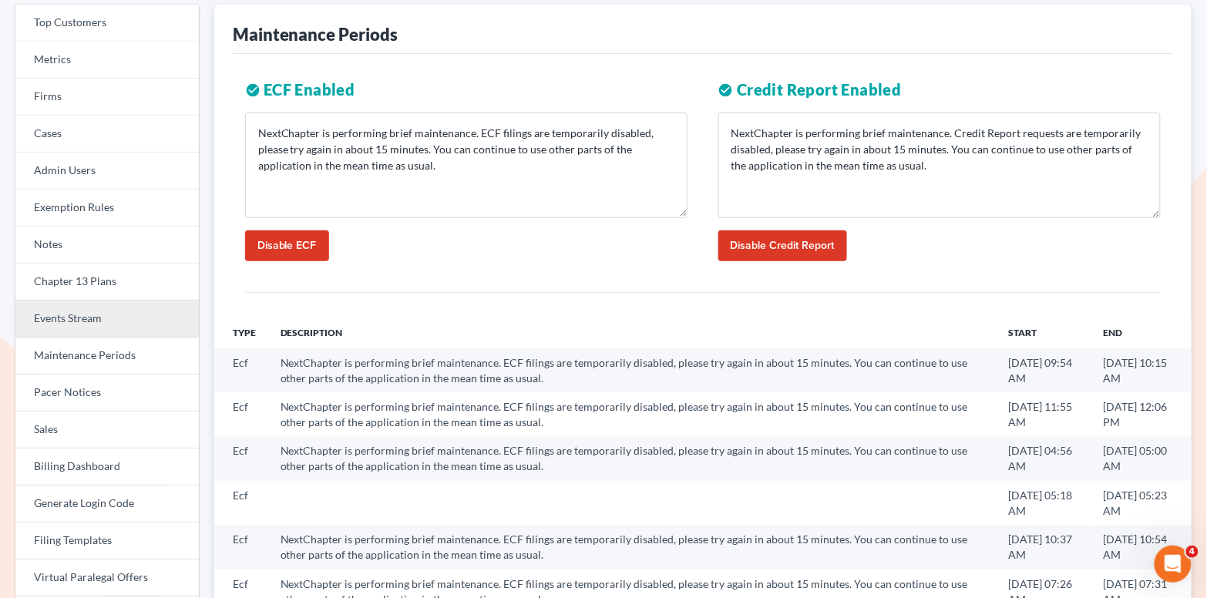
scroll to position [96, 0]
click at [99, 326] on link "Events Stream" at bounding box center [107, 317] width 184 height 37
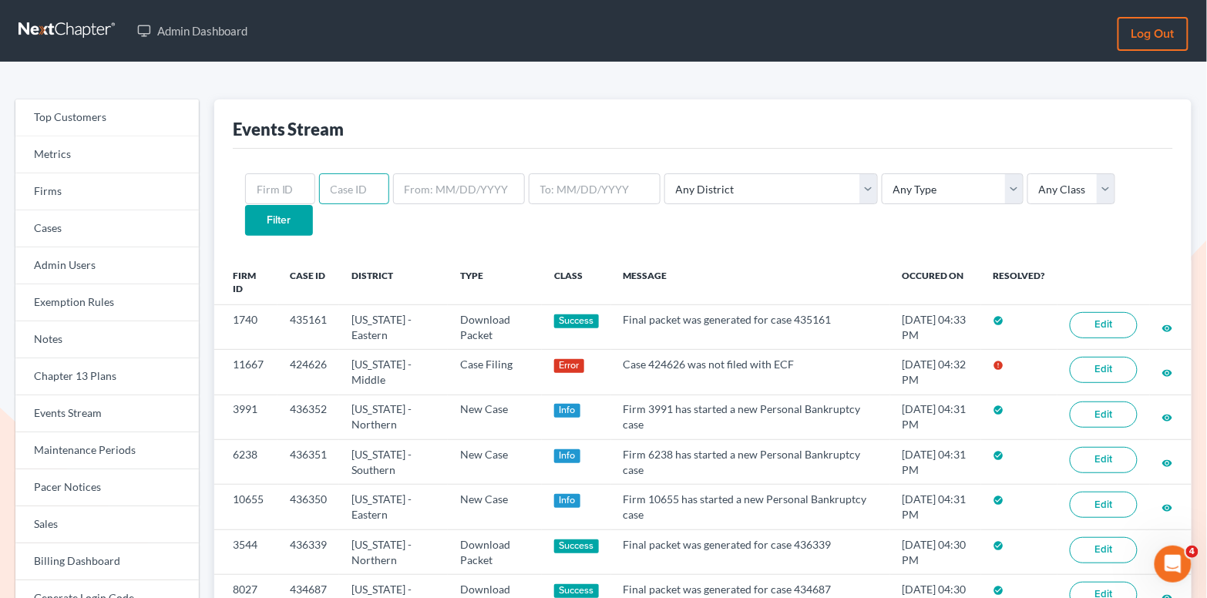
click at [347, 184] on input "text" at bounding box center [354, 188] width 70 height 31
paste input "424626"
drag, startPoint x: 375, startPoint y: 192, endPoint x: 316, endPoint y: 191, distance: 59.4
click at [319, 192] on input "424626" at bounding box center [354, 188] width 70 height 31
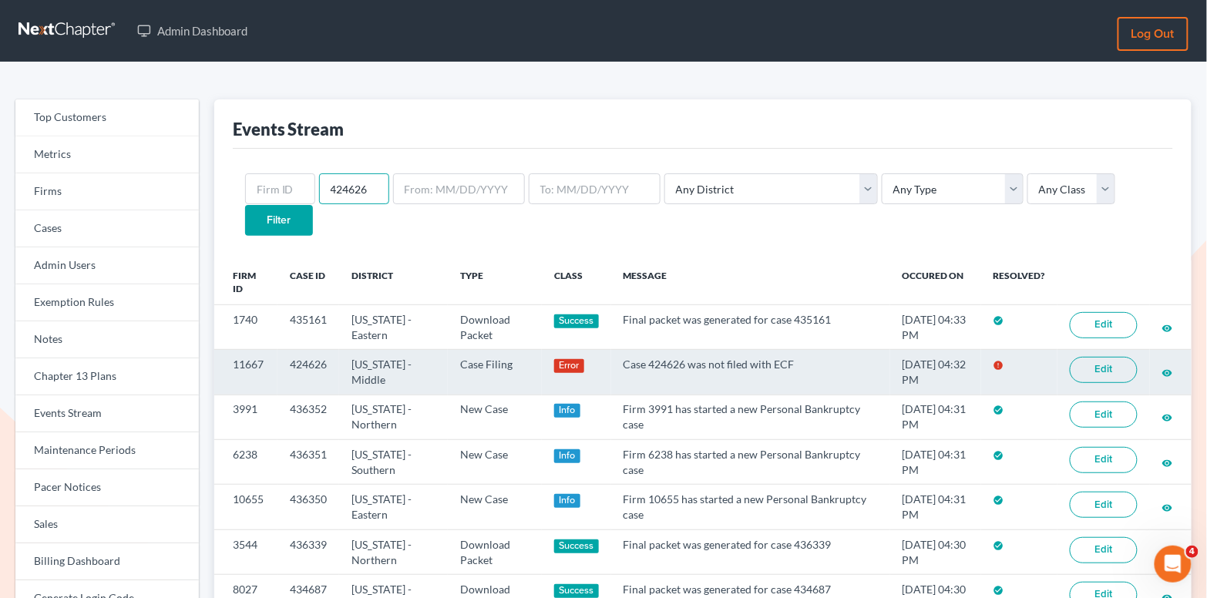
type input "424626"
click at [1104, 357] on link "Edit" at bounding box center [1104, 370] width 68 height 26
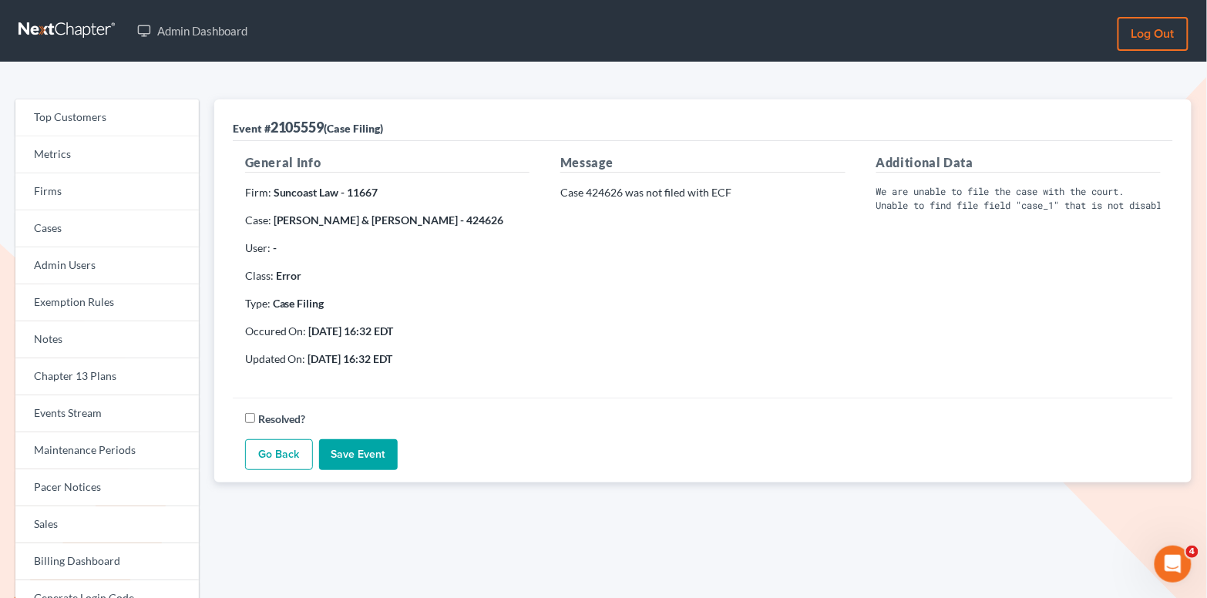
scroll to position [0, 8]
drag, startPoint x: 623, startPoint y: 192, endPoint x: 588, endPoint y: 196, distance: 35.7
click at [588, 196] on p "Case 424626 was not filed with ECF" at bounding box center [703, 192] width 285 height 15
copy p "424626"
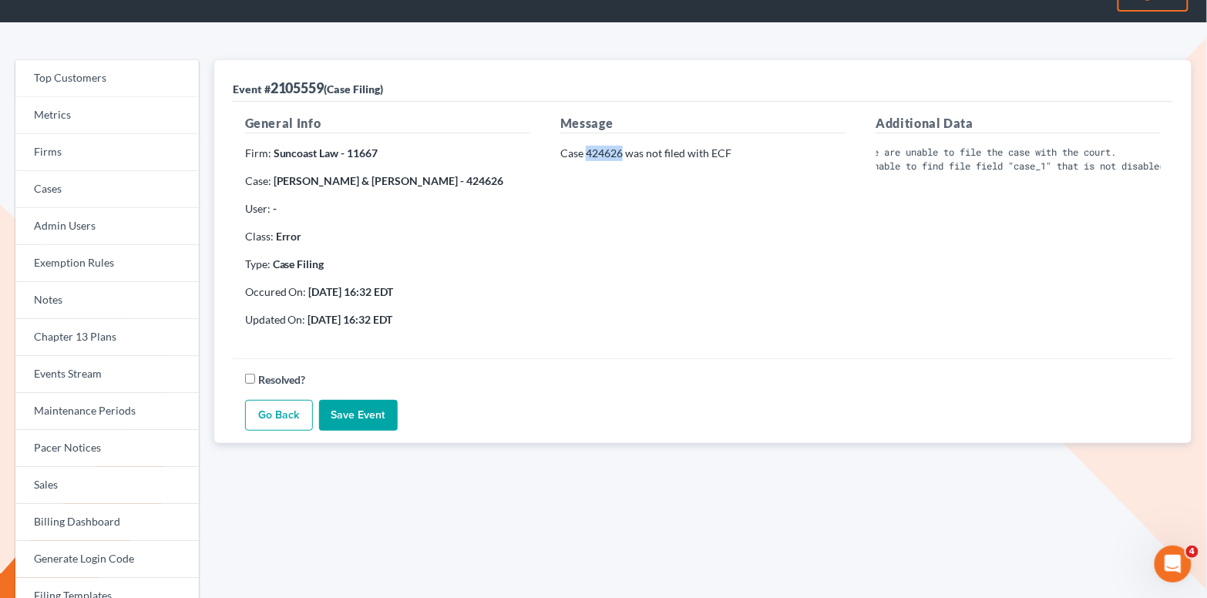
scroll to position [0, 0]
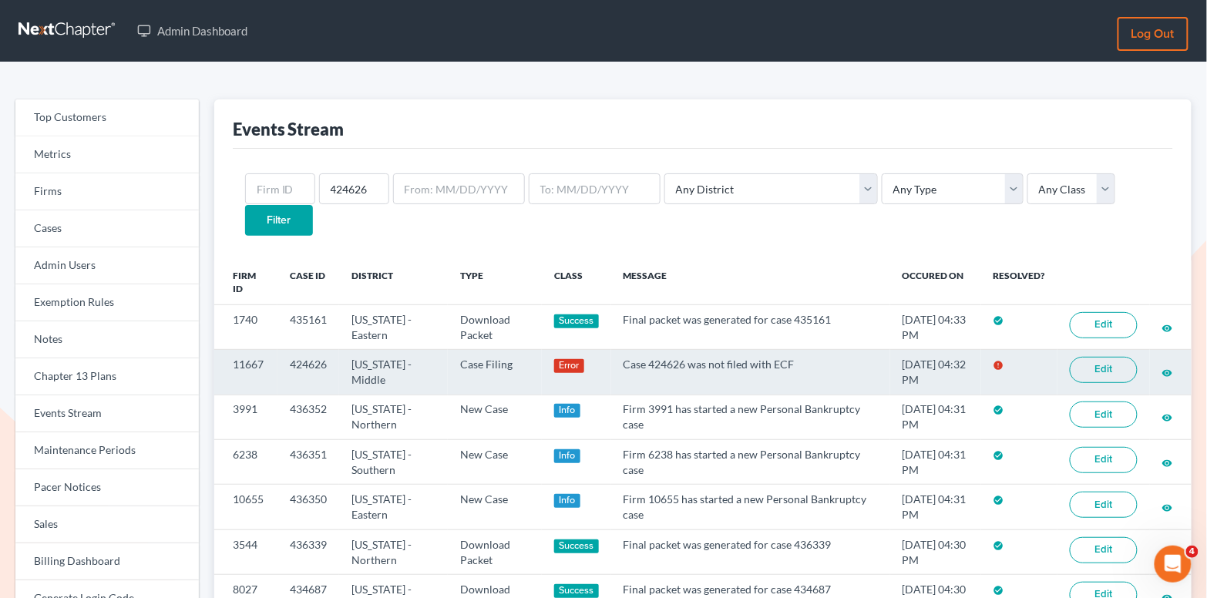
click at [1110, 357] on link "Edit" at bounding box center [1104, 370] width 68 height 26
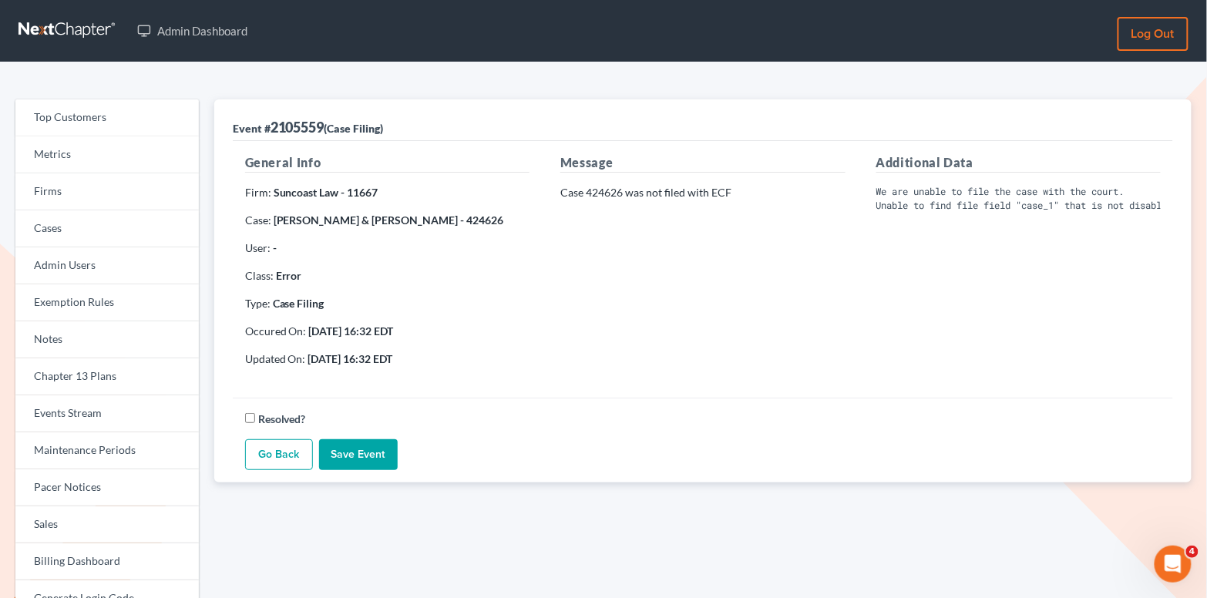
scroll to position [0, 26]
click at [883, 349] on div "Additional Data We are unable to file the case with the court. Unable to find f…" at bounding box center [1018, 266] width 315 height 226
drag, startPoint x: 624, startPoint y: 190, endPoint x: 588, endPoint y: 190, distance: 35.5
click at [588, 190] on p "Case 424626 was not filed with ECF" at bounding box center [703, 192] width 285 height 15
copy p "424626"
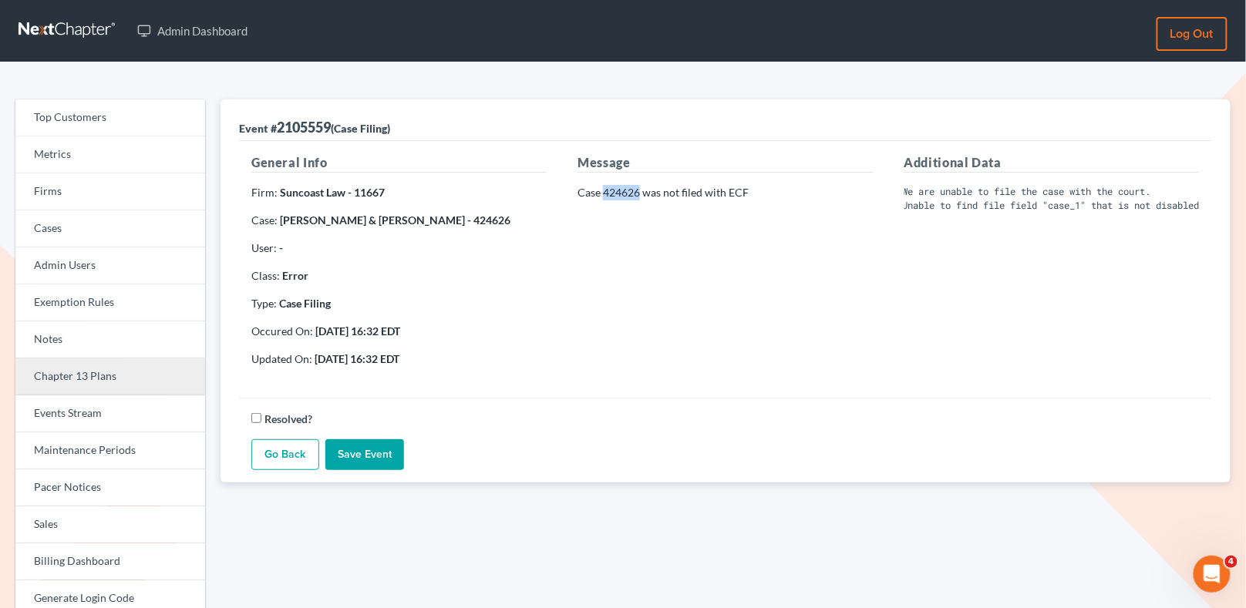
scroll to position [17, 0]
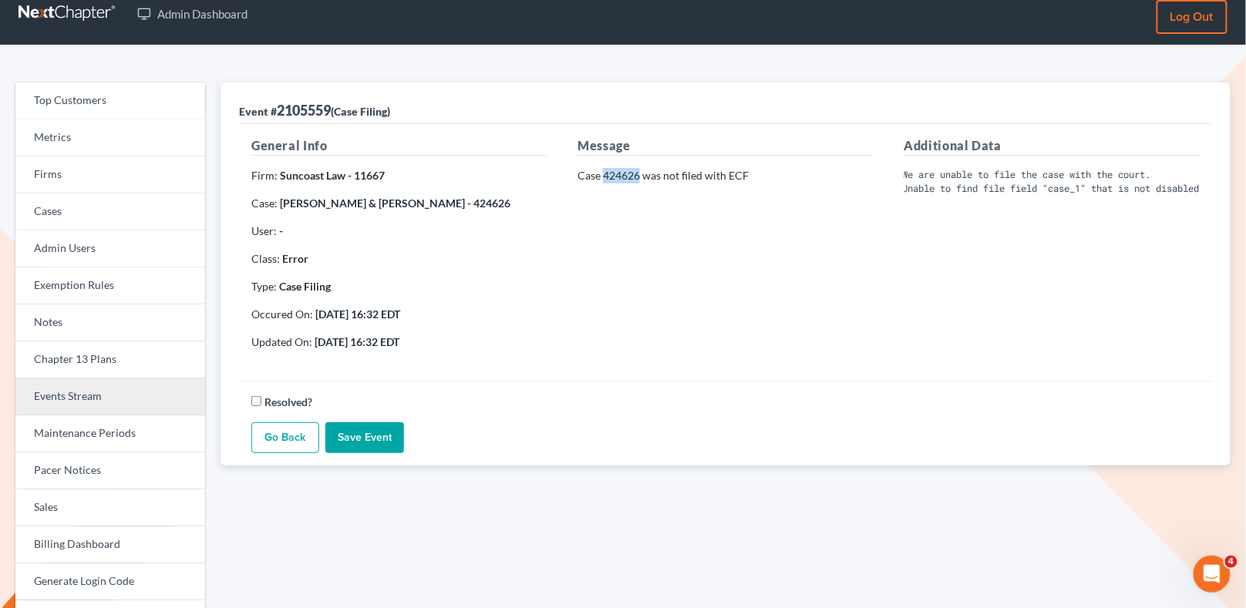
click at [83, 411] on link "Events Stream" at bounding box center [110, 397] width 190 height 37
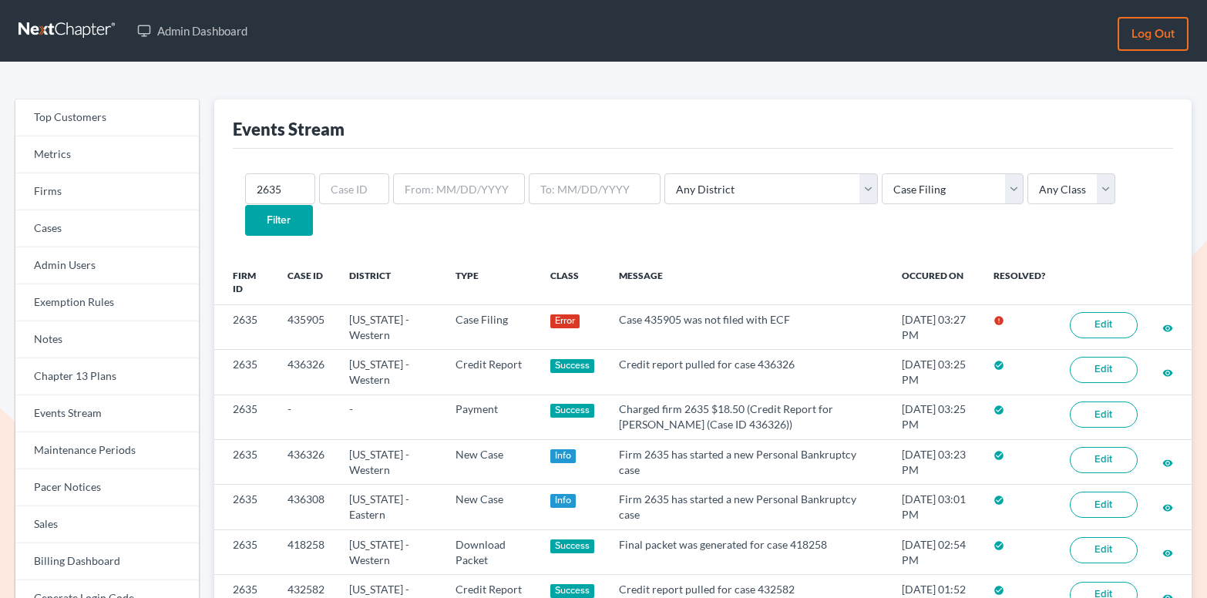
select select "case_filing"
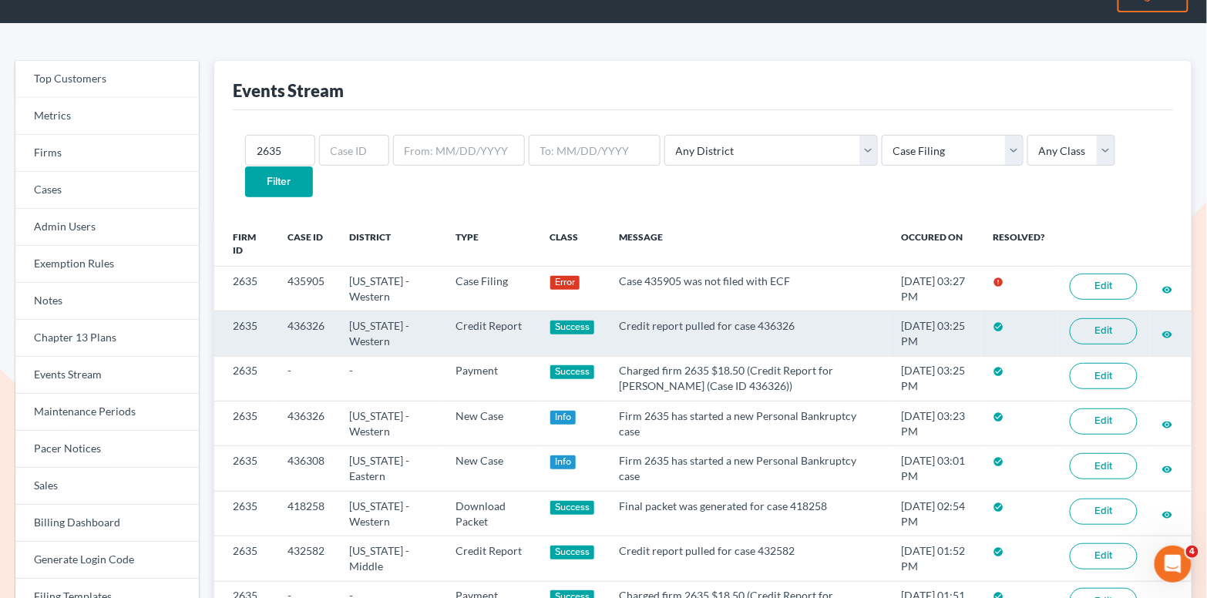
scroll to position [69, 0]
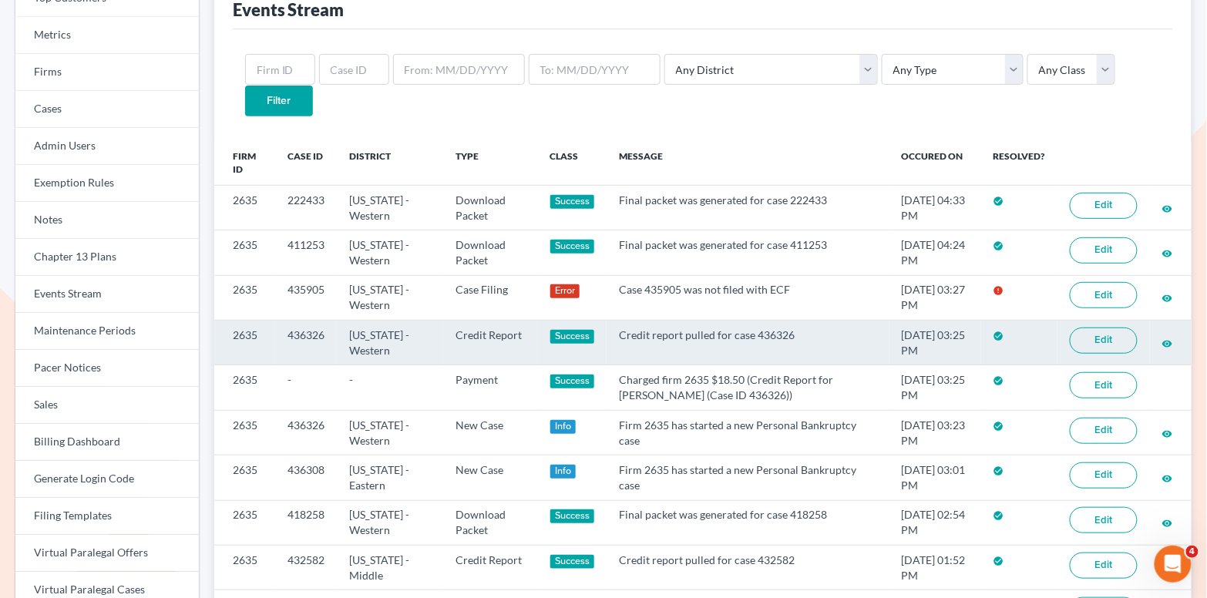
scroll to position [176, 0]
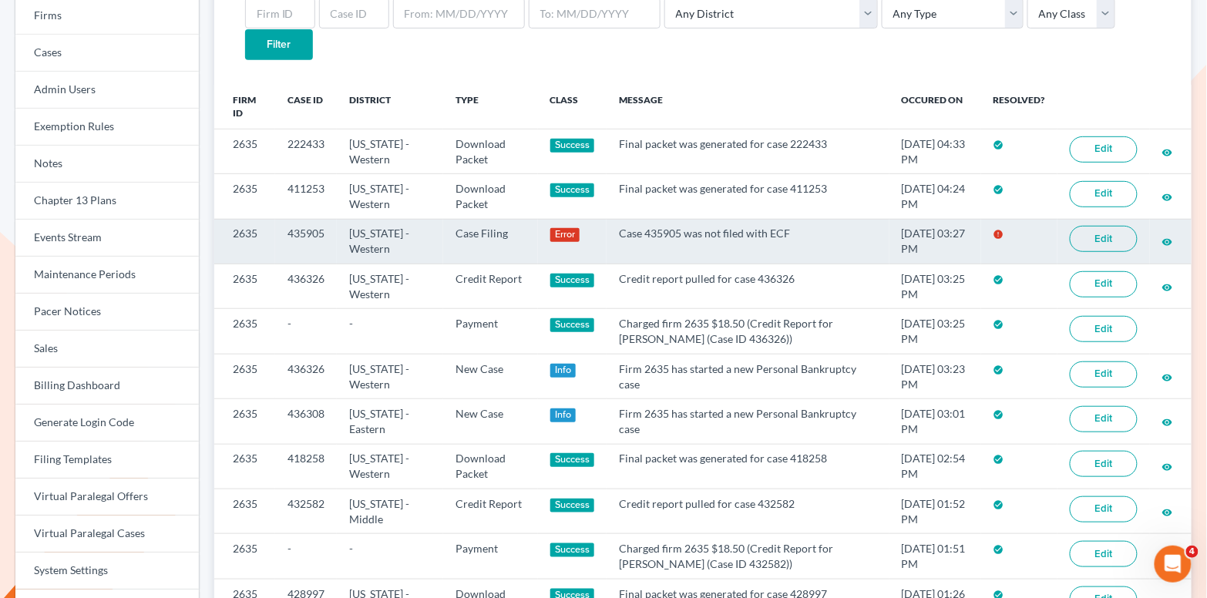
click at [1091, 226] on link "Edit" at bounding box center [1104, 239] width 68 height 26
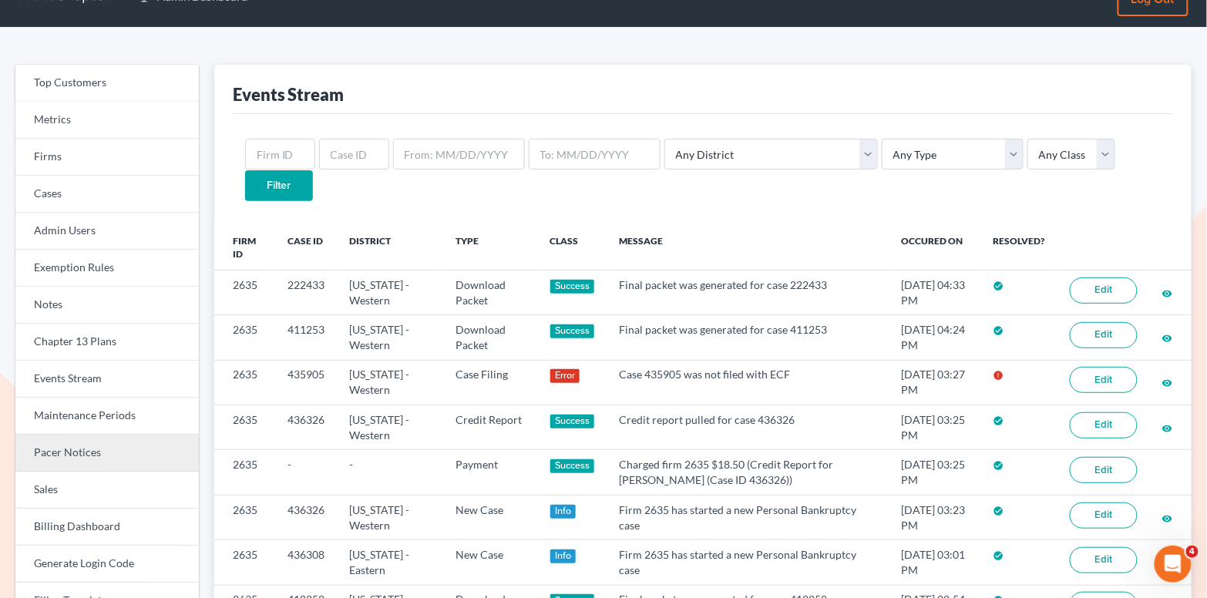
scroll to position [71, 0]
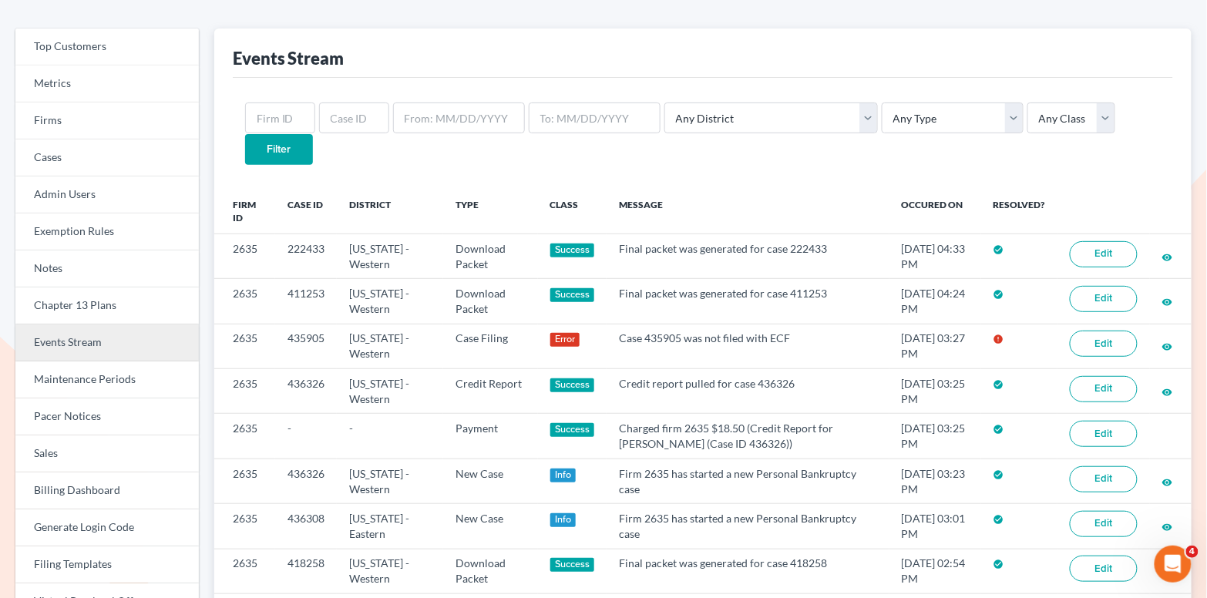
click at [88, 335] on link "Events Stream" at bounding box center [107, 343] width 184 height 37
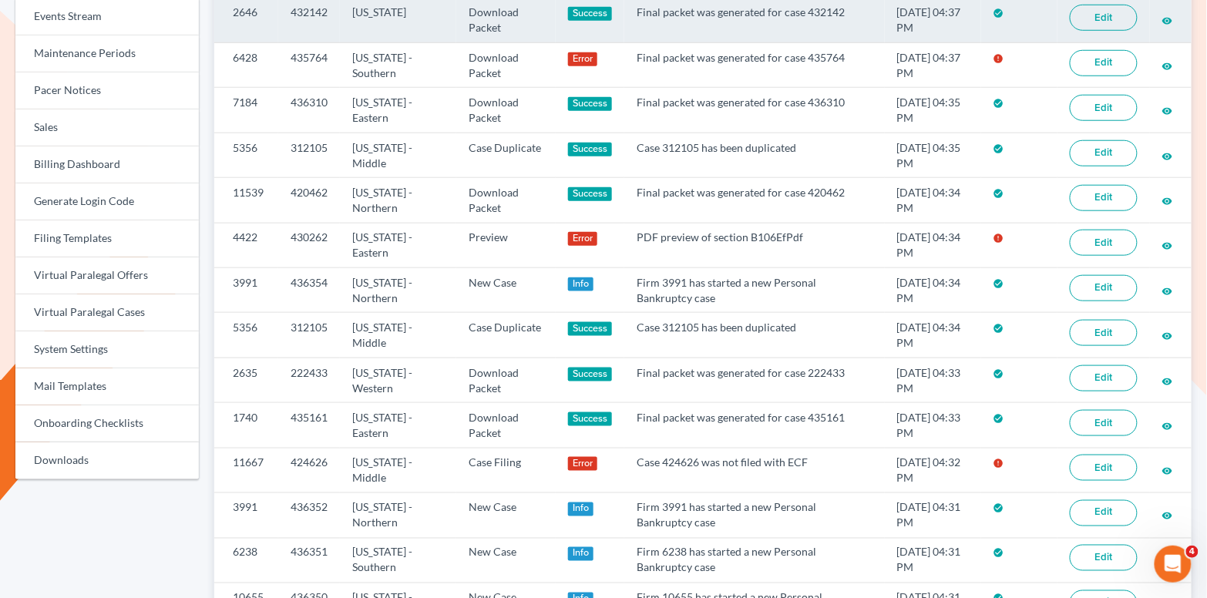
scroll to position [458, 0]
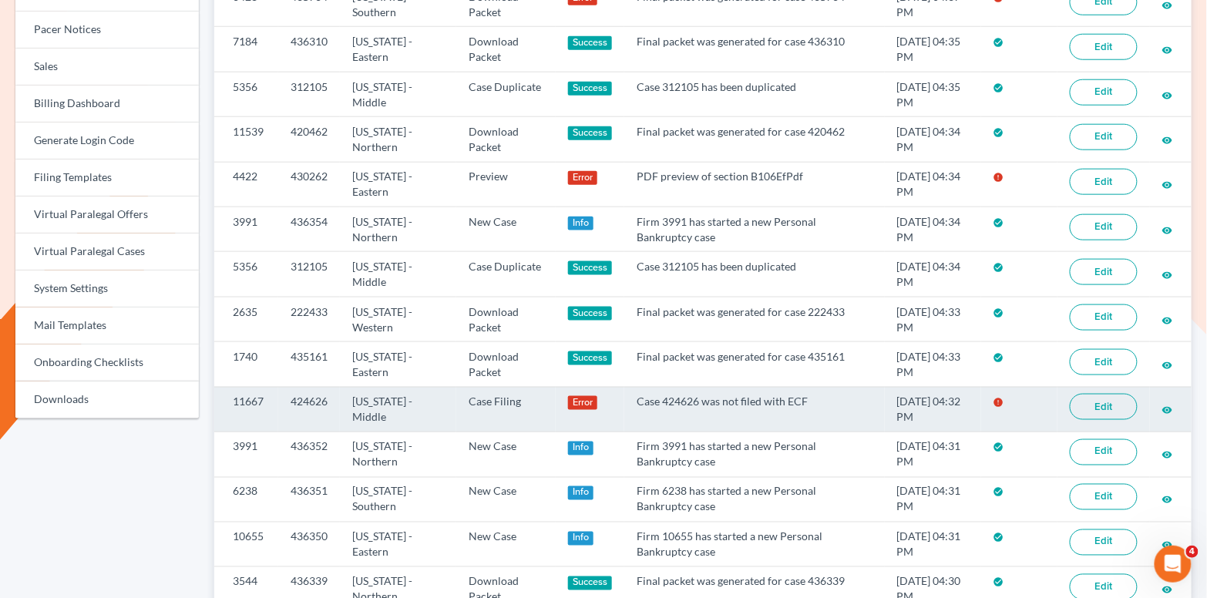
click at [1102, 394] on link "Edit" at bounding box center [1104, 407] width 68 height 26
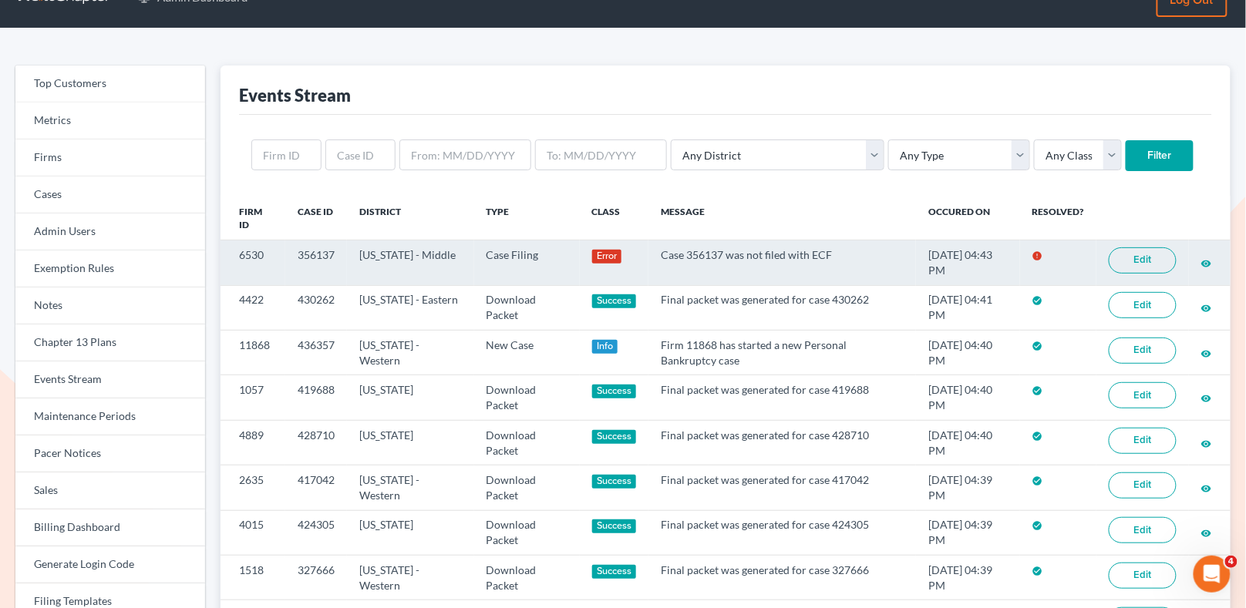
scroll to position [34, 0]
click at [1126, 265] on link "Edit" at bounding box center [1143, 260] width 68 height 26
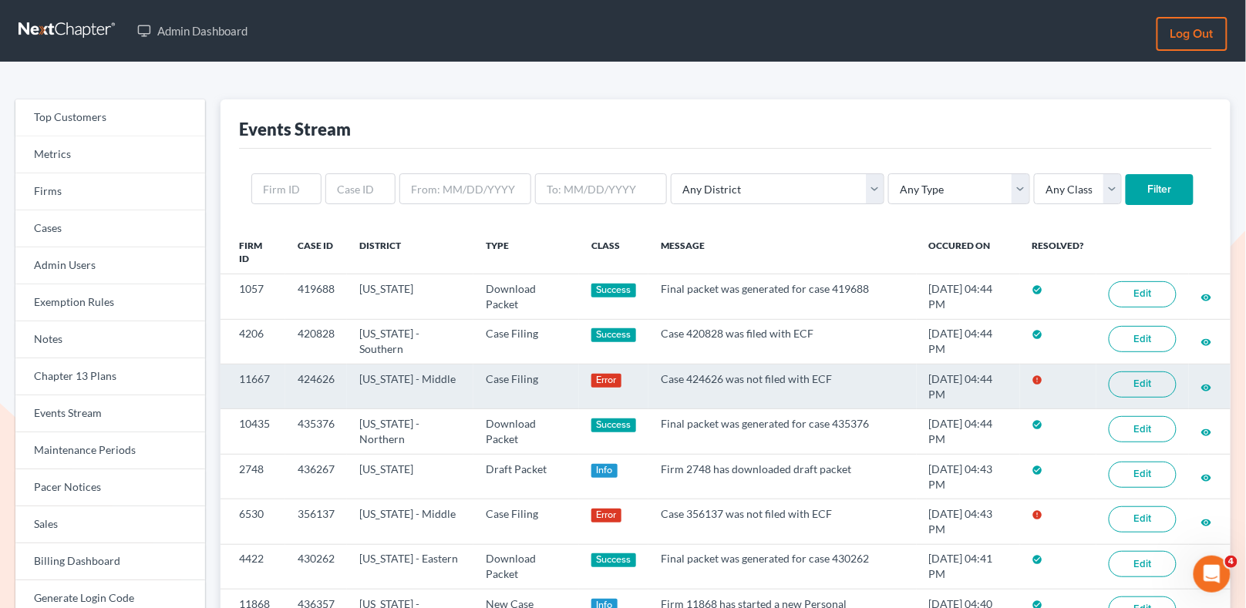
click at [1131, 382] on link "Edit" at bounding box center [1143, 385] width 68 height 26
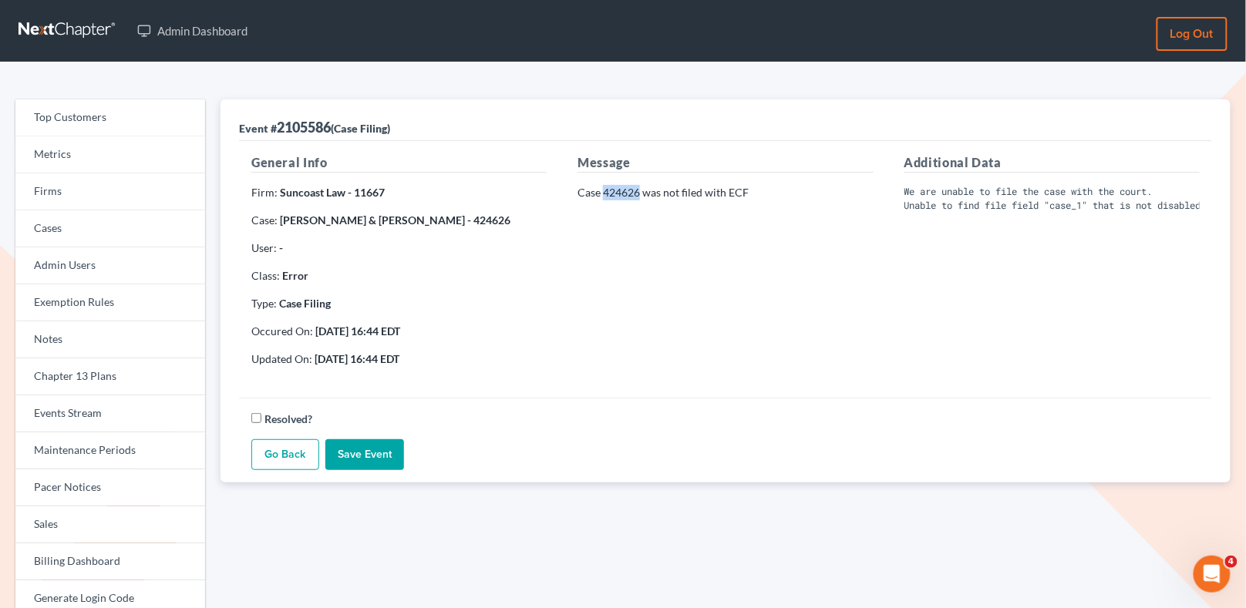
drag, startPoint x: 640, startPoint y: 191, endPoint x: 604, endPoint y: 190, distance: 35.5
click at [604, 190] on p "Case 424626 was not filed with ECF" at bounding box center [724, 192] width 295 height 15
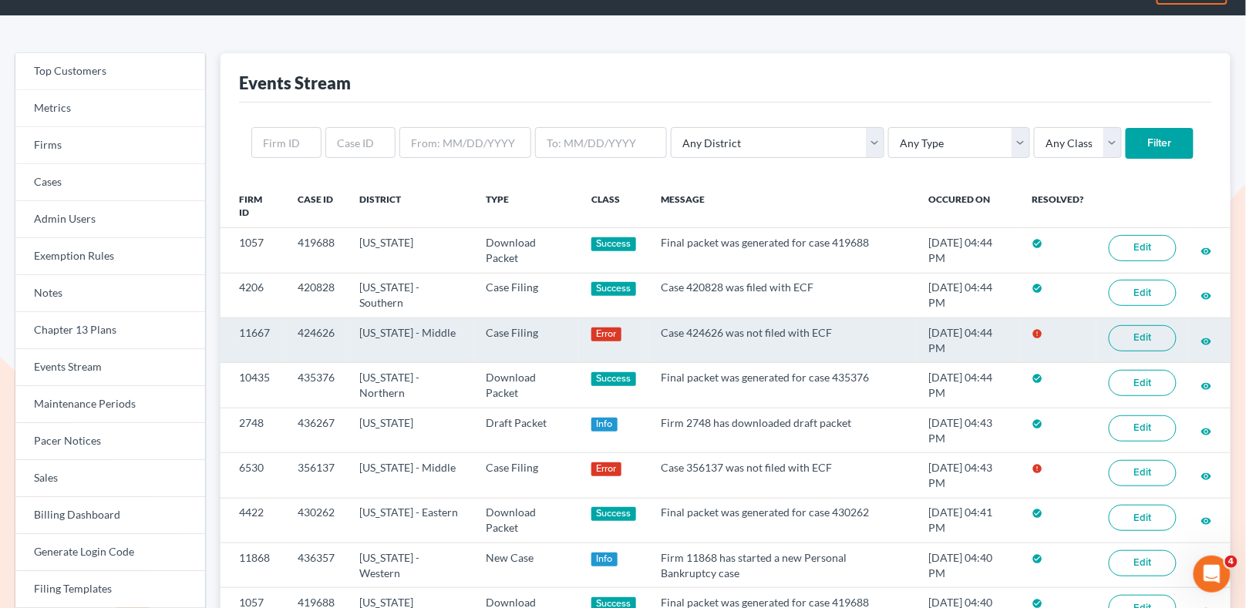
scroll to position [47, 0]
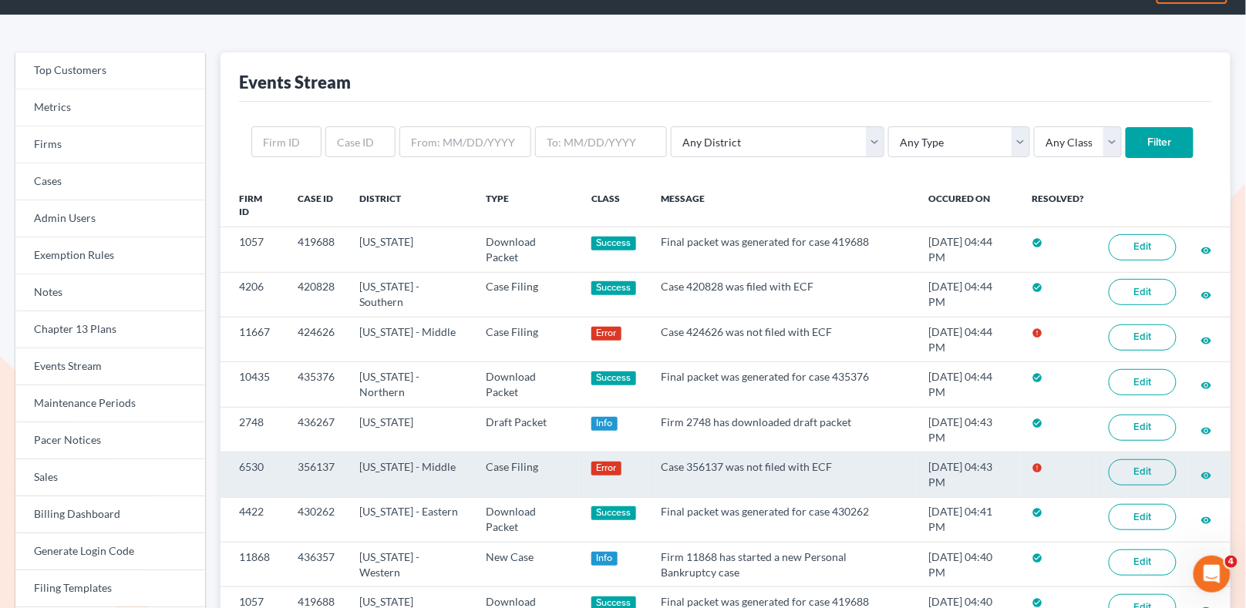
click at [1149, 475] on link "Edit" at bounding box center [1143, 473] width 68 height 26
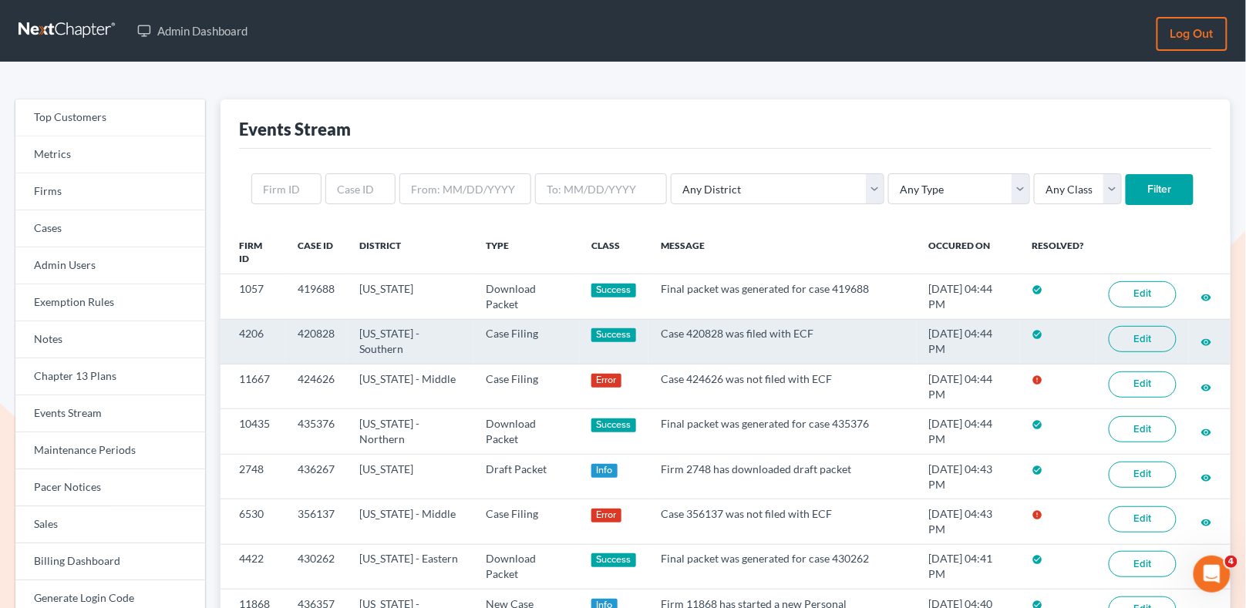
click at [1147, 339] on link "Edit" at bounding box center [1143, 339] width 68 height 26
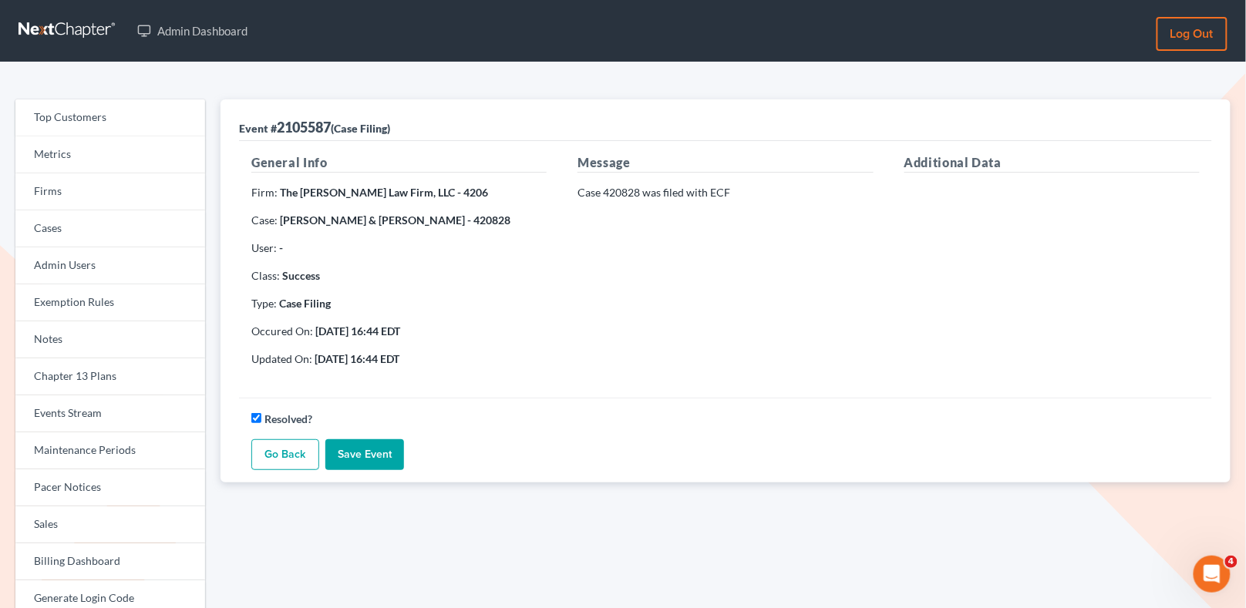
scroll to position [20, 0]
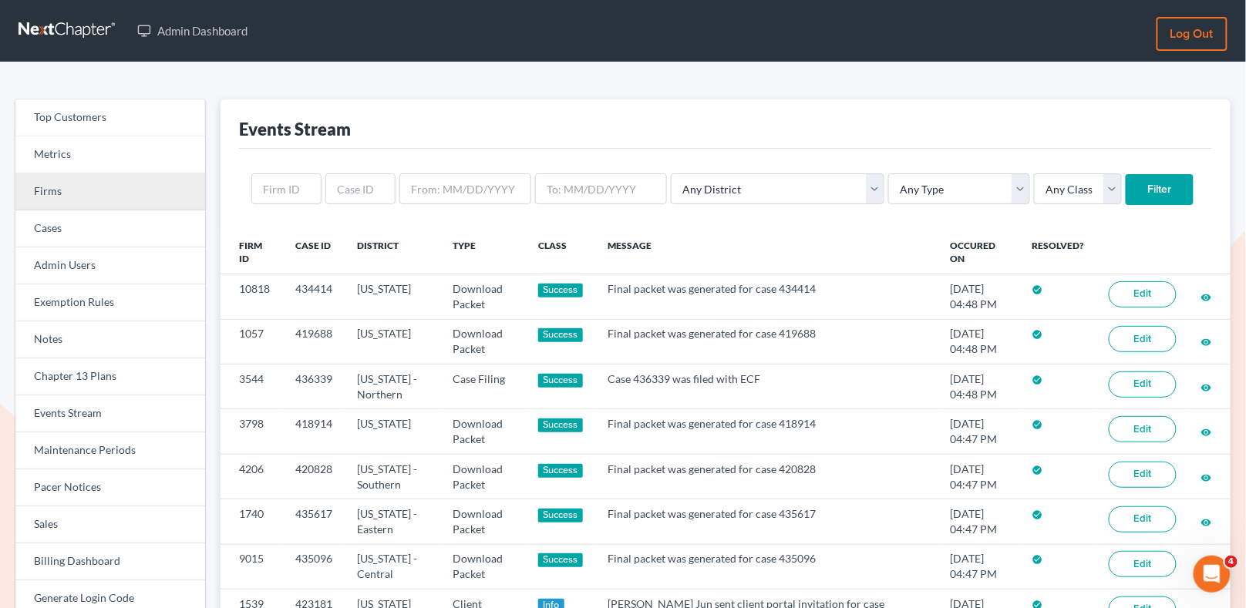
click at [130, 204] on link "Firms" at bounding box center [110, 191] width 190 height 37
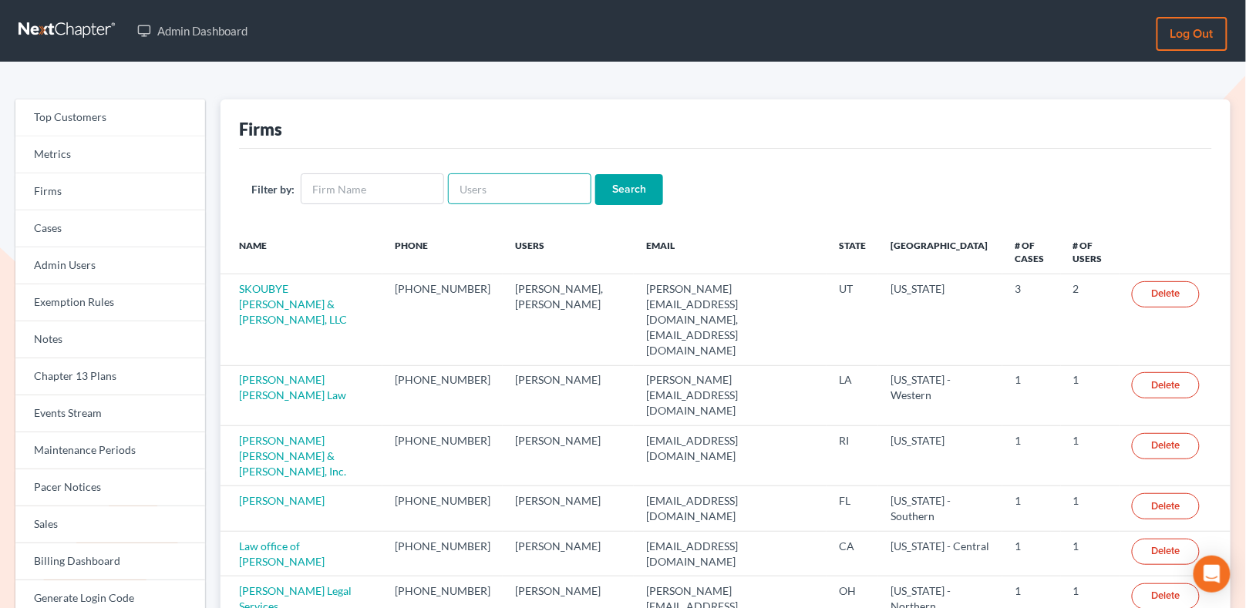
click at [485, 191] on input "text" at bounding box center [519, 188] width 143 height 31
paste input "[EMAIL_ADDRESS][DOMAIN_NAME]"
type input "[EMAIL_ADDRESS][DOMAIN_NAME]"
click at [623, 185] on input "Search" at bounding box center [629, 189] width 68 height 31
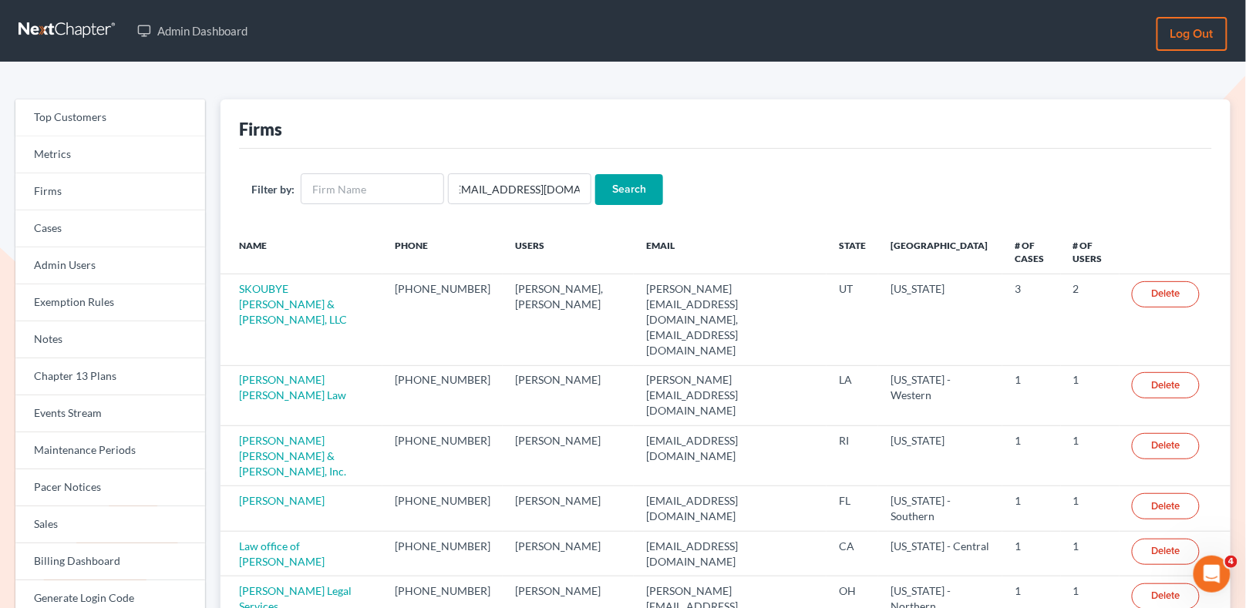
scroll to position [0, 0]
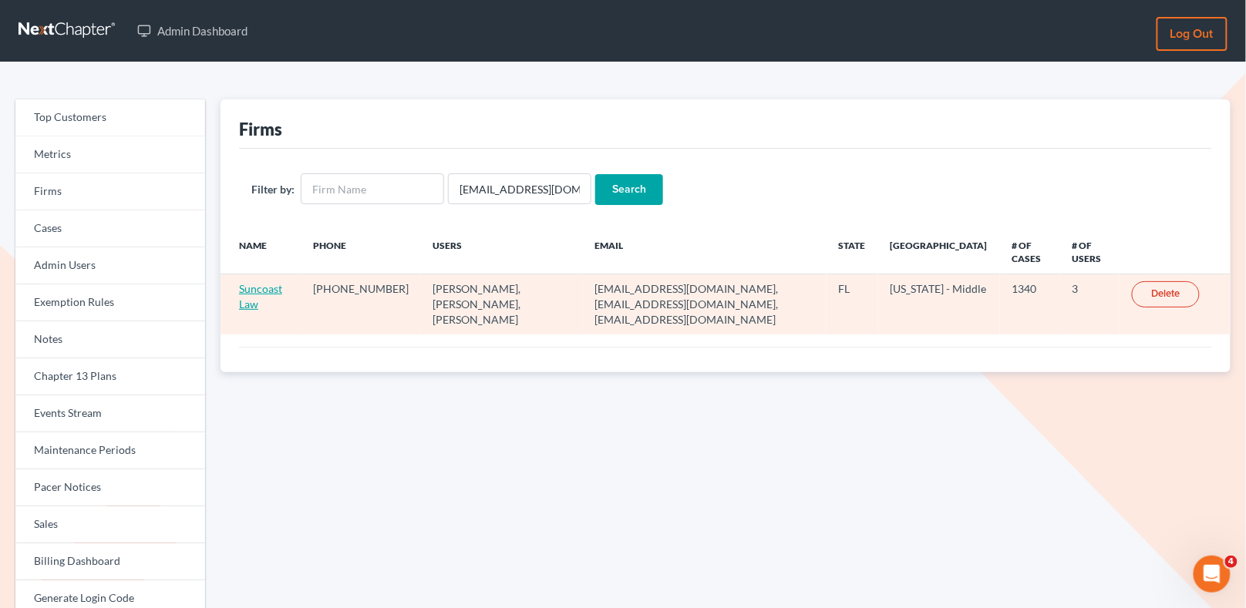
click at [244, 289] on link "Suncoast Law" at bounding box center [260, 296] width 43 height 29
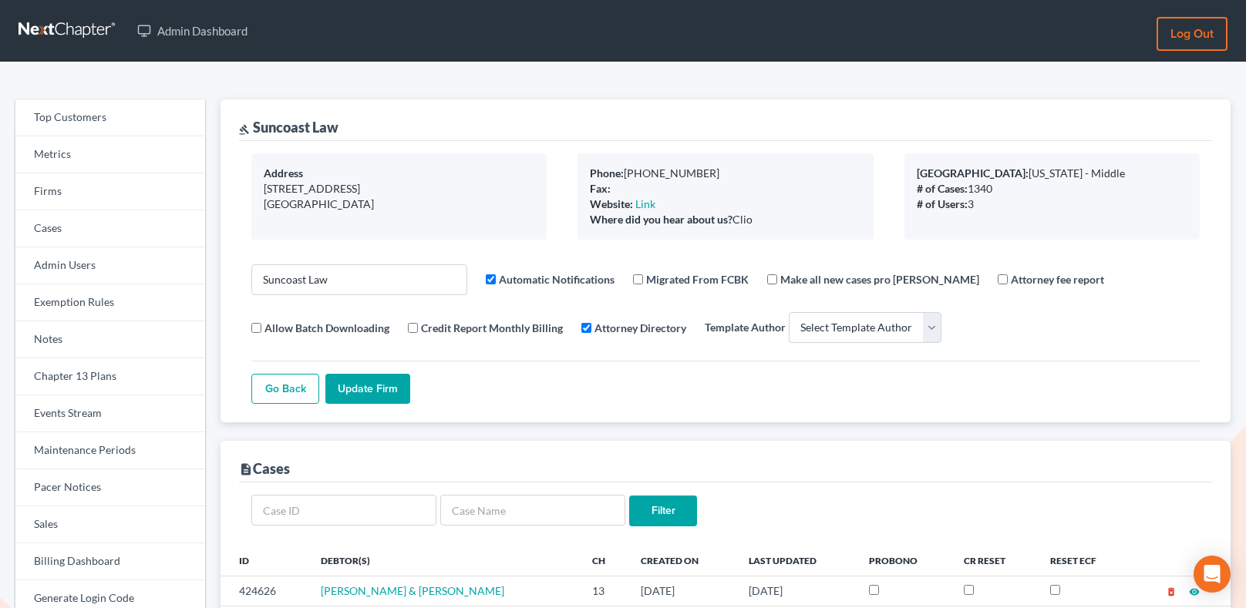
select select
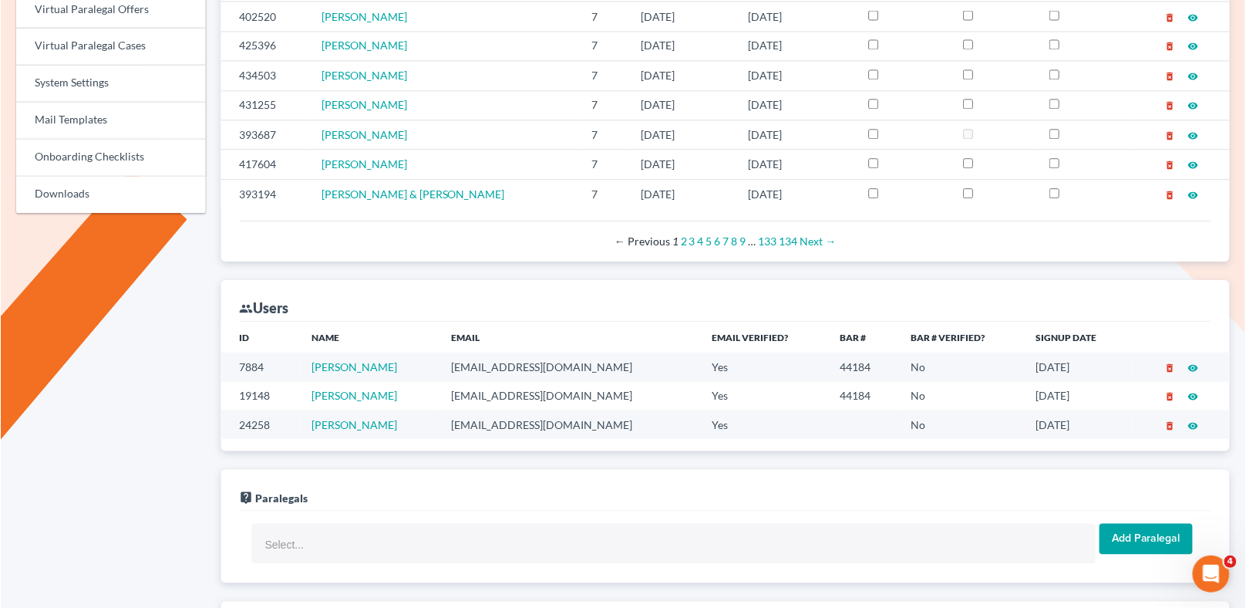
scroll to position [668, 0]
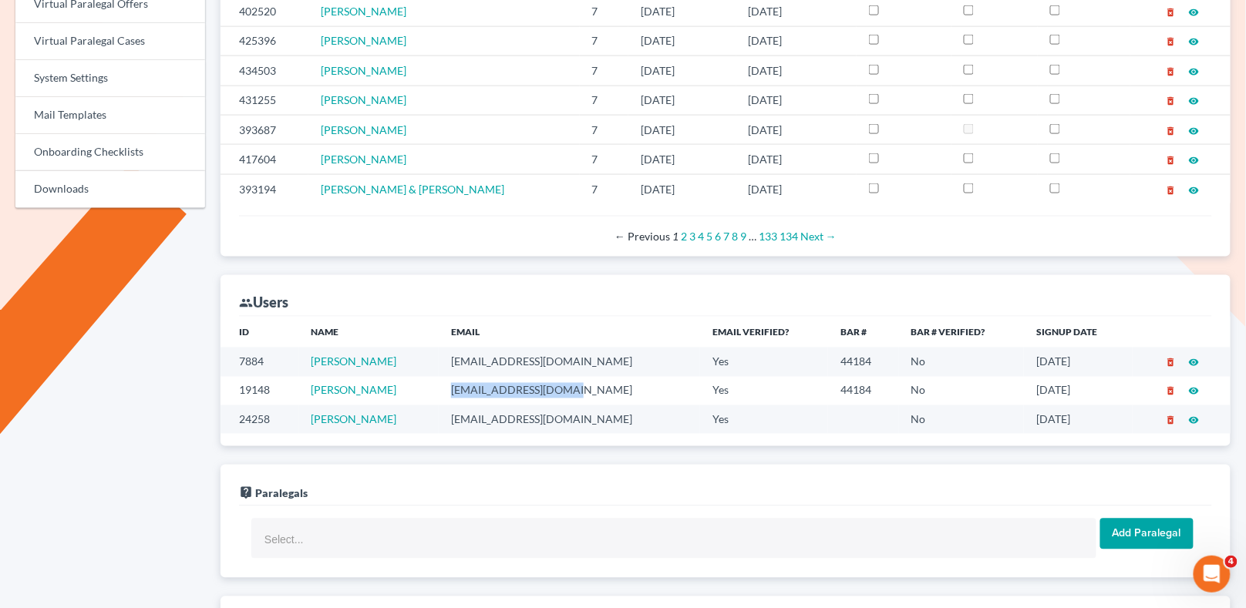
drag, startPoint x: 587, startPoint y: 377, endPoint x: 463, endPoint y: 384, distance: 124.3
click at [463, 384] on td "[EMAIL_ADDRESS][DOMAIN_NAME]" at bounding box center [569, 391] width 261 height 29
click at [595, 382] on td "[EMAIL_ADDRESS][DOMAIN_NAME]" at bounding box center [569, 391] width 261 height 29
drag, startPoint x: 595, startPoint y: 382, endPoint x: 468, endPoint y: 382, distance: 127.2
click at [468, 382] on td "mbaumhart@suncoast.law" at bounding box center [569, 391] width 261 height 29
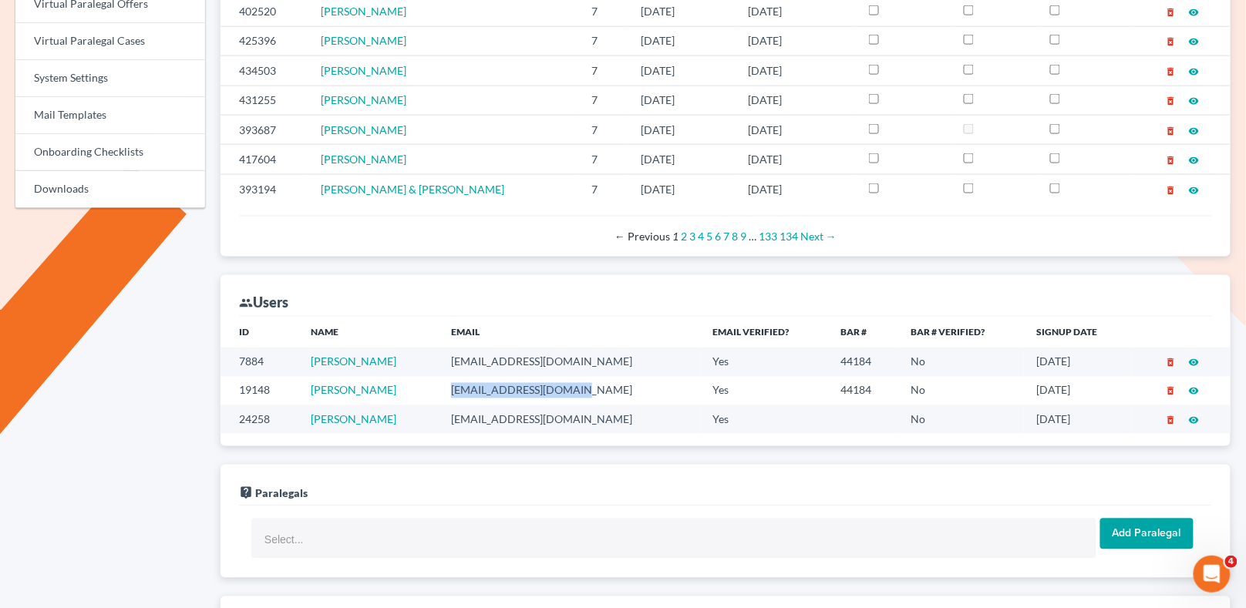
copy td "mbaumhart@suncoast.law"
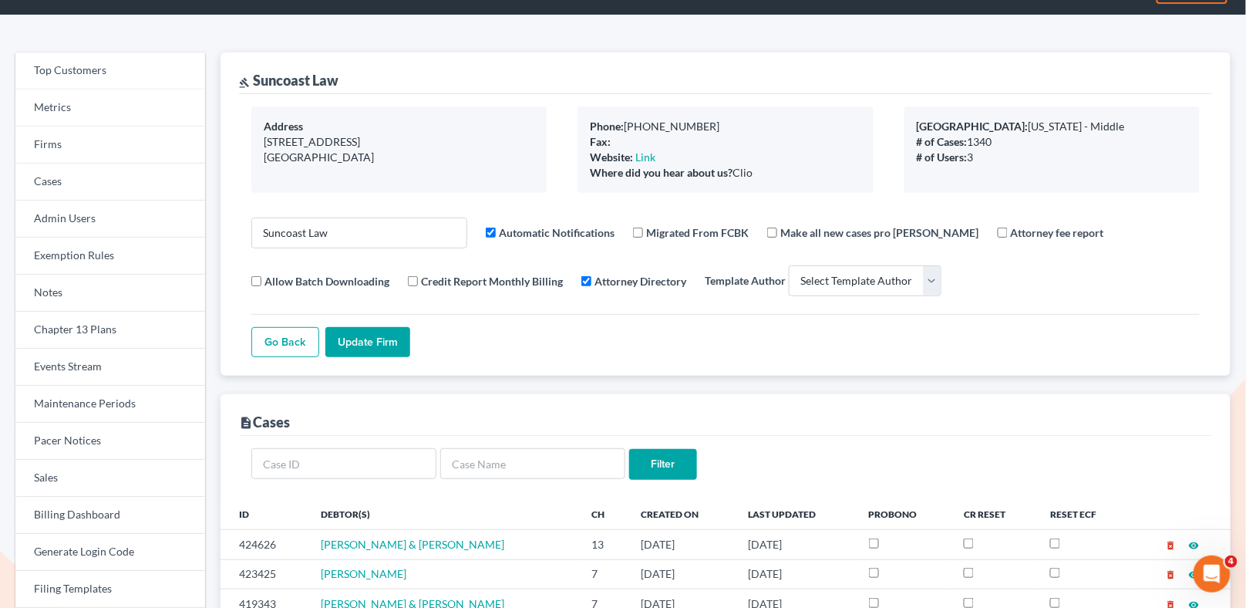
scroll to position [0, 0]
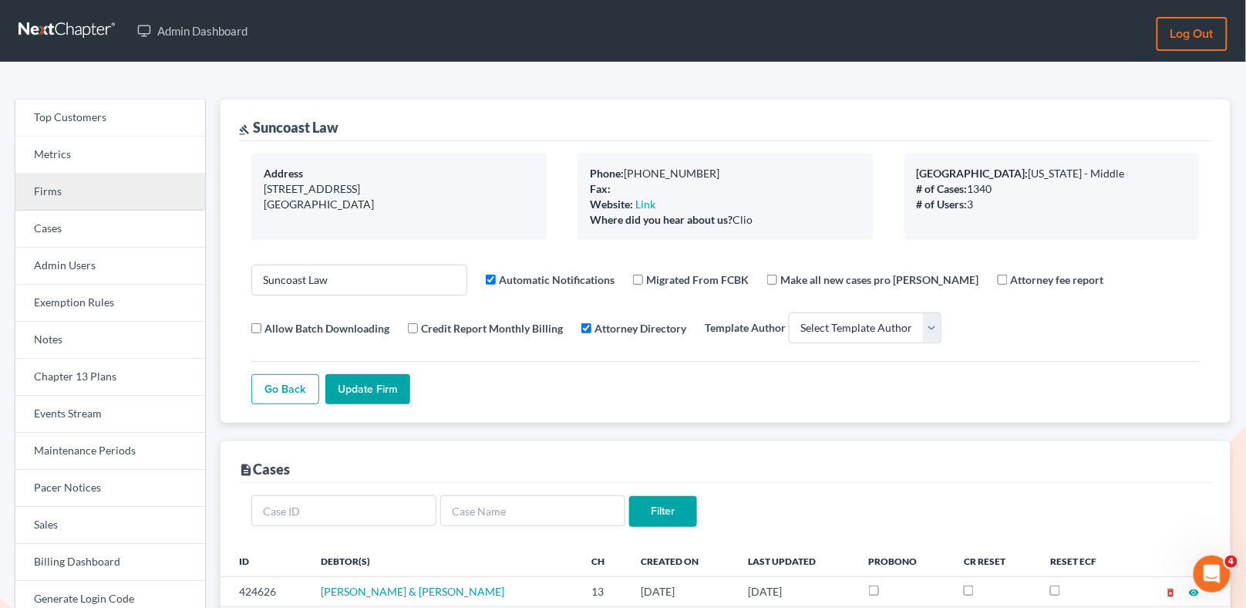
click at [109, 182] on link "Firms" at bounding box center [110, 191] width 190 height 37
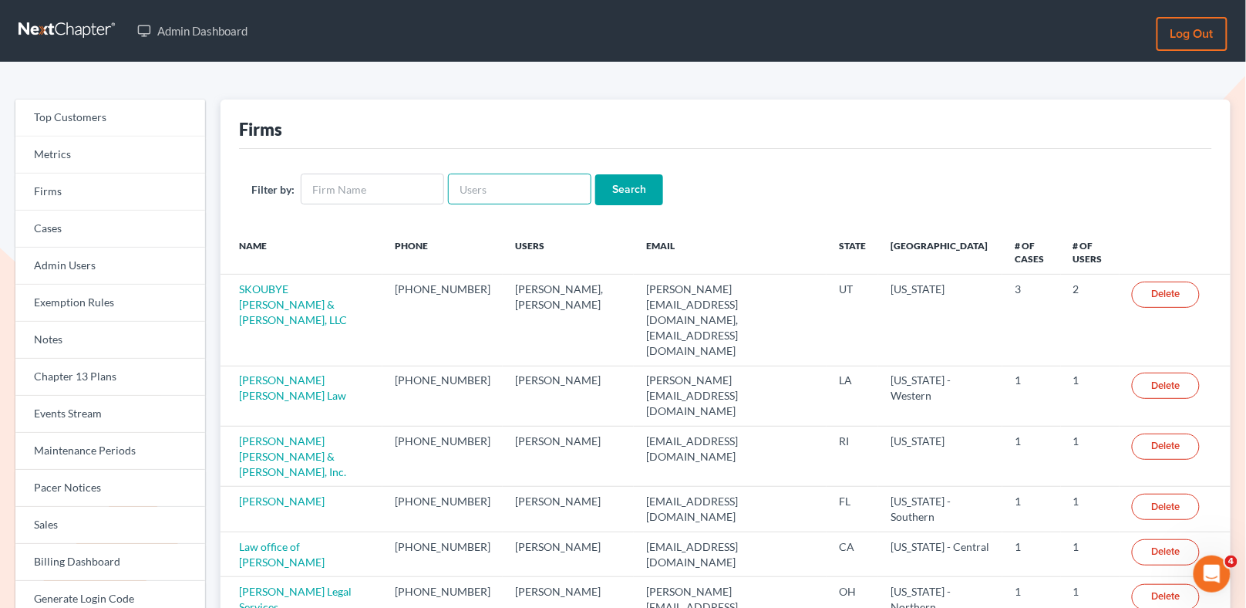
click at [502, 187] on input "text" at bounding box center [519, 188] width 143 height 31
paste input "[PERSON_NAME][EMAIL_ADDRESS][DOMAIN_NAME]"
type input "[PERSON_NAME][EMAIL_ADDRESS][DOMAIN_NAME]"
click at [631, 190] on input "Search" at bounding box center [629, 189] width 68 height 31
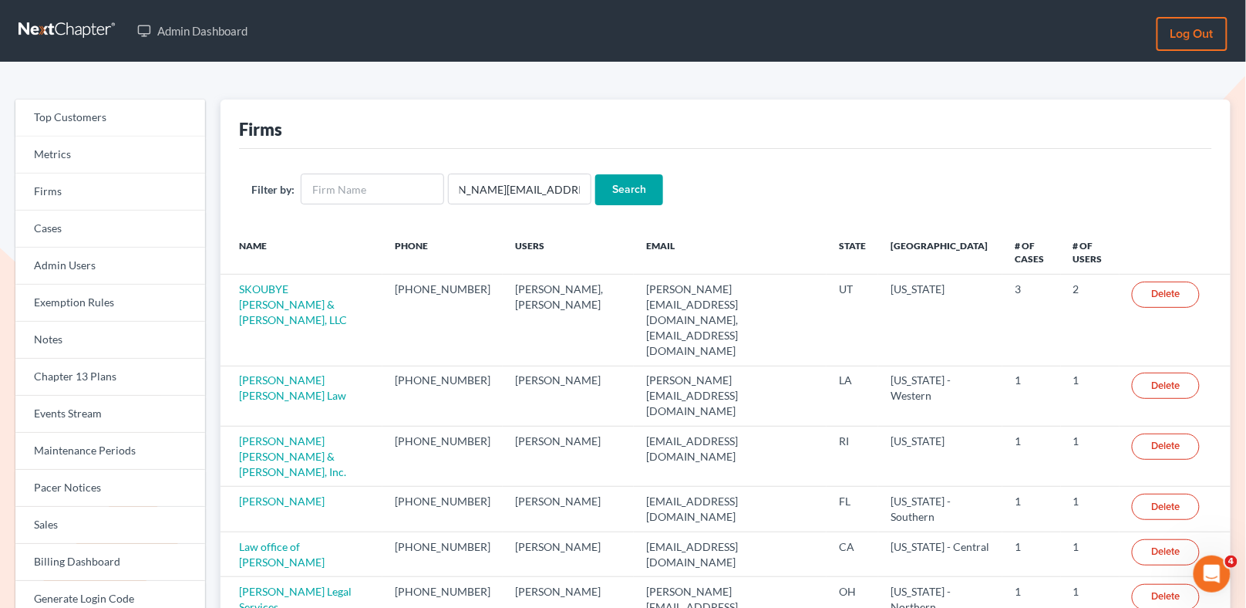
scroll to position [0, 0]
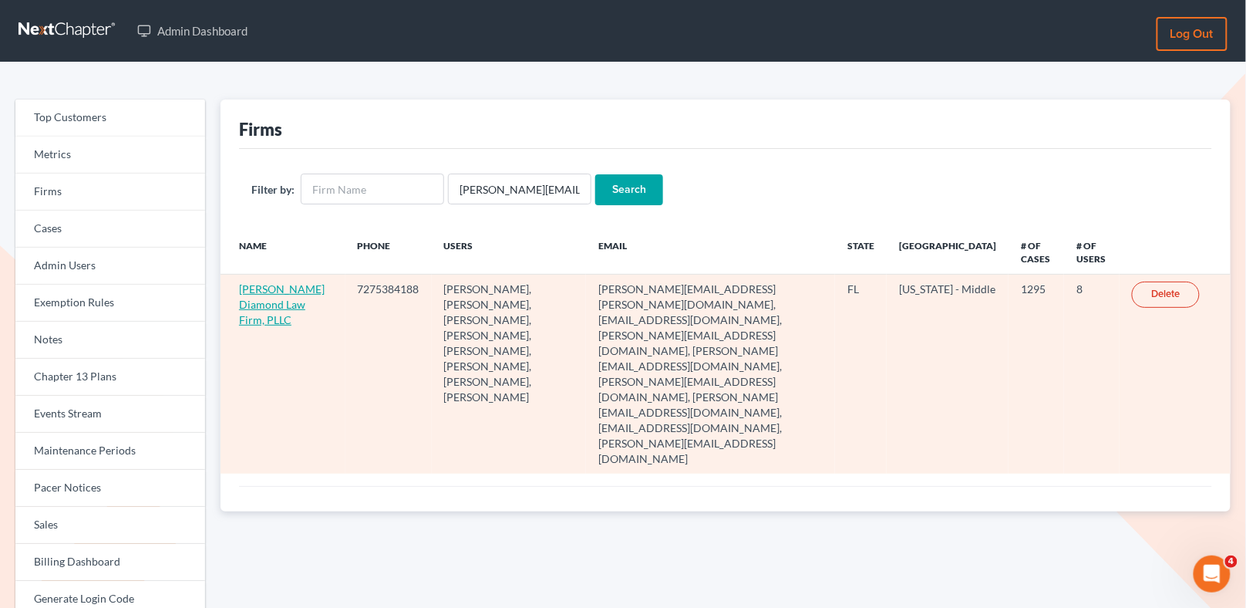
click at [264, 312] on link "[PERSON_NAME] Diamond Law Firm, PLLC" at bounding box center [282, 304] width 86 height 44
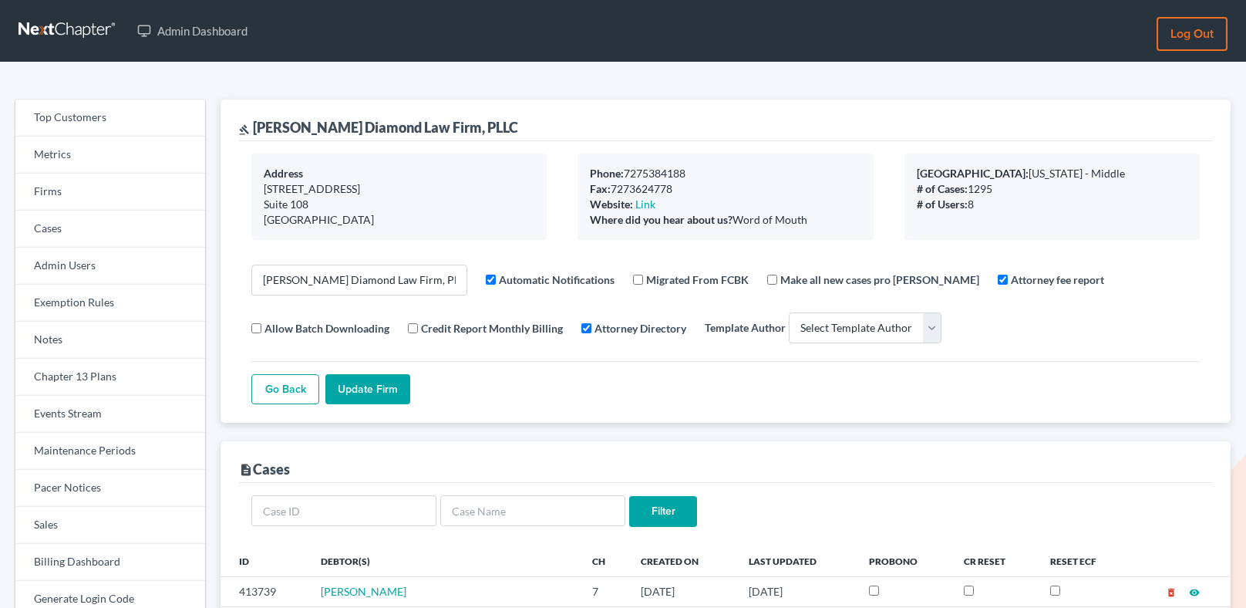
select select
click at [54, 188] on link "Firms" at bounding box center [110, 191] width 190 height 37
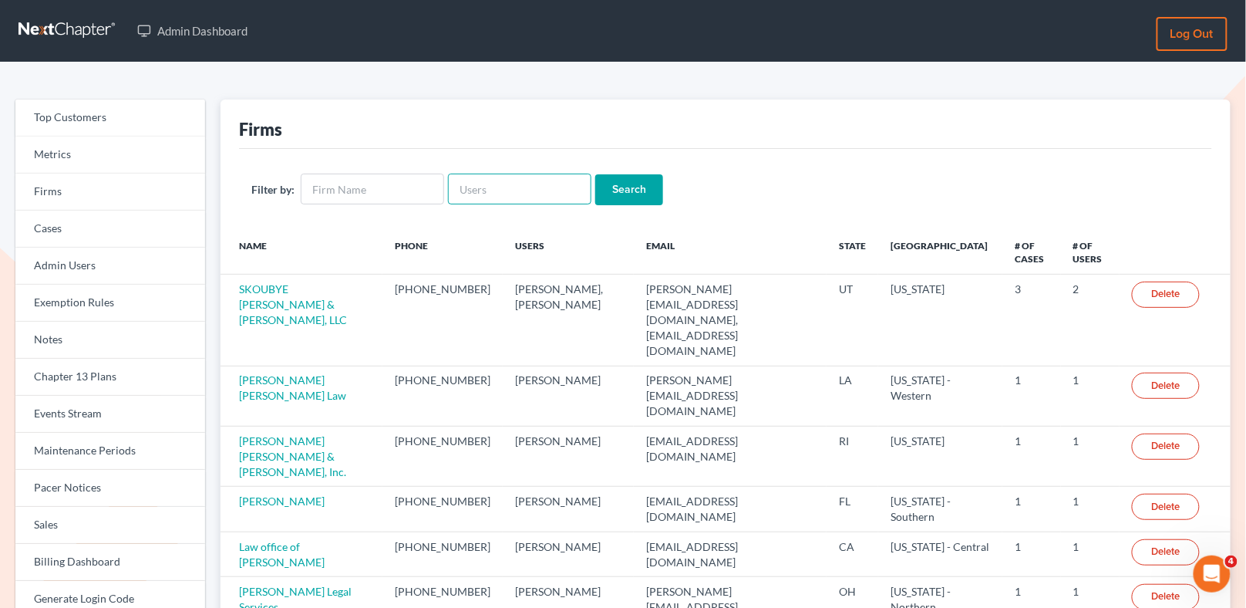
click at [483, 194] on input "text" at bounding box center [519, 188] width 143 height 31
paste input "[PERSON_NAME][EMAIL_ADDRESS][DOMAIN_NAME]"
type input "[PERSON_NAME][EMAIL_ADDRESS][DOMAIN_NAME]"
click at [604, 206] on div "Filter by: jamie@attorneydebtfighters.com Search" at bounding box center [725, 189] width 973 height 81
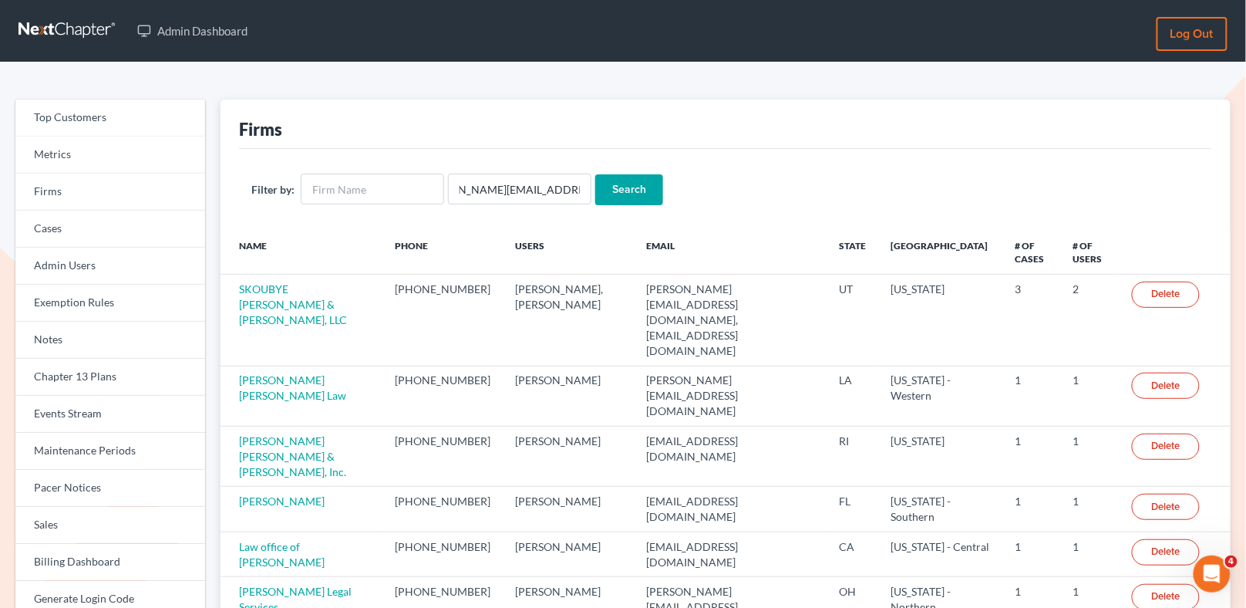
scroll to position [0, 0]
click at [604, 197] on input "Search" at bounding box center [629, 189] width 68 height 31
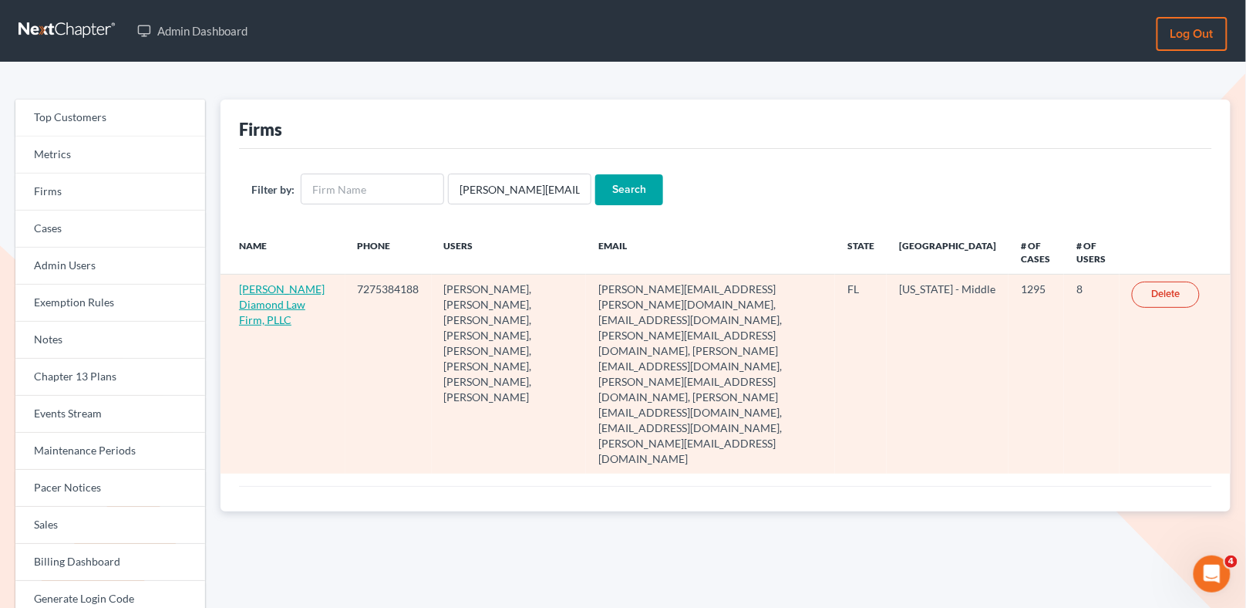
click at [258, 322] on link "[PERSON_NAME] Diamond Law Firm, PLLC" at bounding box center [282, 304] width 86 height 44
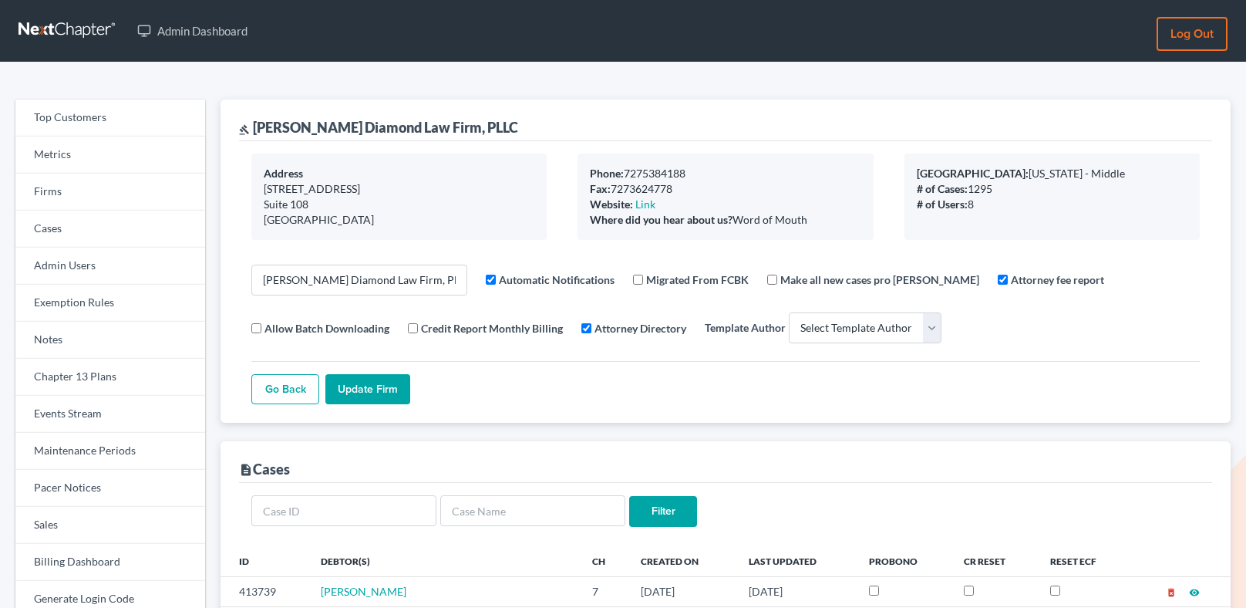
select select
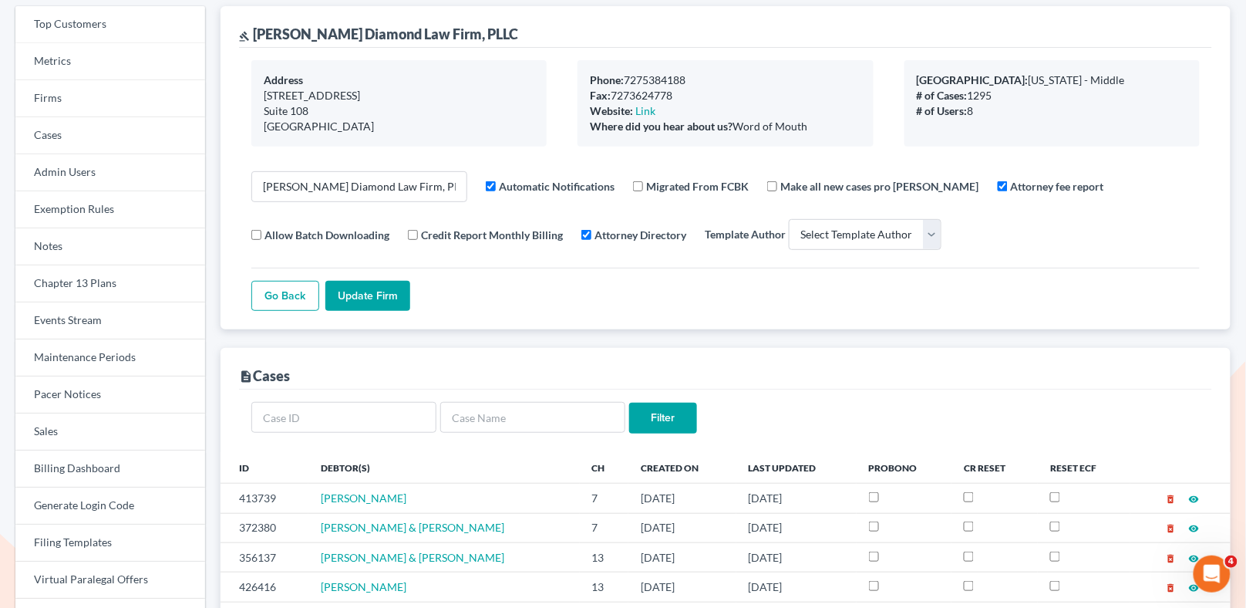
scroll to position [72, 0]
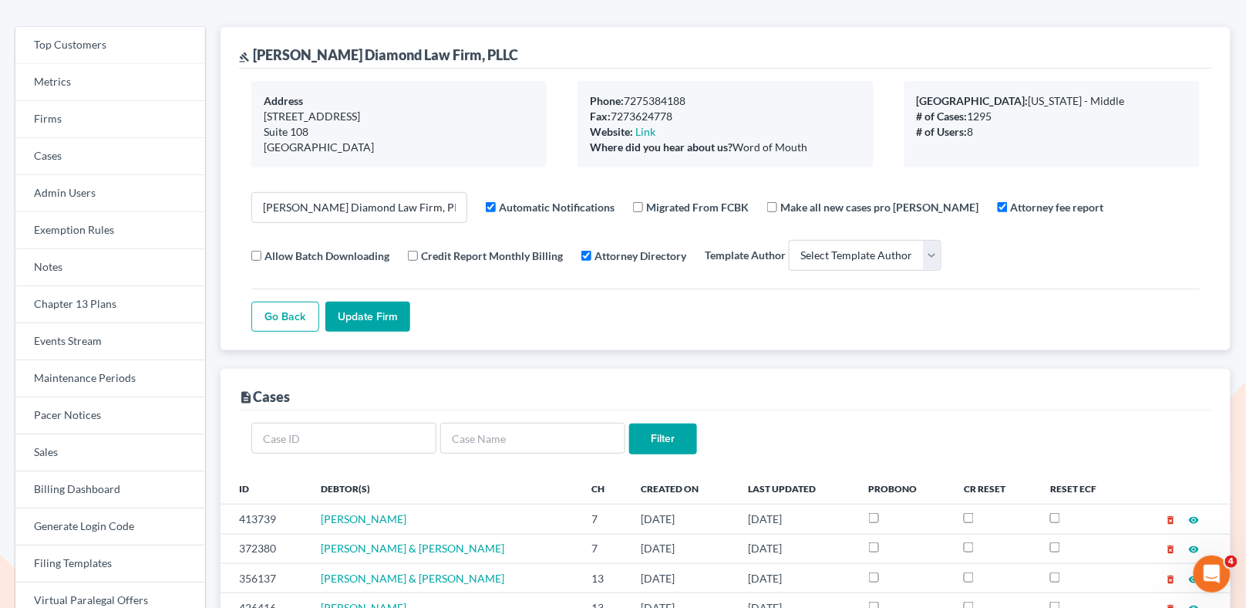
click at [463, 324] on div "Go Back Update Firm" at bounding box center [725, 310] width 948 height 44
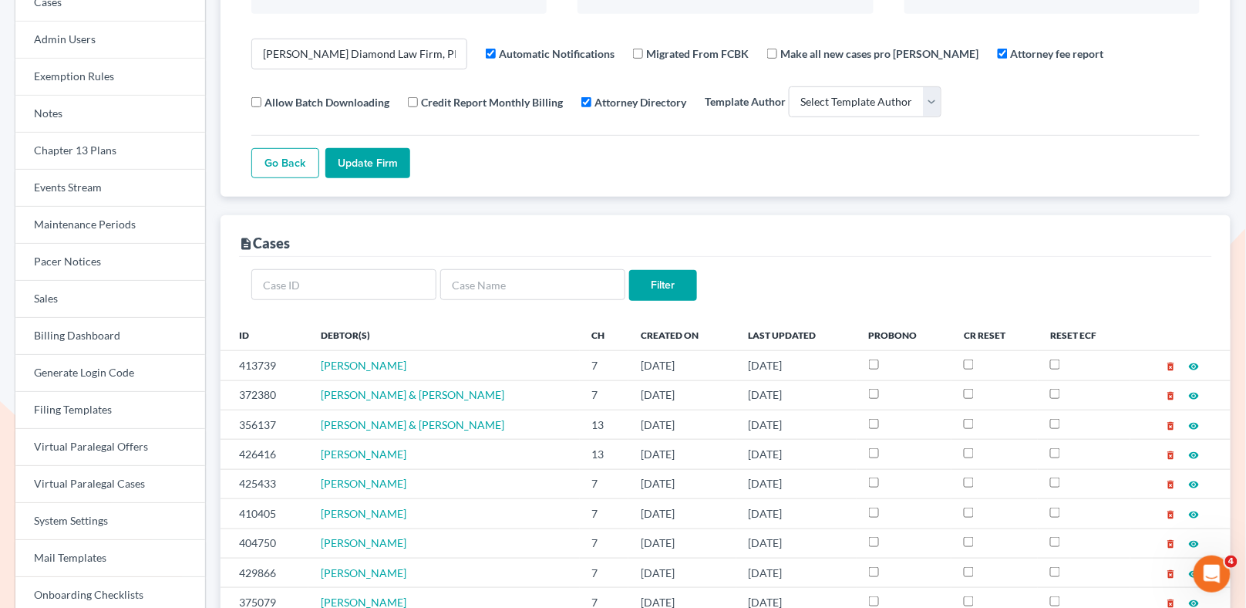
scroll to position [0, 0]
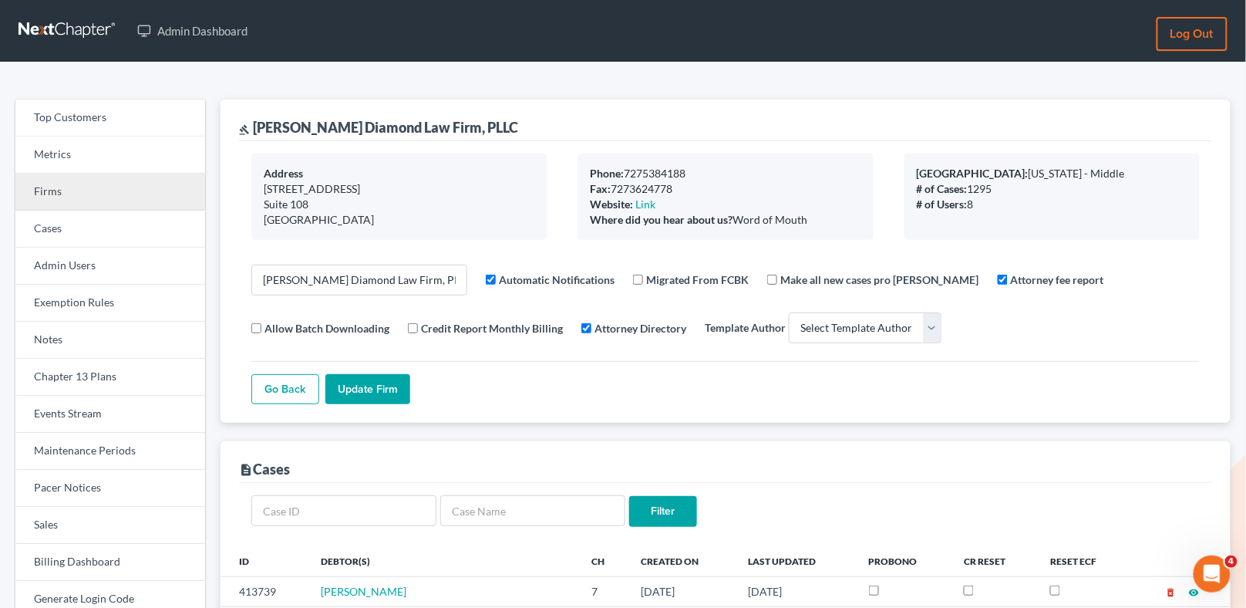
click at [114, 198] on link "Firms" at bounding box center [110, 191] width 190 height 37
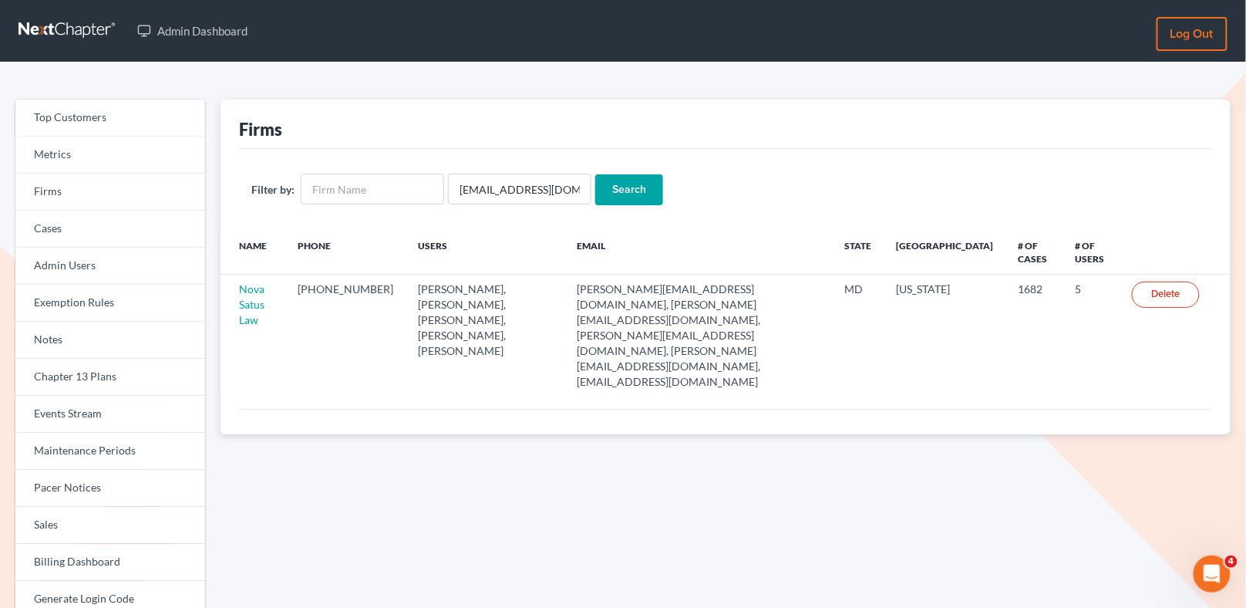
scroll to position [75, 0]
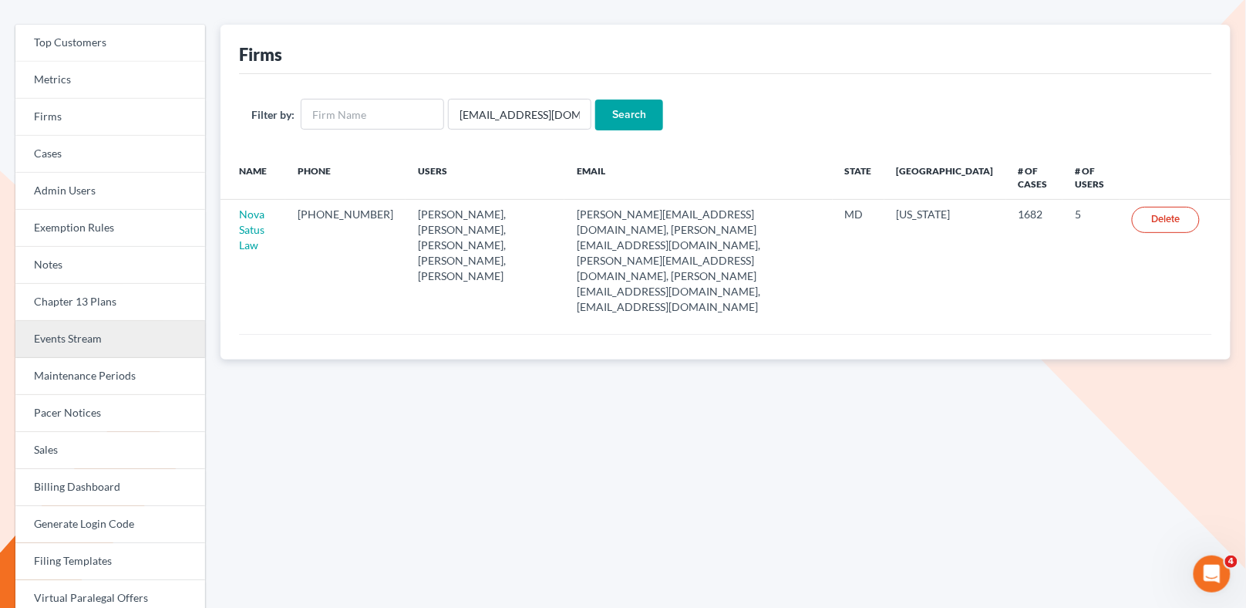
click at [83, 329] on link "Events Stream" at bounding box center [110, 339] width 190 height 37
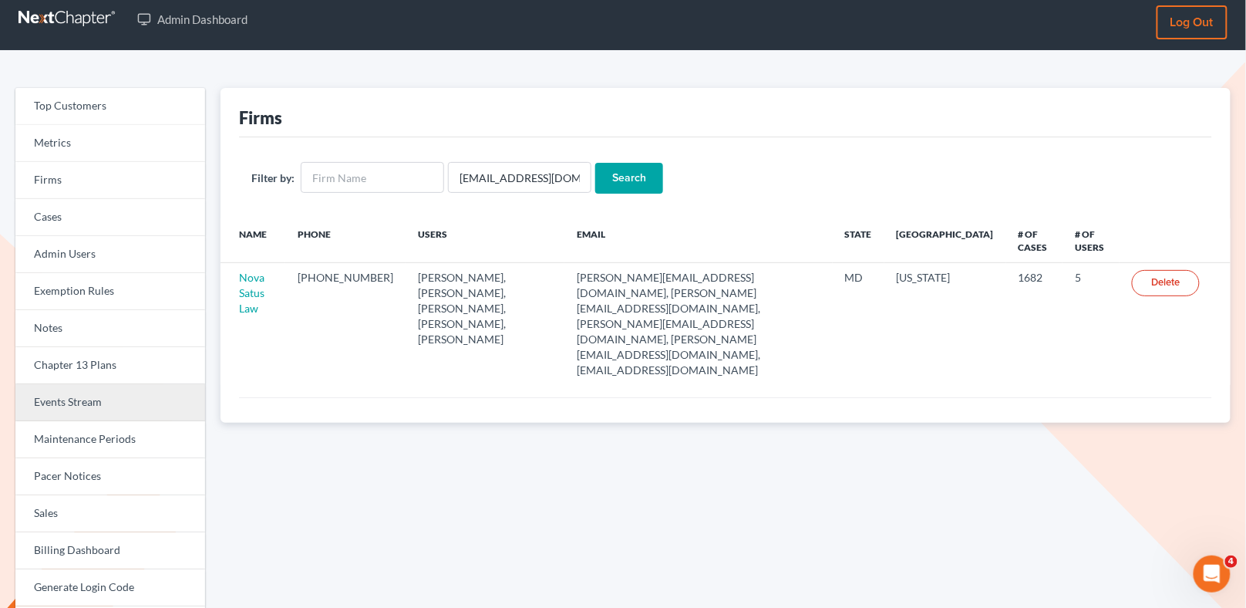
scroll to position [0, 0]
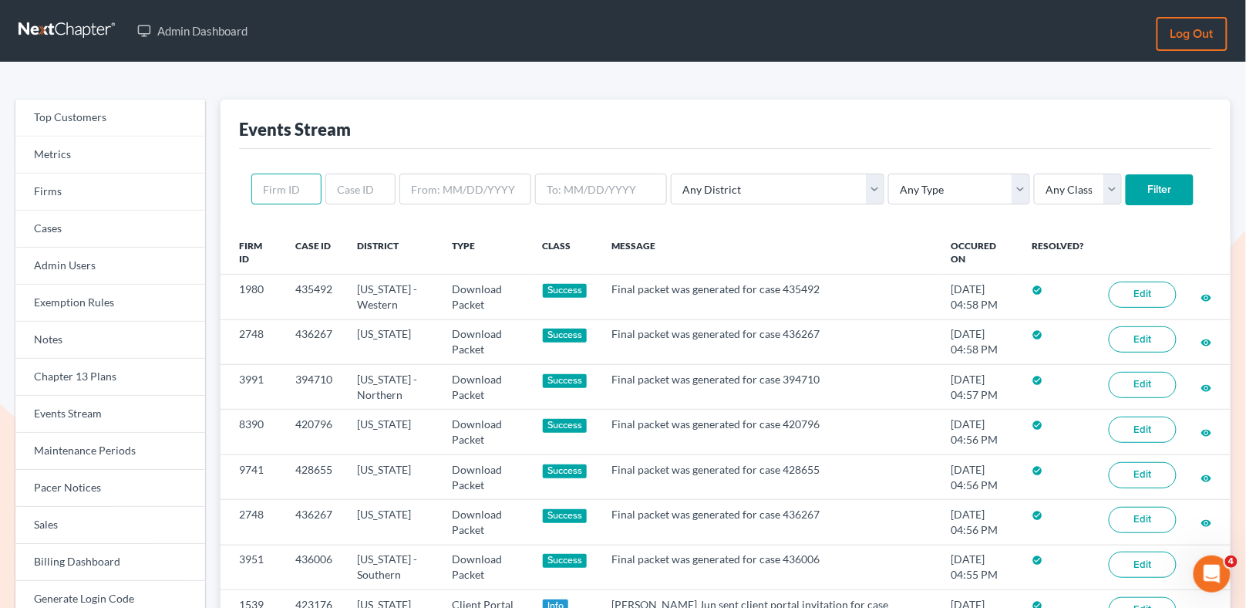
click at [295, 180] on input "text" at bounding box center [286, 188] width 70 height 31
paste input "6530"
type input "6530"
click at [1126, 189] on input "Filter" at bounding box center [1160, 189] width 68 height 31
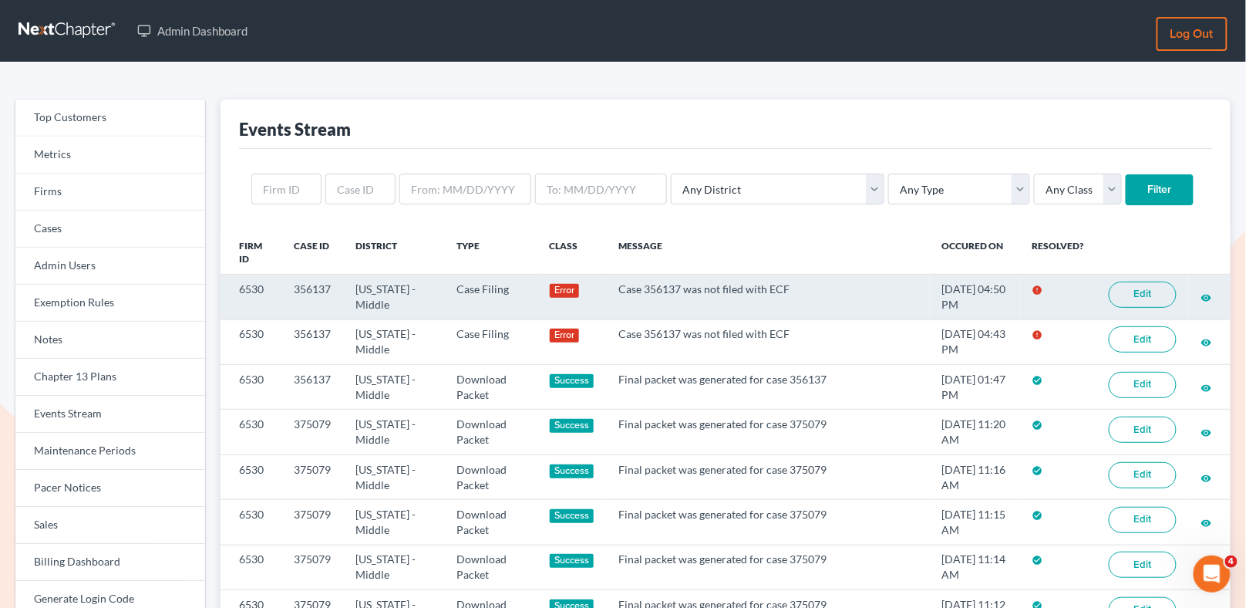
click at [1121, 293] on link "Edit" at bounding box center [1143, 294] width 68 height 26
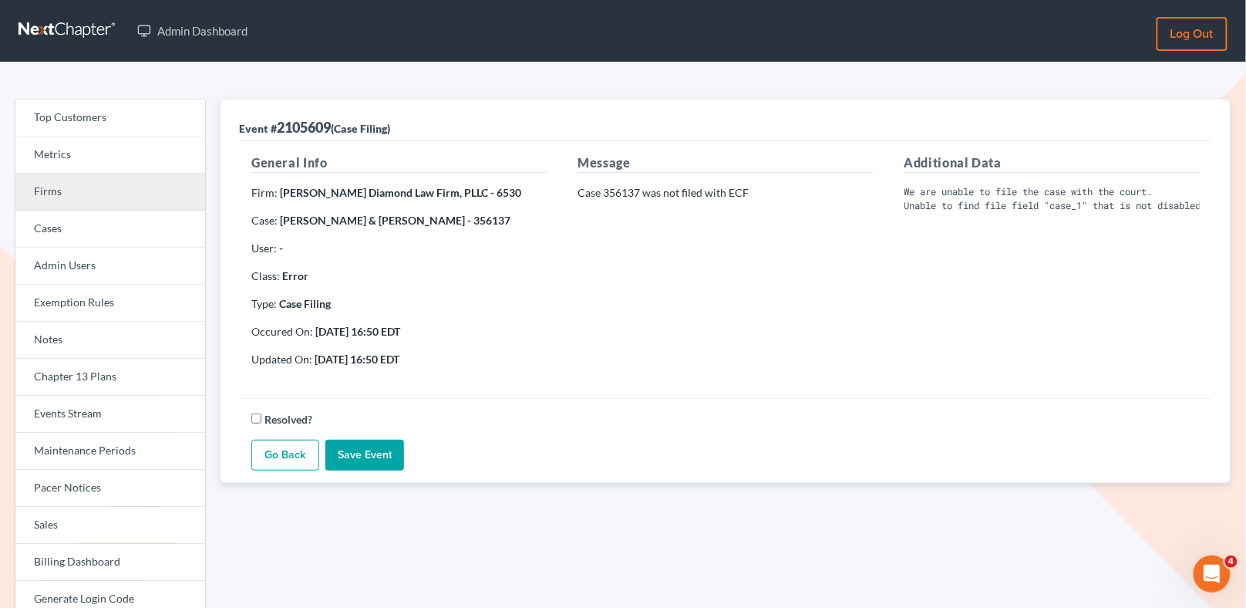
click at [128, 196] on link "Firms" at bounding box center [110, 191] width 190 height 37
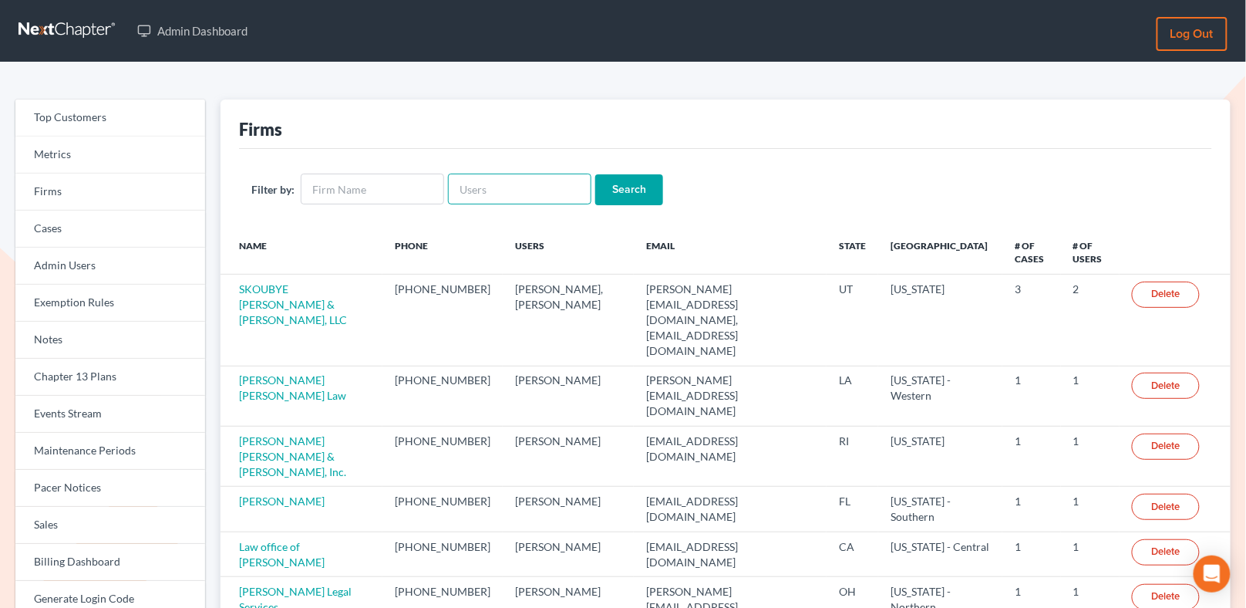
click at [466, 200] on input "text" at bounding box center [519, 188] width 143 height 31
type input "e"
click at [385, 192] on input "text" at bounding box center [372, 188] width 143 height 31
type input "orum"
click at [595, 174] on input "Search" at bounding box center [629, 189] width 68 height 31
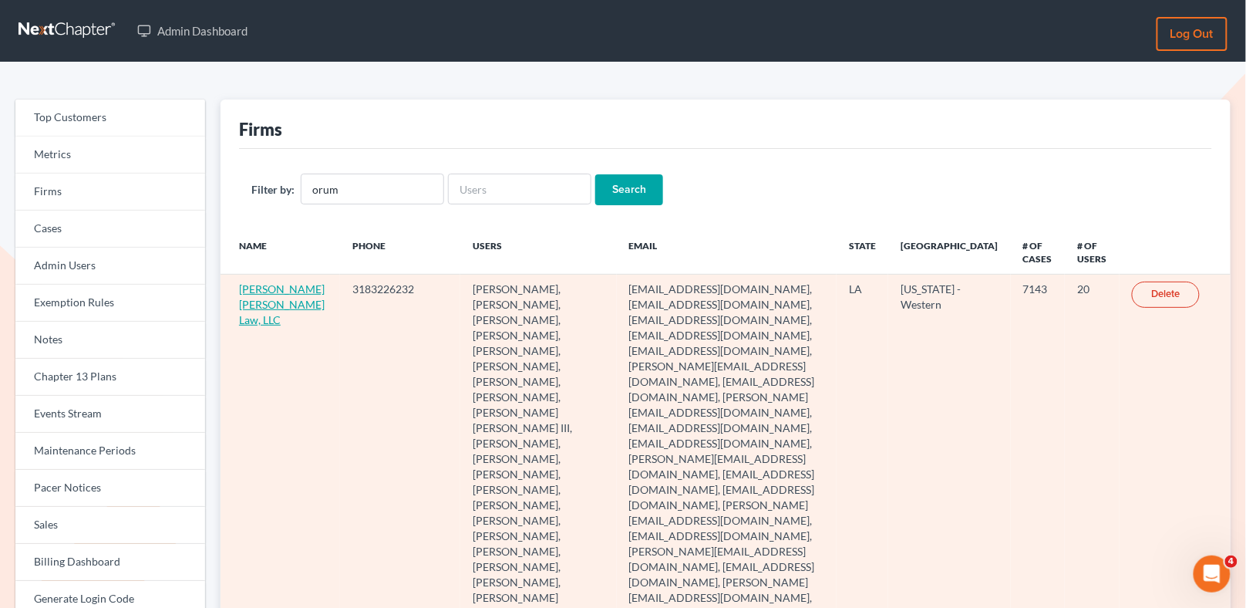
click at [259, 318] on link "E. Orum Young Law, LLC" at bounding box center [282, 304] width 86 height 44
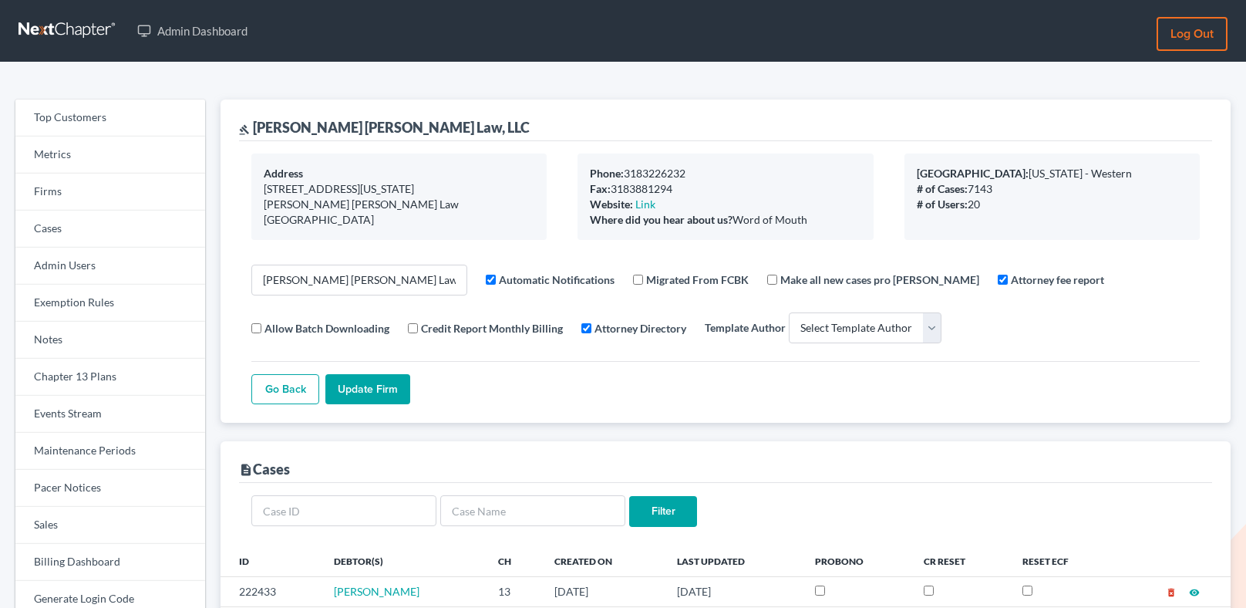
select select
click at [86, 188] on link "Firms" at bounding box center [110, 191] width 190 height 37
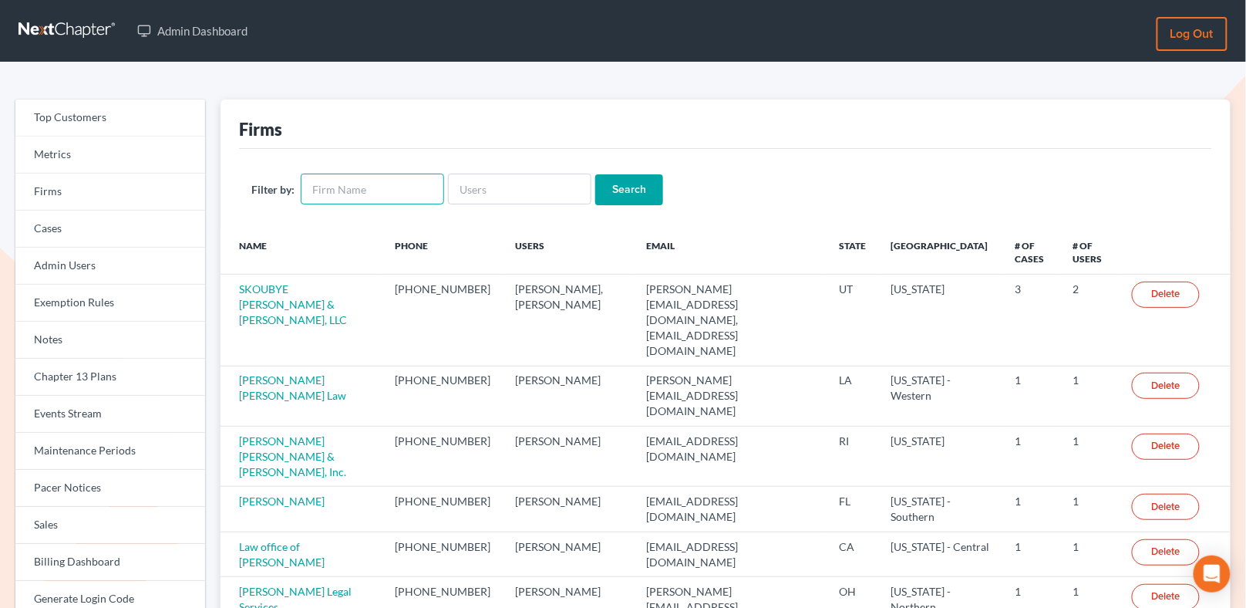
click at [357, 200] on input "text" at bounding box center [372, 188] width 143 height 31
click at [93, 424] on link "Events Stream" at bounding box center [110, 414] width 190 height 37
click at [141, 408] on link "Events Stream" at bounding box center [110, 414] width 190 height 37
click at [149, 421] on link "Events Stream" at bounding box center [110, 414] width 190 height 37
click at [144, 412] on link "Events Stream" at bounding box center [110, 414] width 190 height 37
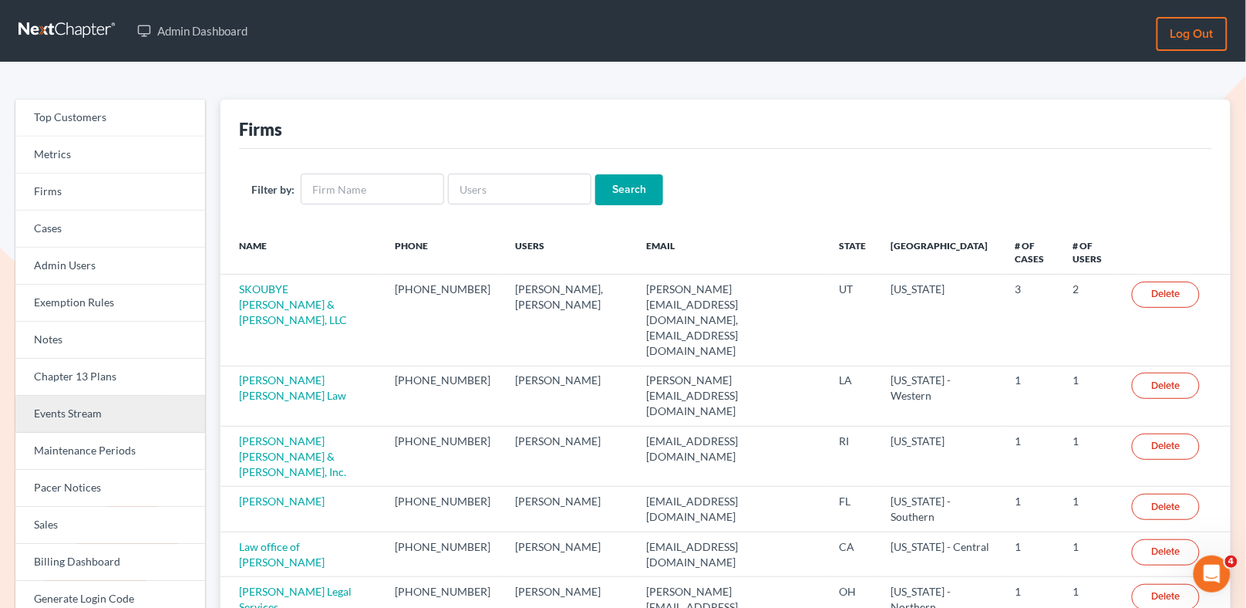
click at [103, 410] on link "Events Stream" at bounding box center [110, 414] width 190 height 37
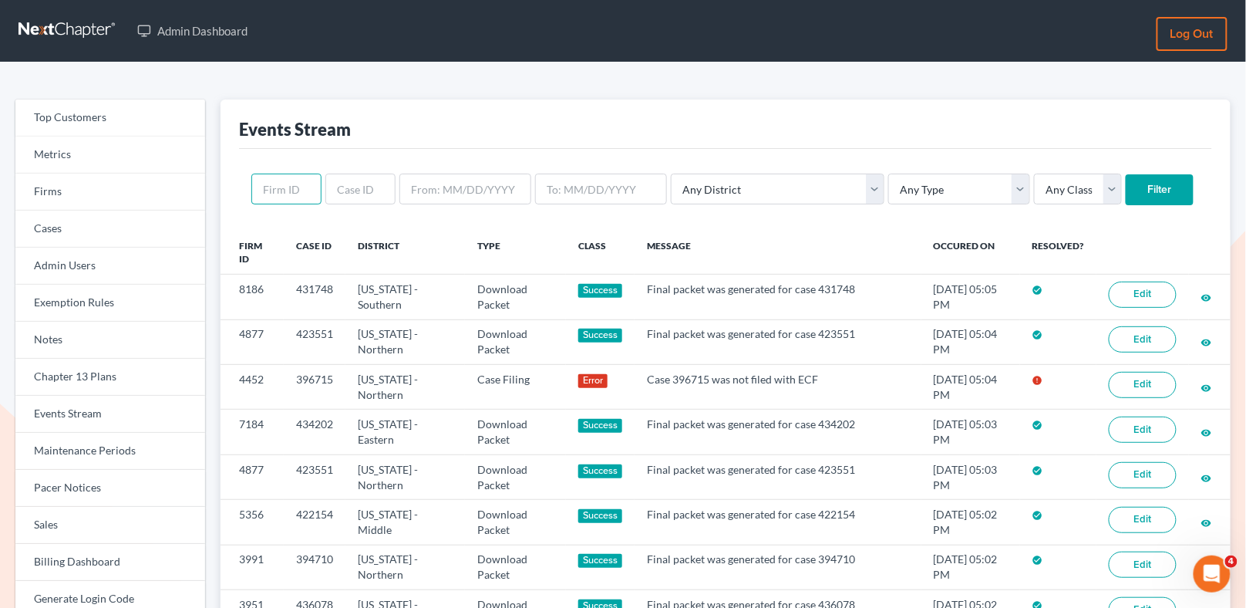
click at [276, 196] on input "text" at bounding box center [286, 188] width 70 height 31
paste input "2635"
type input "2635"
click at [1126, 188] on input "Filter" at bounding box center [1160, 189] width 68 height 31
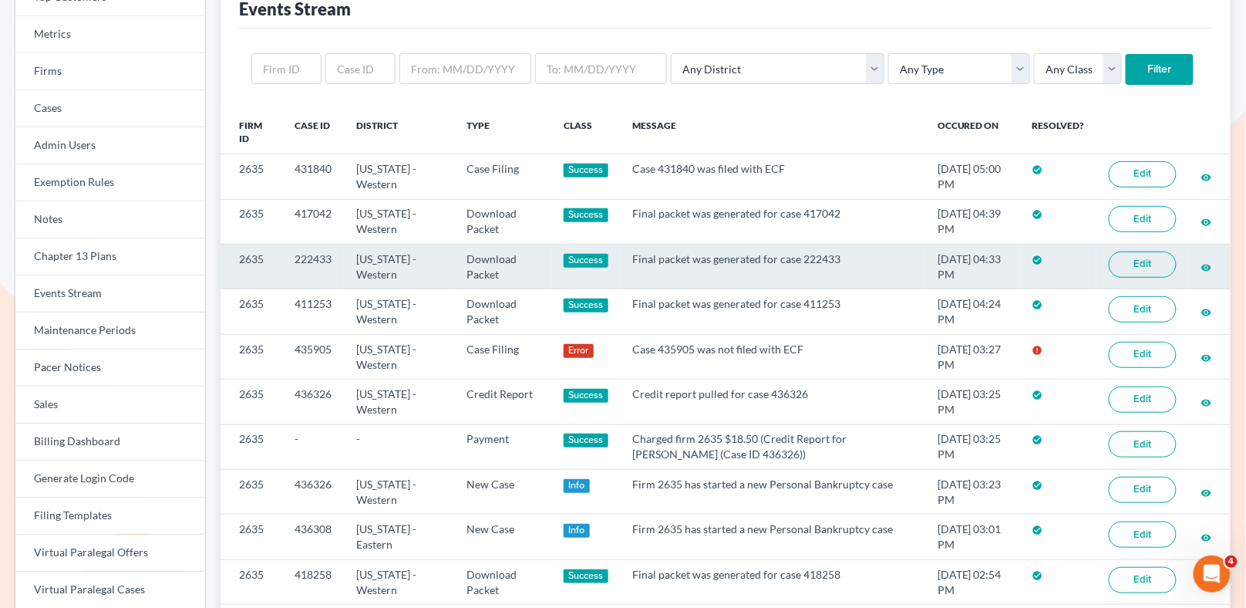
scroll to position [127, 0]
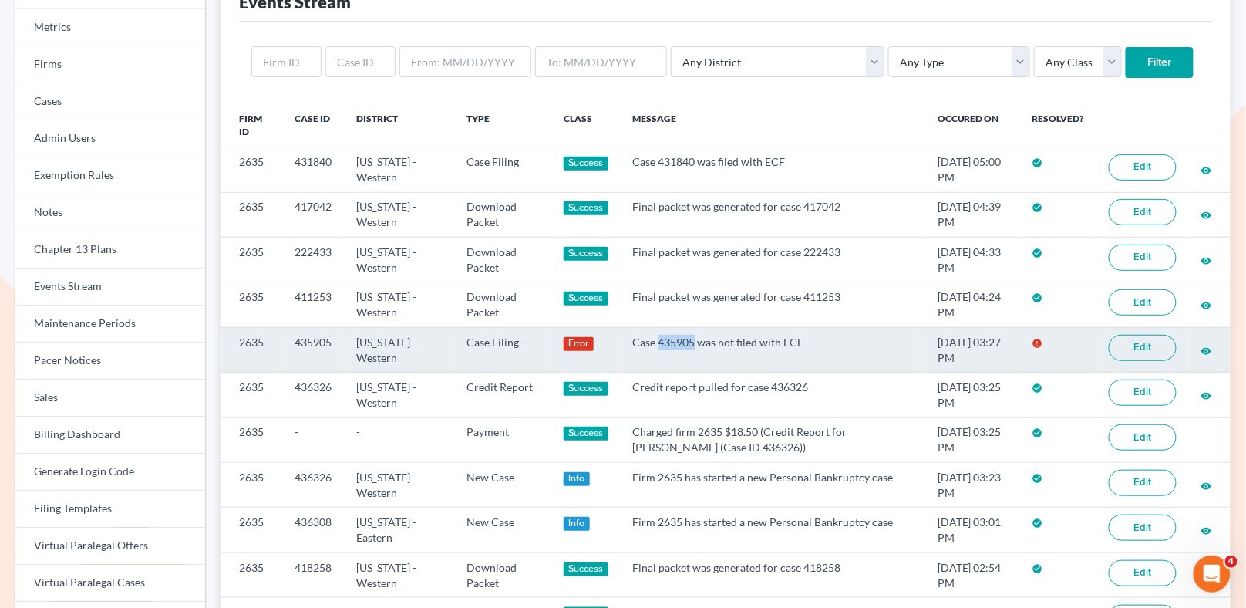
drag, startPoint x: 685, startPoint y: 338, endPoint x: 652, endPoint y: 339, distance: 33.2
click at [652, 339] on td "Case 435905 was not filed with ECF" at bounding box center [773, 349] width 305 height 45
copy td "435905"
click at [844, 352] on td "Case 435905 was not filed with ECF" at bounding box center [773, 349] width 305 height 45
click at [1145, 350] on link "Edit" at bounding box center [1143, 348] width 68 height 26
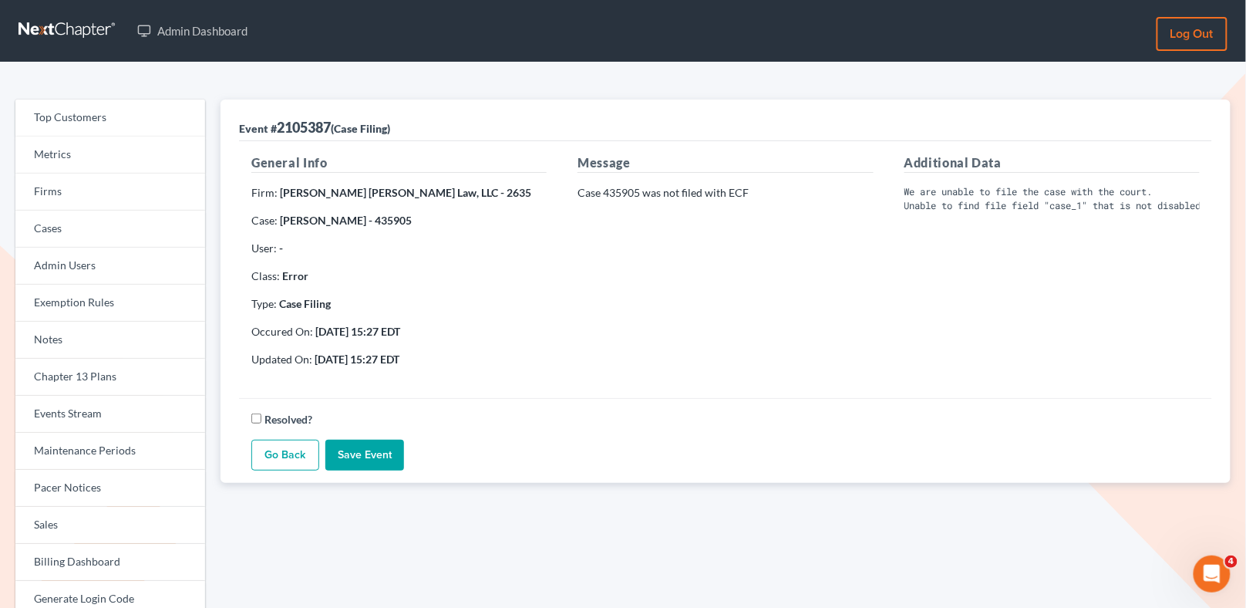
scroll to position [14, 0]
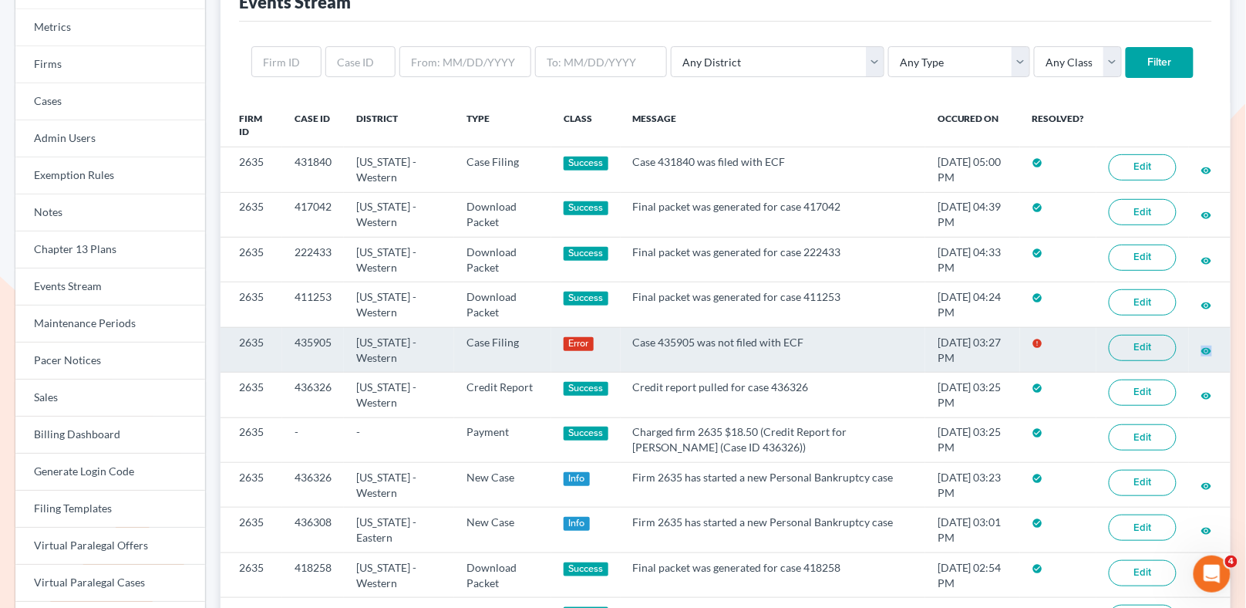
click at [1130, 345] on link "Edit" at bounding box center [1143, 348] width 68 height 26
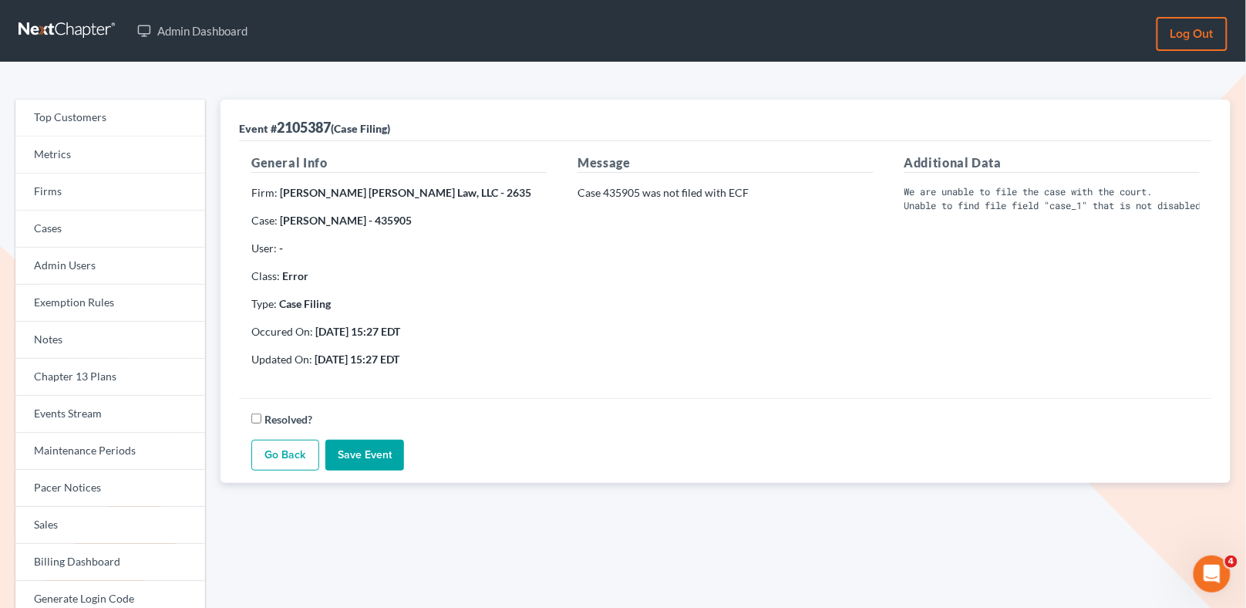
scroll to position [2, 0]
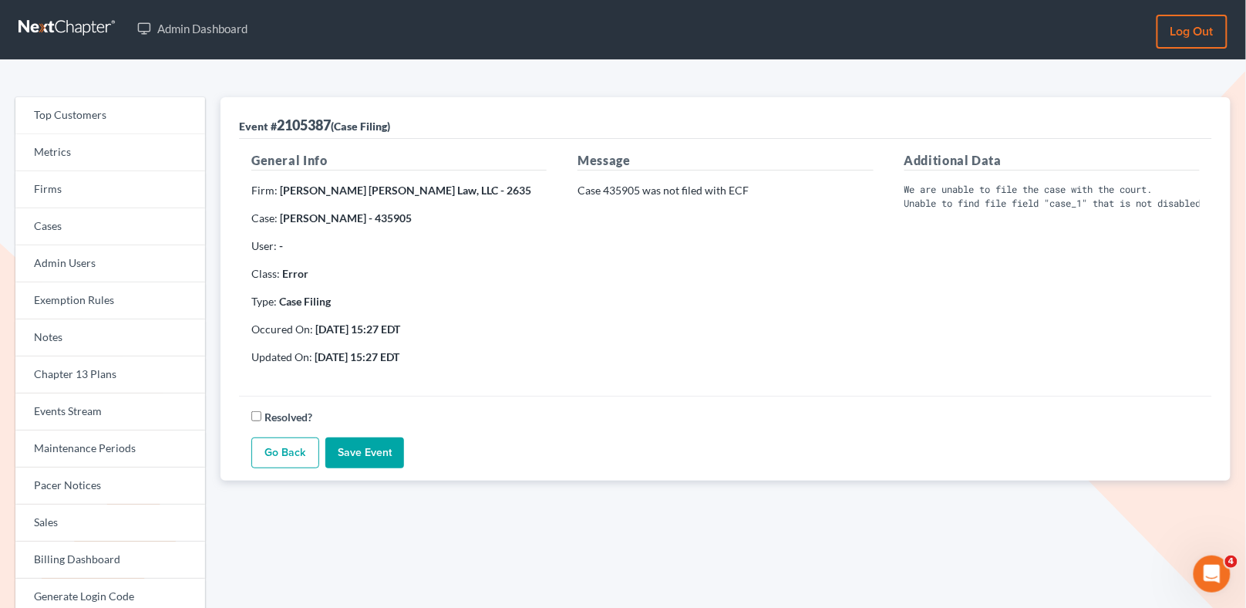
click at [634, 177] on div "Message Case 435905 was not filed with ECF" at bounding box center [725, 264] width 326 height 226
drag, startPoint x: 638, startPoint y: 189, endPoint x: 605, endPoint y: 189, distance: 32.4
click at [605, 189] on p "Case 435905 was not filed with ECF" at bounding box center [724, 190] width 295 height 15
copy p "435905"
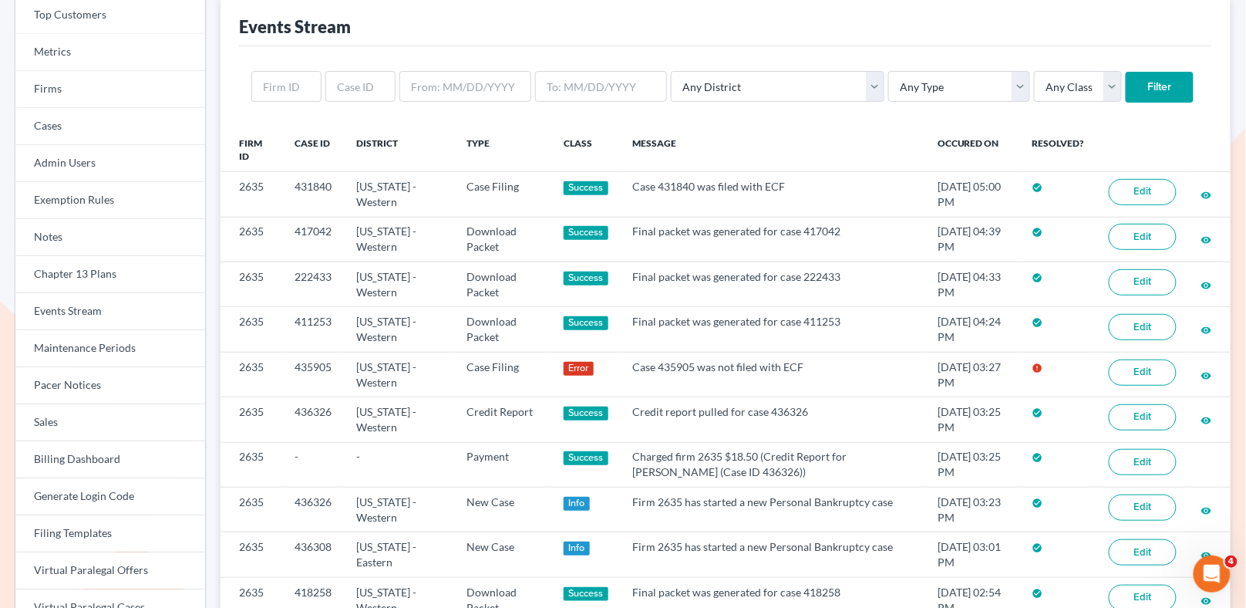
scroll to position [27, 0]
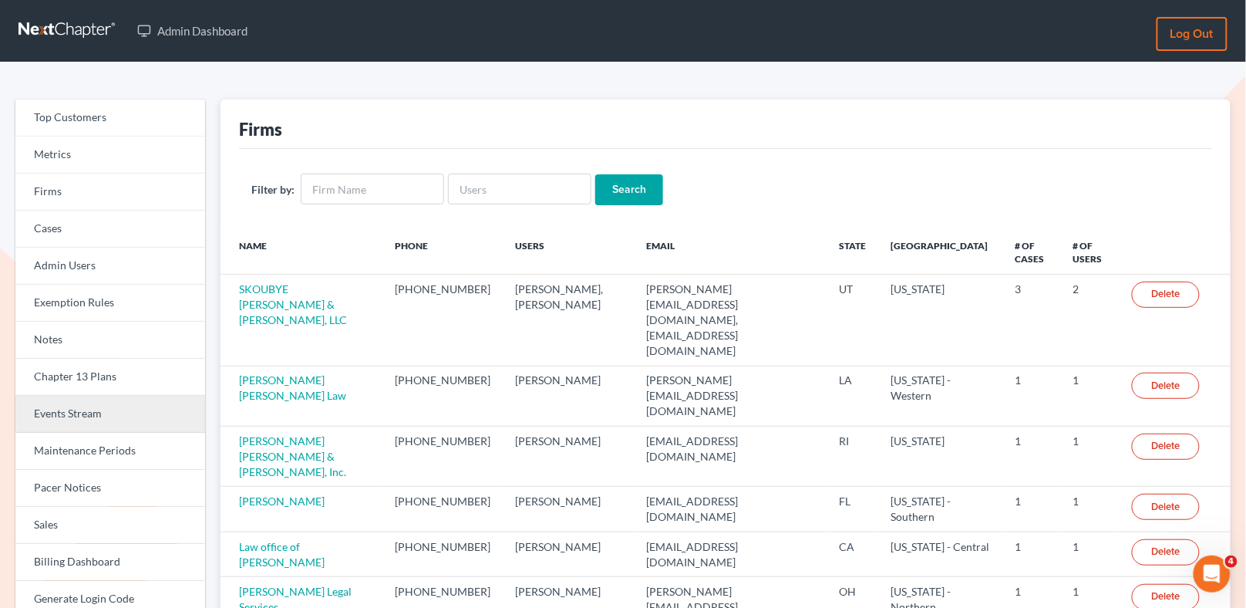
click at [140, 418] on link "Events Stream" at bounding box center [110, 414] width 190 height 37
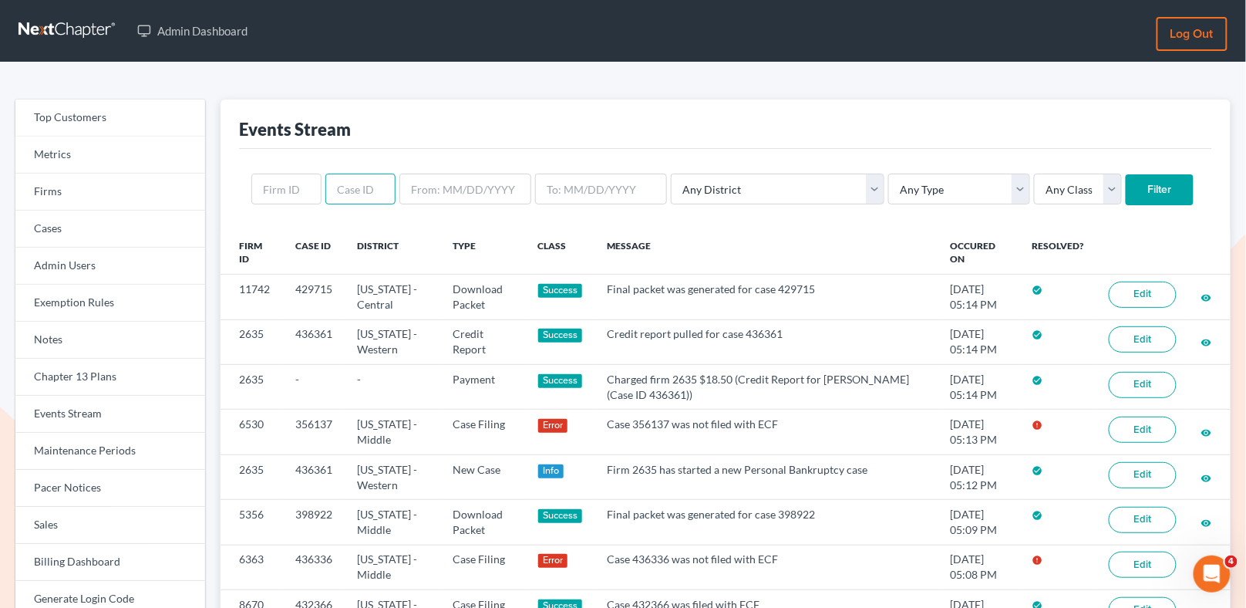
click at [343, 190] on input "text" at bounding box center [360, 188] width 70 height 31
paste input "356137"
type input "356137"
click at [1126, 184] on input "Filter" at bounding box center [1160, 189] width 68 height 31
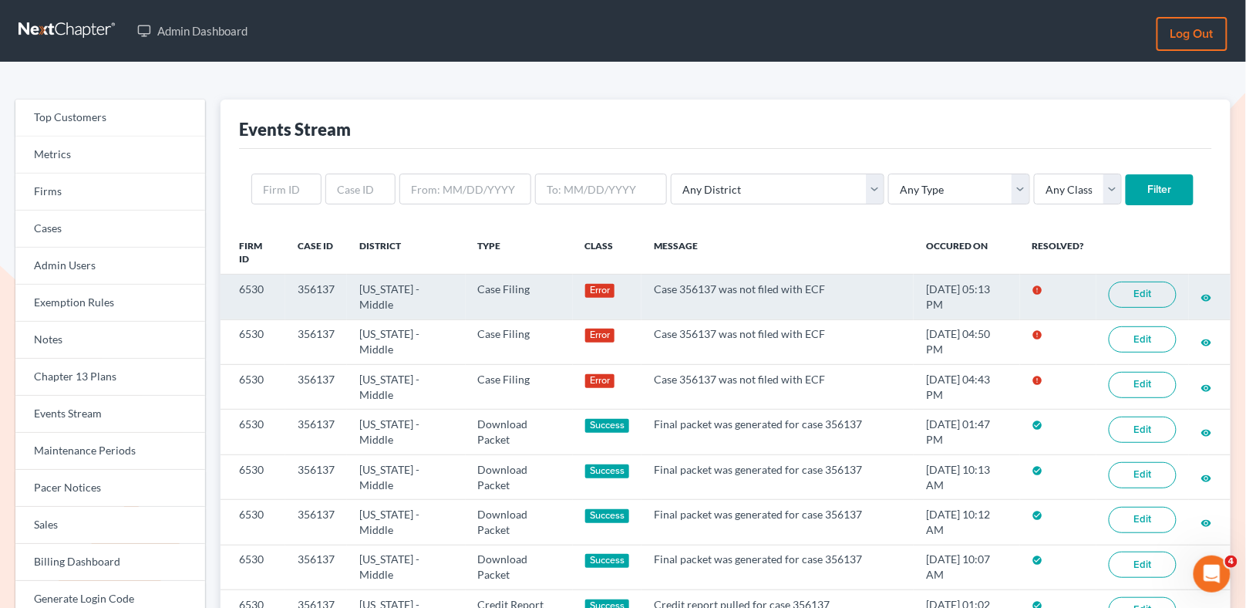
click at [1146, 297] on link "Edit" at bounding box center [1143, 294] width 68 height 26
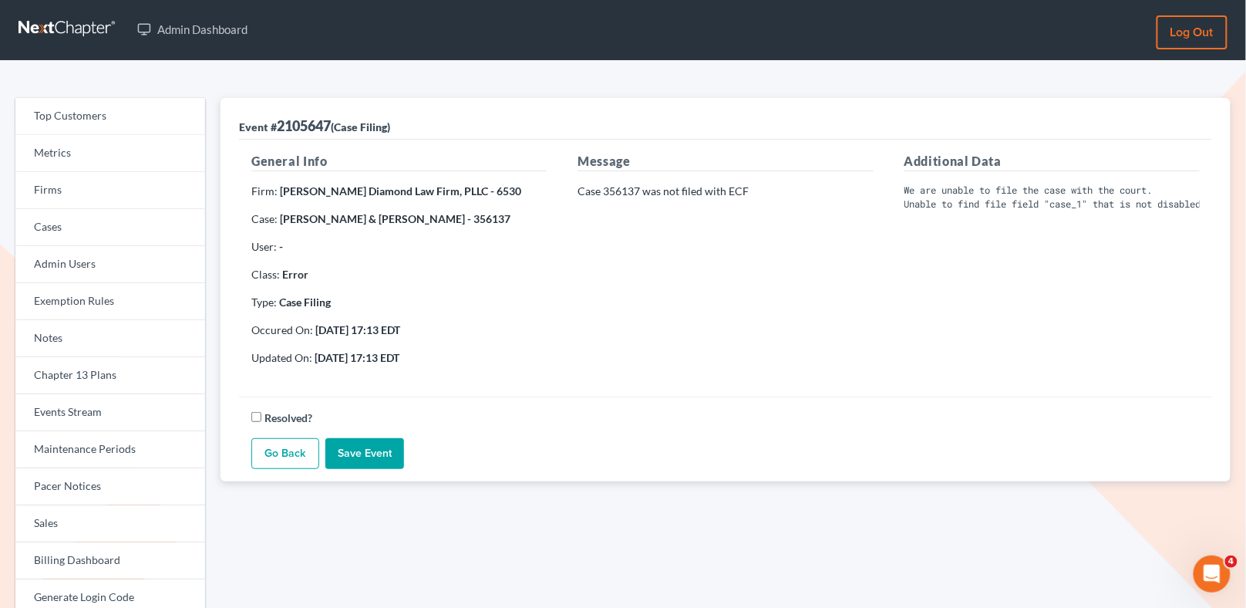
scroll to position [2, 0]
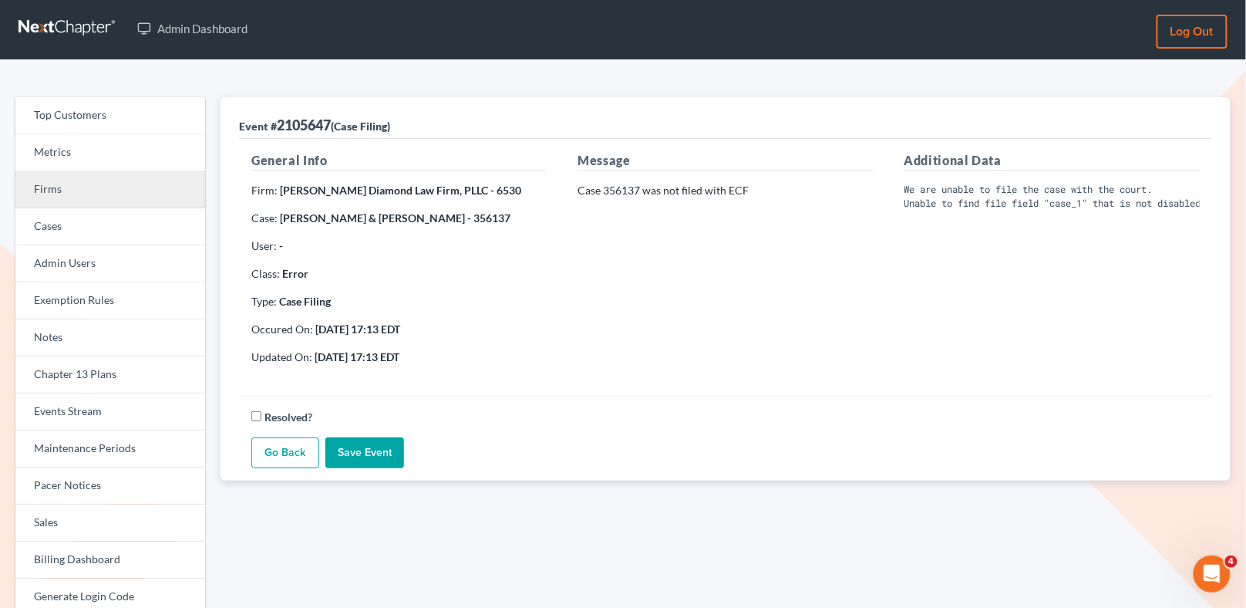
click at [126, 195] on link "Firms" at bounding box center [110, 189] width 190 height 37
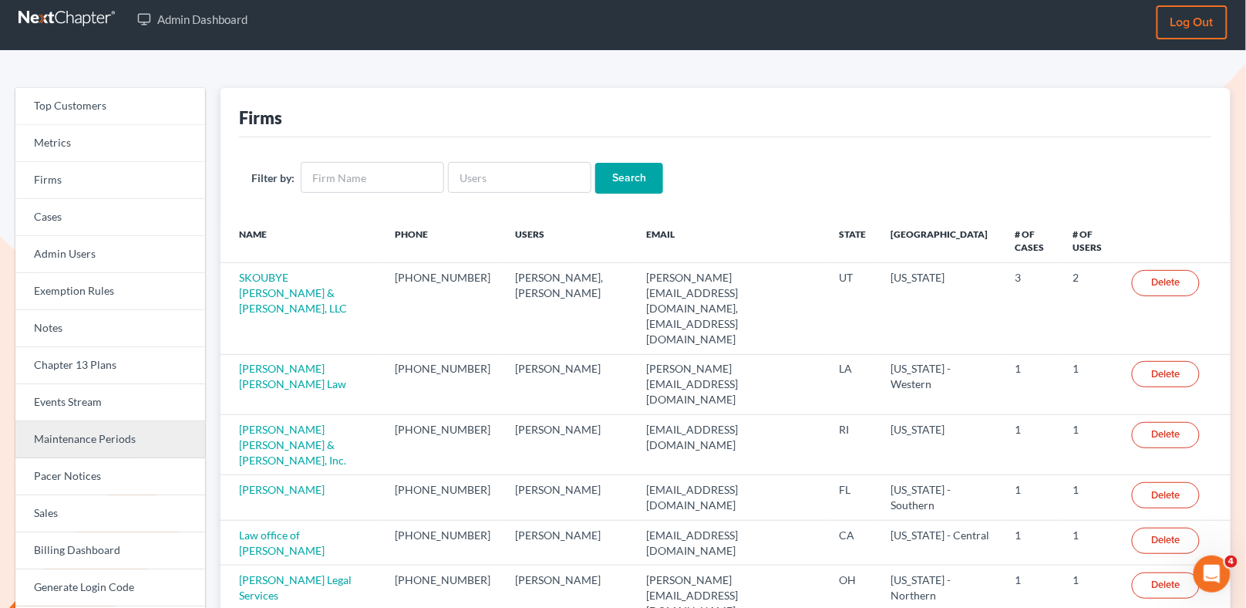
scroll to position [13, 0]
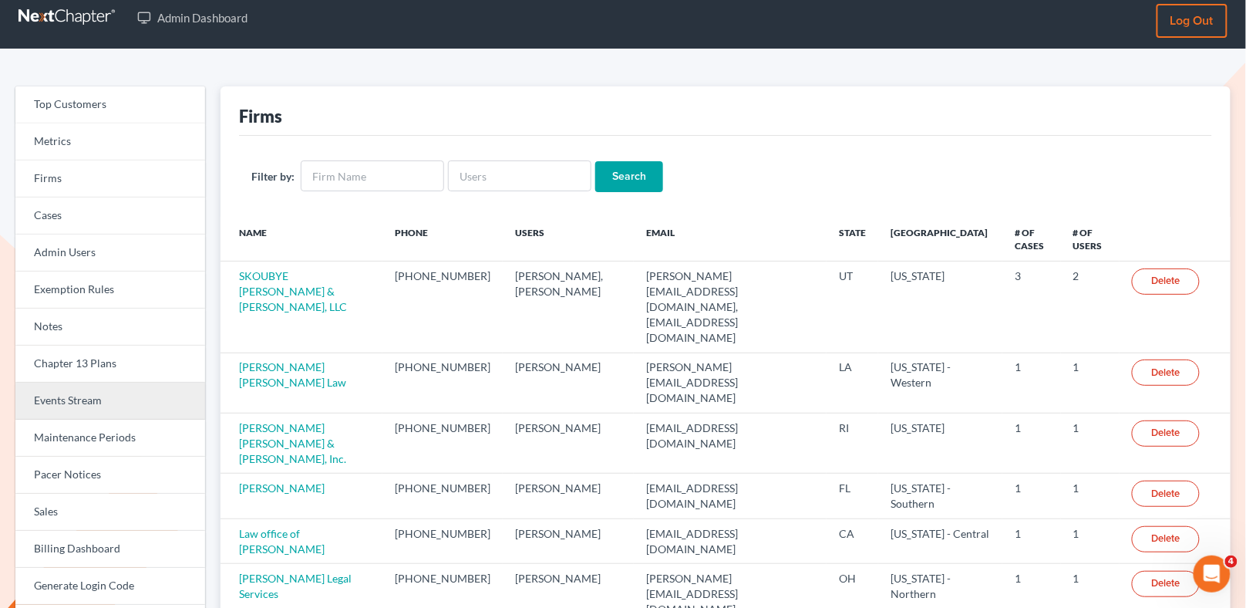
click at [66, 411] on link "Events Stream" at bounding box center [110, 400] width 190 height 37
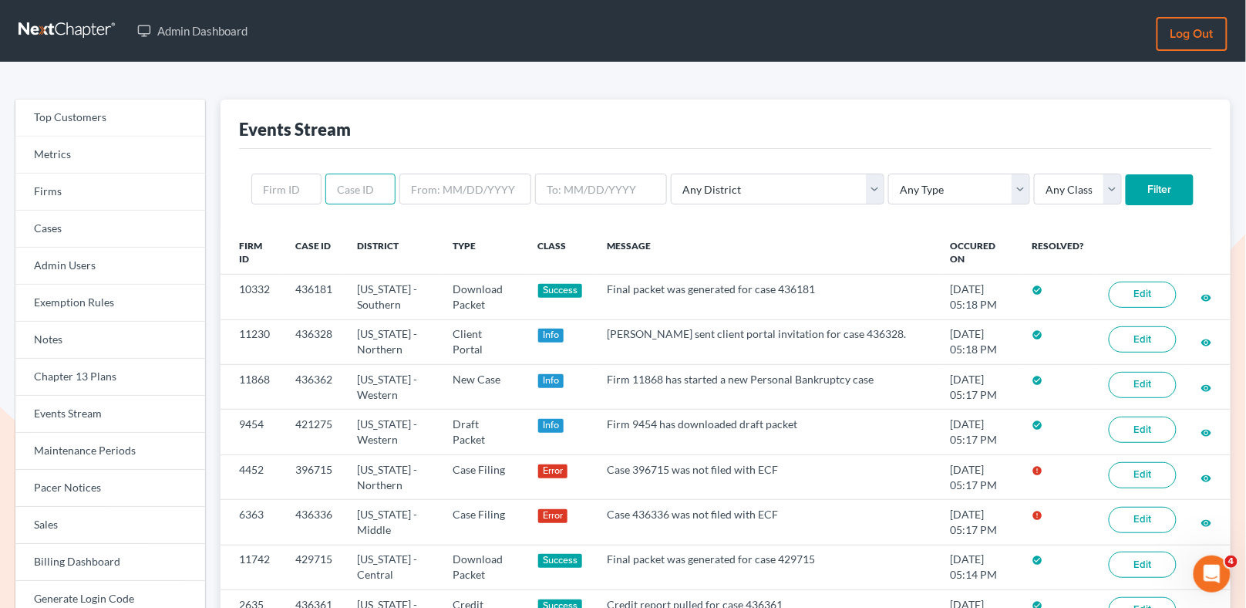
click at [346, 187] on input "text" at bounding box center [360, 188] width 70 height 31
paste input "396715"
type input "396715"
click at [1126, 183] on input "Filter" at bounding box center [1160, 189] width 68 height 31
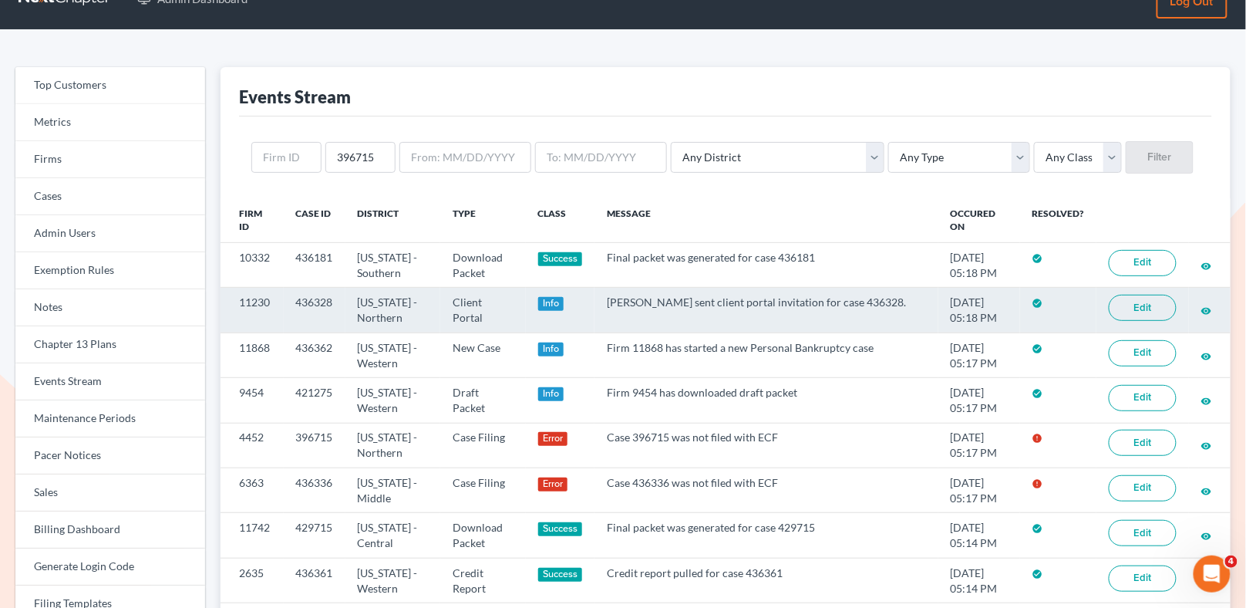
scroll to position [35, 0]
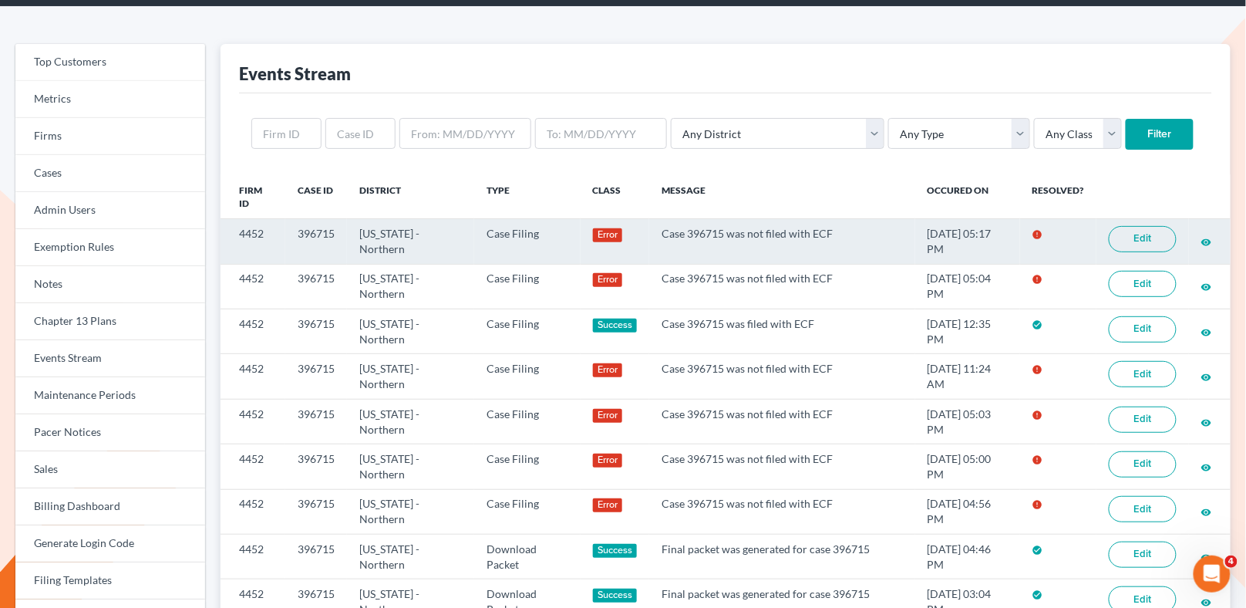
scroll to position [59, 0]
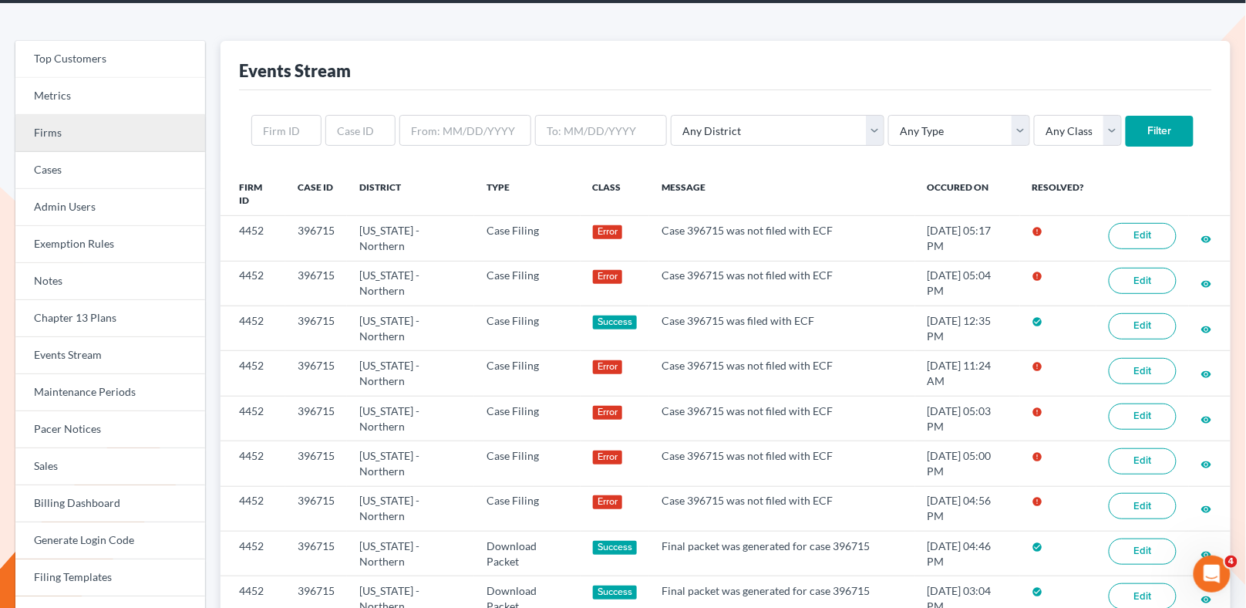
click at [146, 132] on link "Firms" at bounding box center [110, 133] width 190 height 37
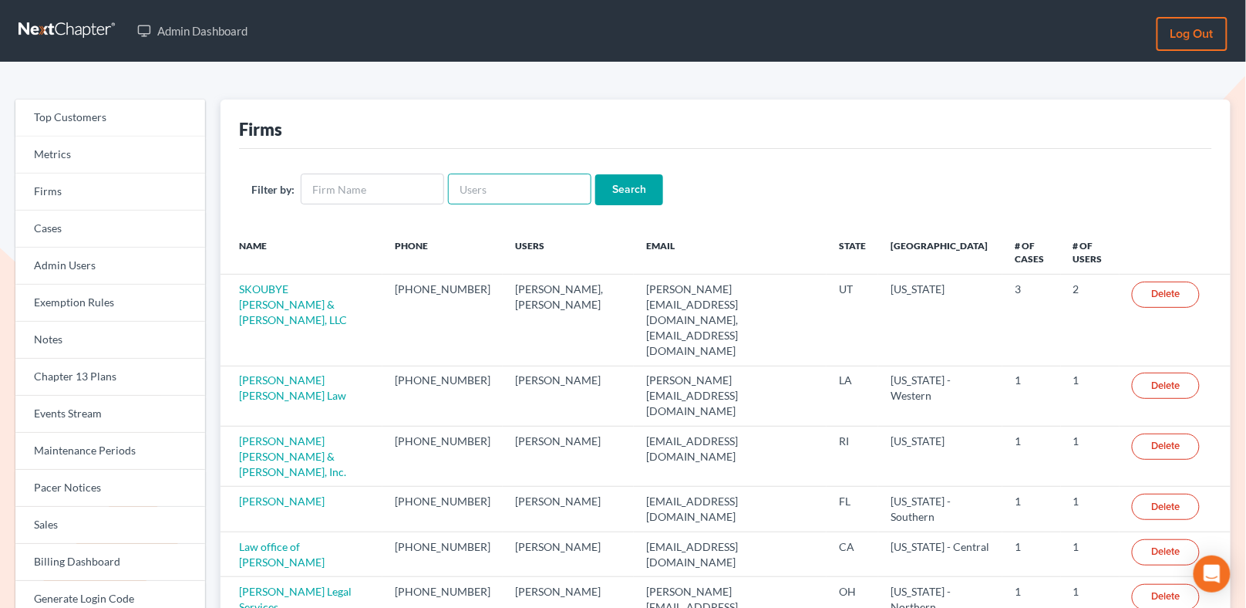
click at [459, 199] on input "text" at bounding box center [519, 188] width 143 height 31
click at [366, 191] on input "text" at bounding box center [372, 188] width 143 height 31
type input "e orum"
click at [630, 190] on input "Search" at bounding box center [629, 189] width 68 height 31
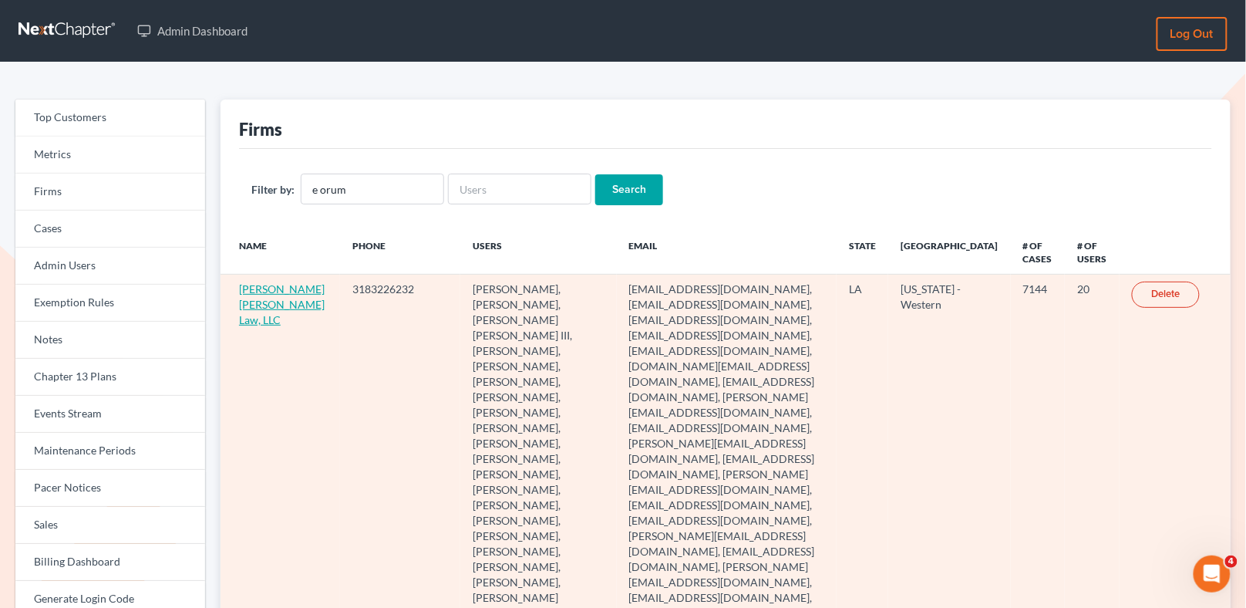
click at [243, 311] on link "E. Orum Young Law, LLC" at bounding box center [282, 304] width 86 height 44
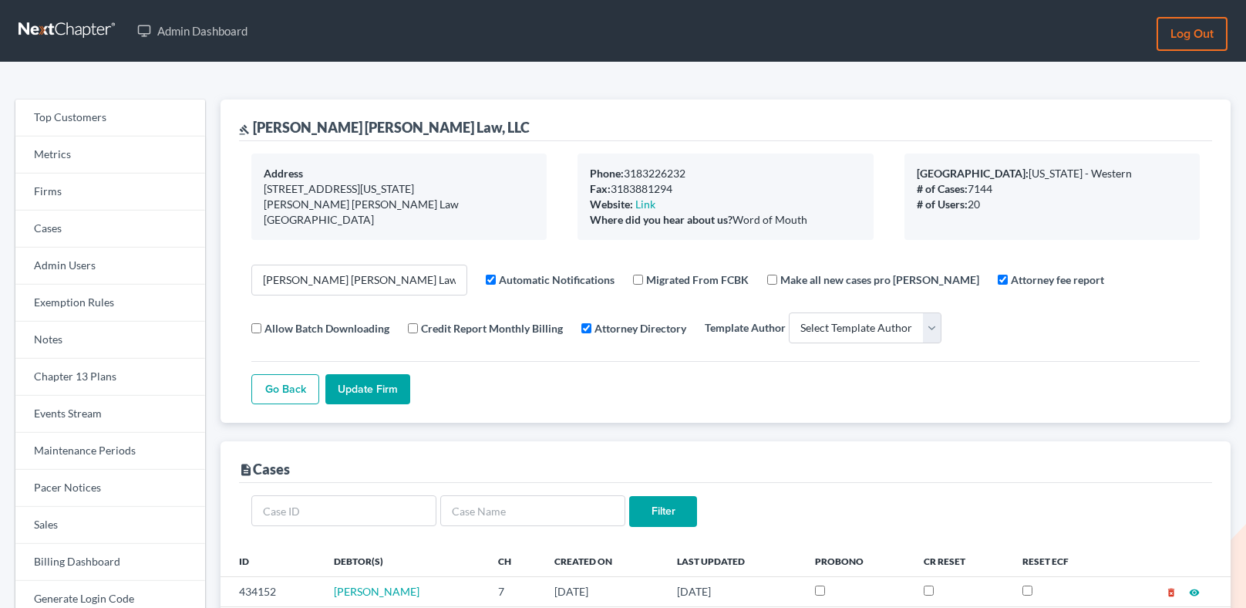
select select
drag, startPoint x: 411, startPoint y: 132, endPoint x: 252, endPoint y: 124, distance: 159.0
click at [252, 124] on div "gavel E. Orum Young Law, LLC" at bounding box center [725, 120] width 973 height 42
copy div "[PERSON_NAME] [PERSON_NAME] Law, LLC"
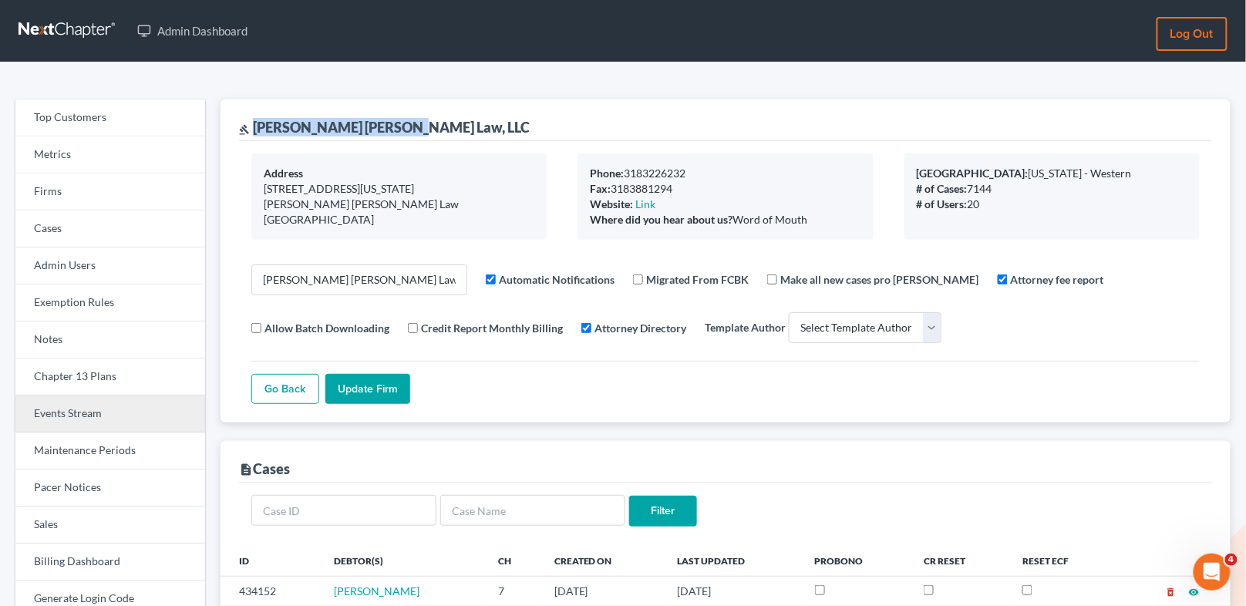
click at [129, 400] on link "Events Stream" at bounding box center [110, 414] width 190 height 37
click at [130, 406] on link "Events Stream" at bounding box center [110, 414] width 190 height 37
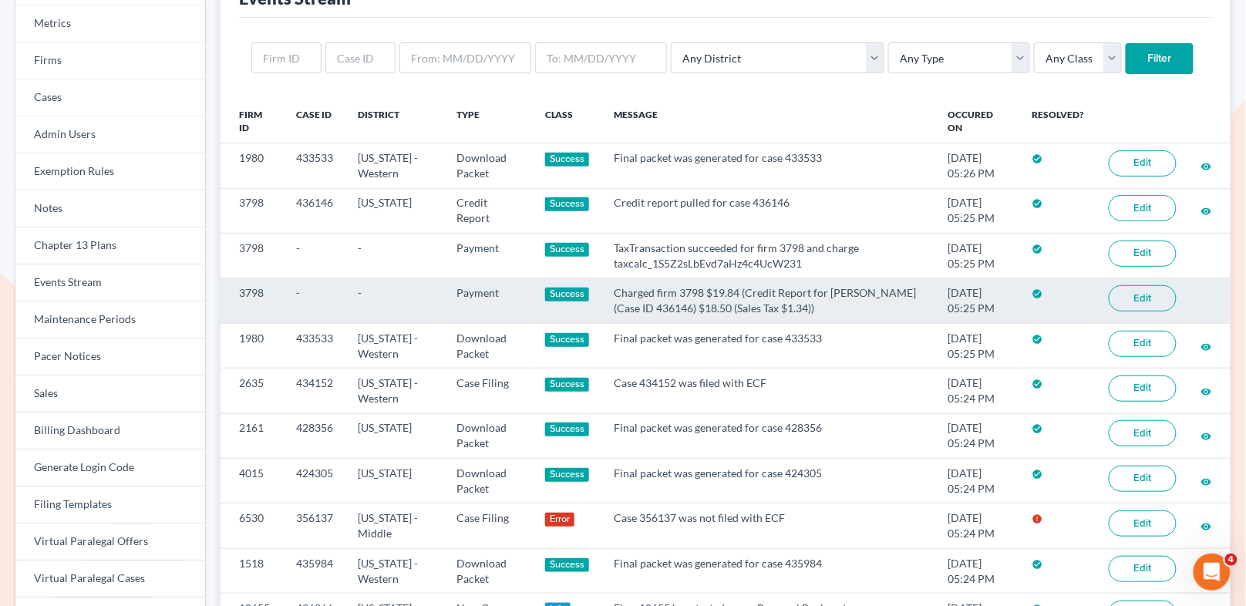
scroll to position [154, 0]
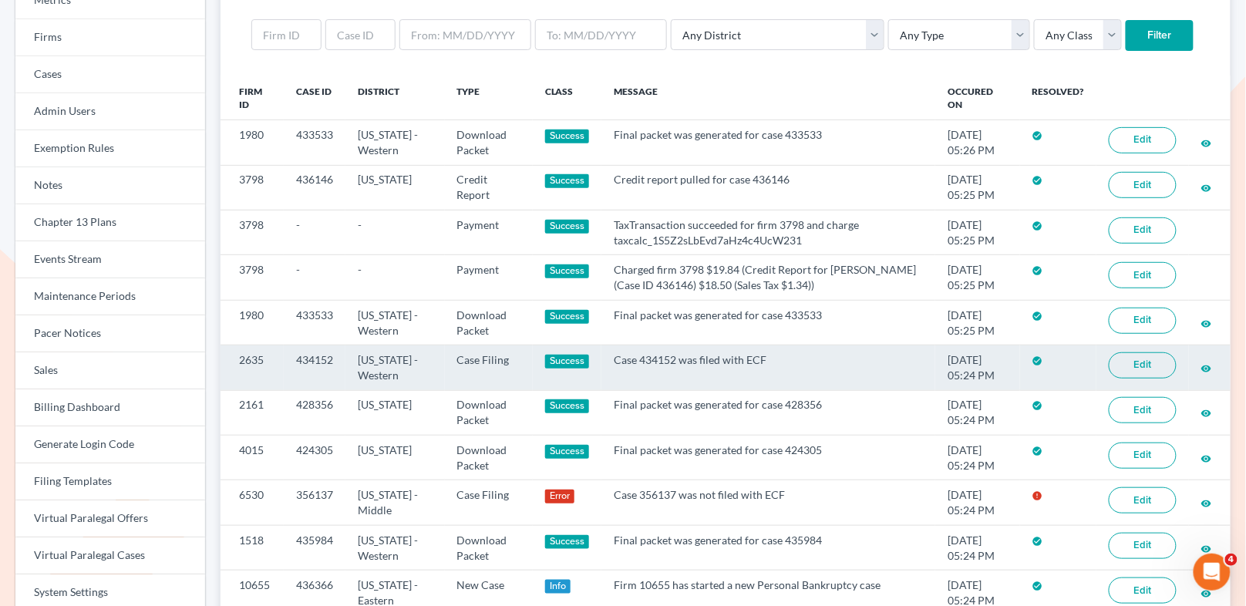
click at [1130, 360] on link "Edit" at bounding box center [1143, 365] width 68 height 26
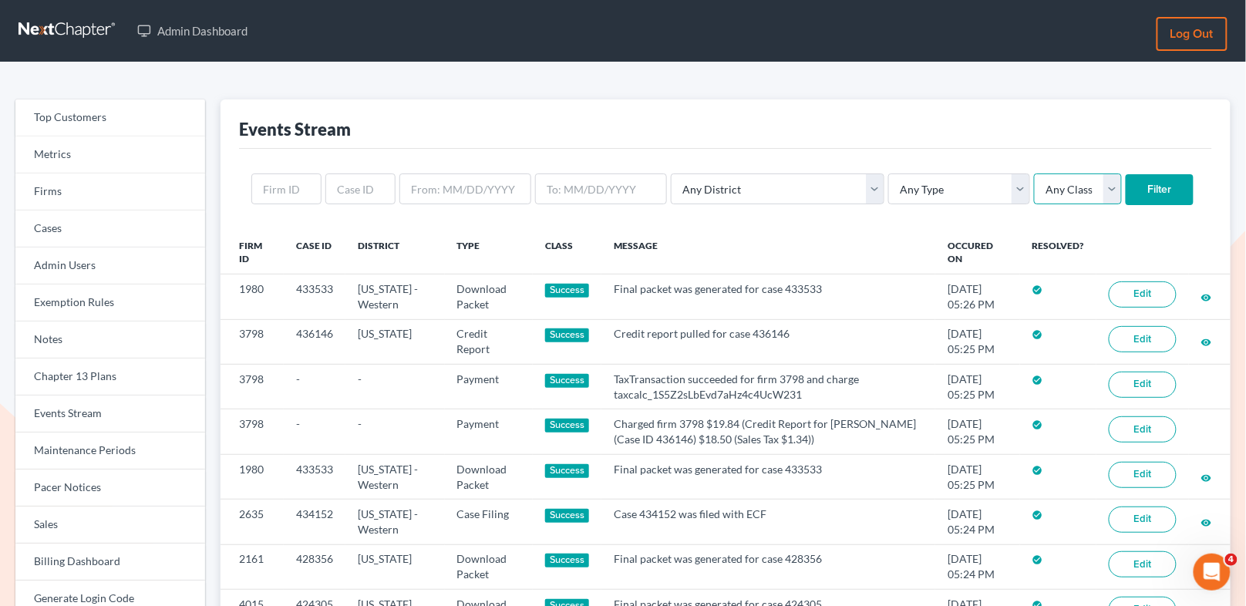
click at [1034, 193] on select "Any Class Success Error Info" at bounding box center [1078, 188] width 88 height 31
click at [918, 188] on select "Any Type Case Applied To Plan Case Archive Case Duplicate Case Filing Chapter 1…" at bounding box center [959, 188] width 142 height 31
select select "case_filing"
click at [888, 173] on select "Any Type Case Applied To Plan Case Archive Case Duplicate Case Filing Chapter 1…" at bounding box center [959, 188] width 142 height 31
click at [298, 195] on input "text" at bounding box center [286, 188] width 70 height 31
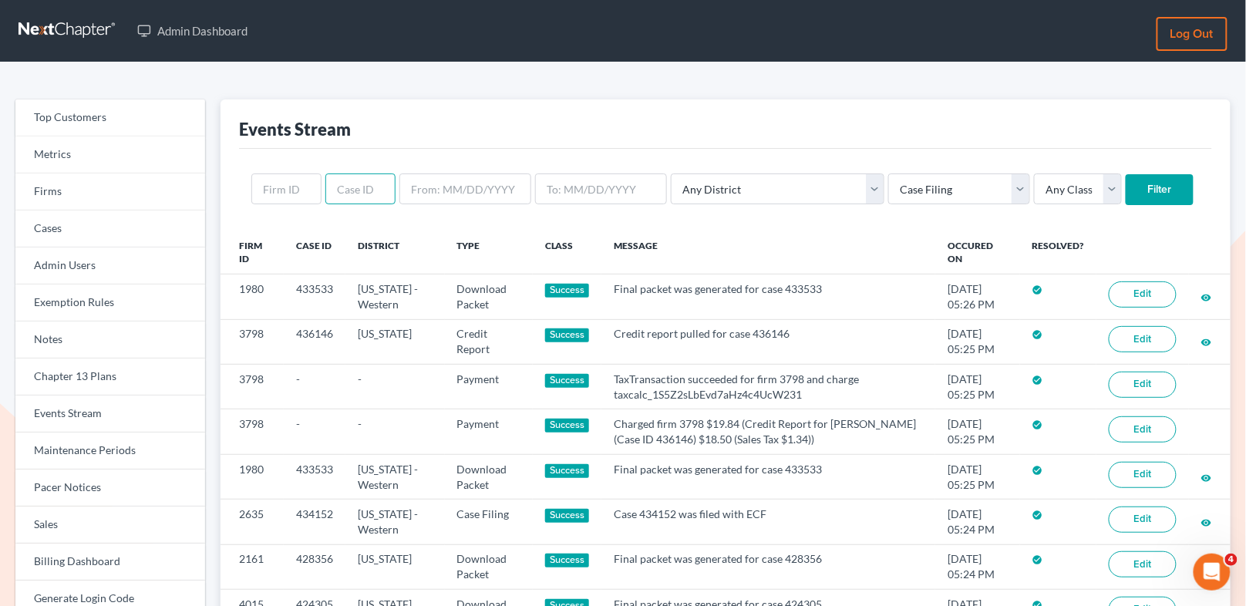
click at [335, 195] on input "text" at bounding box center [360, 188] width 70 height 31
paste input "E. Orum Young Law, LLC"
type input "E. Orum Young Law, LLC"
click at [1126, 199] on input "Filter" at bounding box center [1160, 189] width 68 height 31
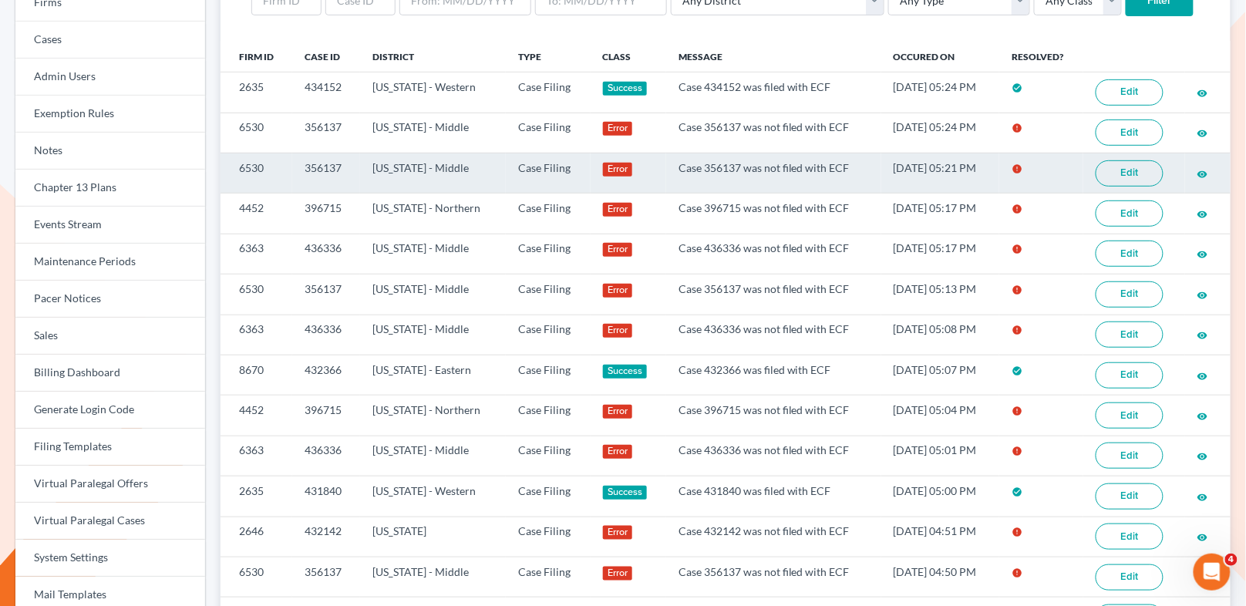
scroll to position [196, 0]
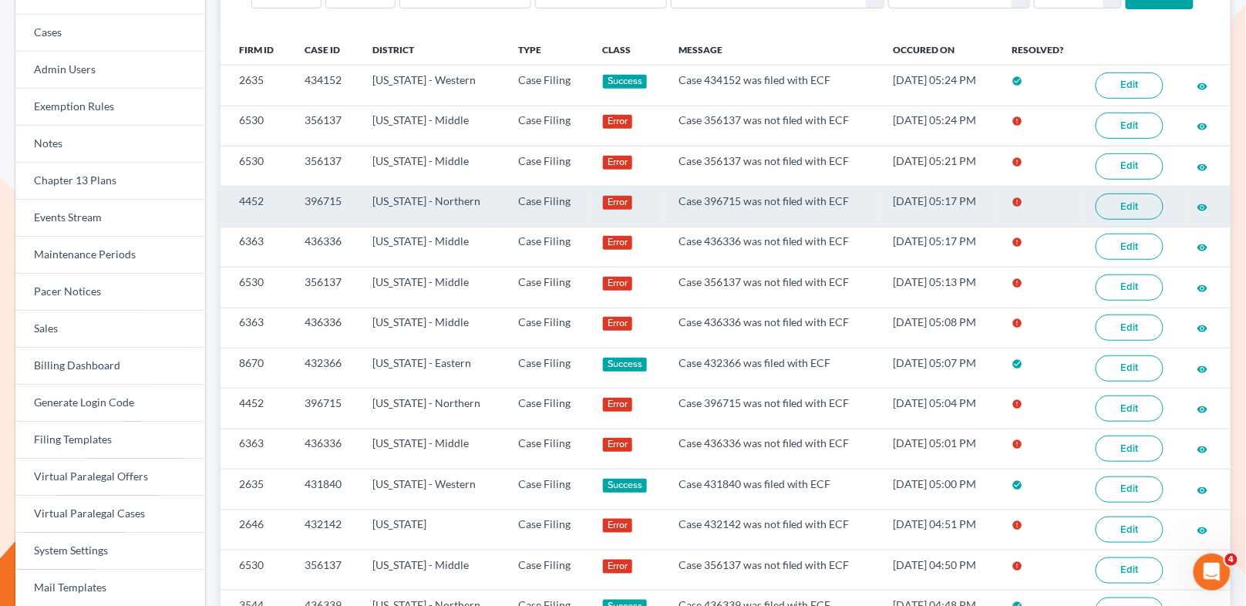
click at [1202, 202] on icon "visibility" at bounding box center [1202, 207] width 11 height 11
